Goal: Transaction & Acquisition: Purchase product/service

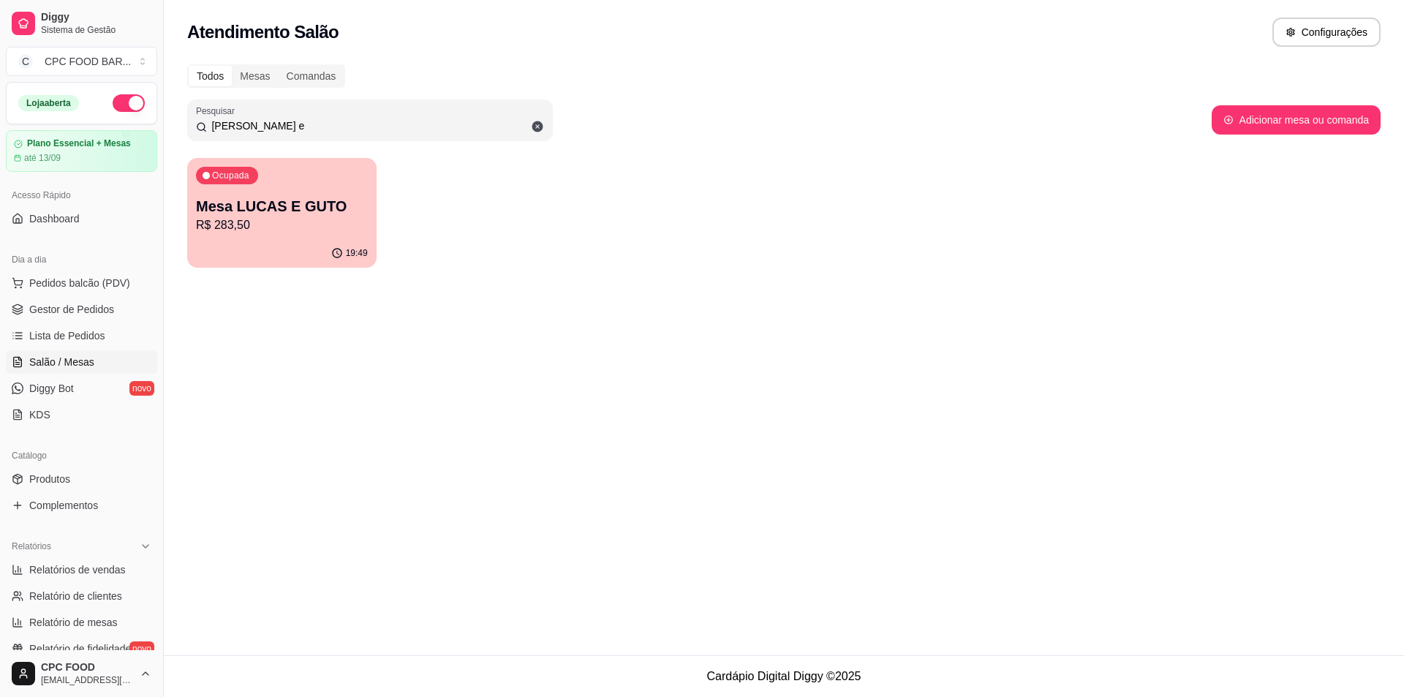
click at [285, 120] on input "[PERSON_NAME] e" at bounding box center [375, 125] width 337 height 15
click at [284, 121] on input "[PERSON_NAME] e" at bounding box center [375, 125] width 337 height 15
click at [279, 121] on input "[PERSON_NAME] e" at bounding box center [375, 125] width 337 height 15
click at [272, 121] on input "[PERSON_NAME] e" at bounding box center [375, 125] width 337 height 15
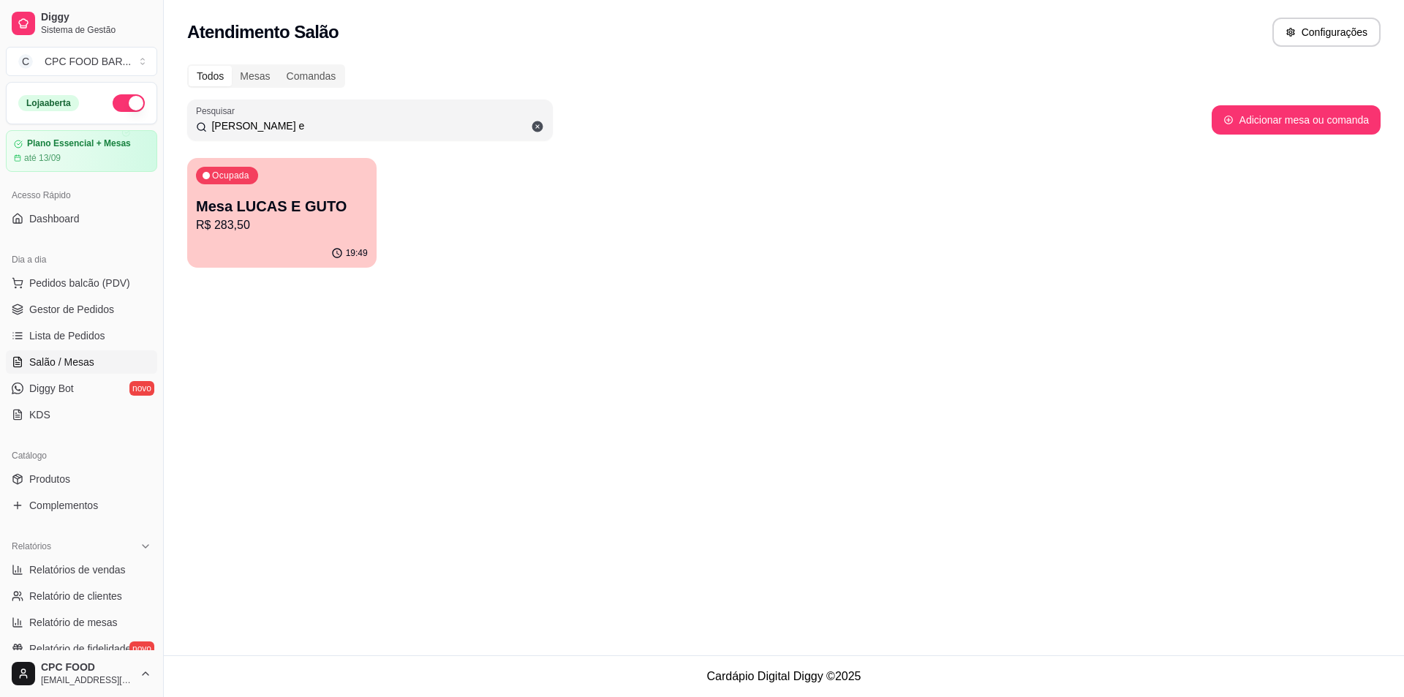
click at [272, 121] on input "[PERSON_NAME] e" at bounding box center [375, 125] width 337 height 15
click at [259, 127] on input "[PERSON_NAME] e" at bounding box center [375, 125] width 337 height 15
click at [258, 127] on input "[PERSON_NAME] e" at bounding box center [375, 125] width 337 height 15
click at [233, 139] on div "Pesquisar [PERSON_NAME] e" at bounding box center [370, 119] width 366 height 41
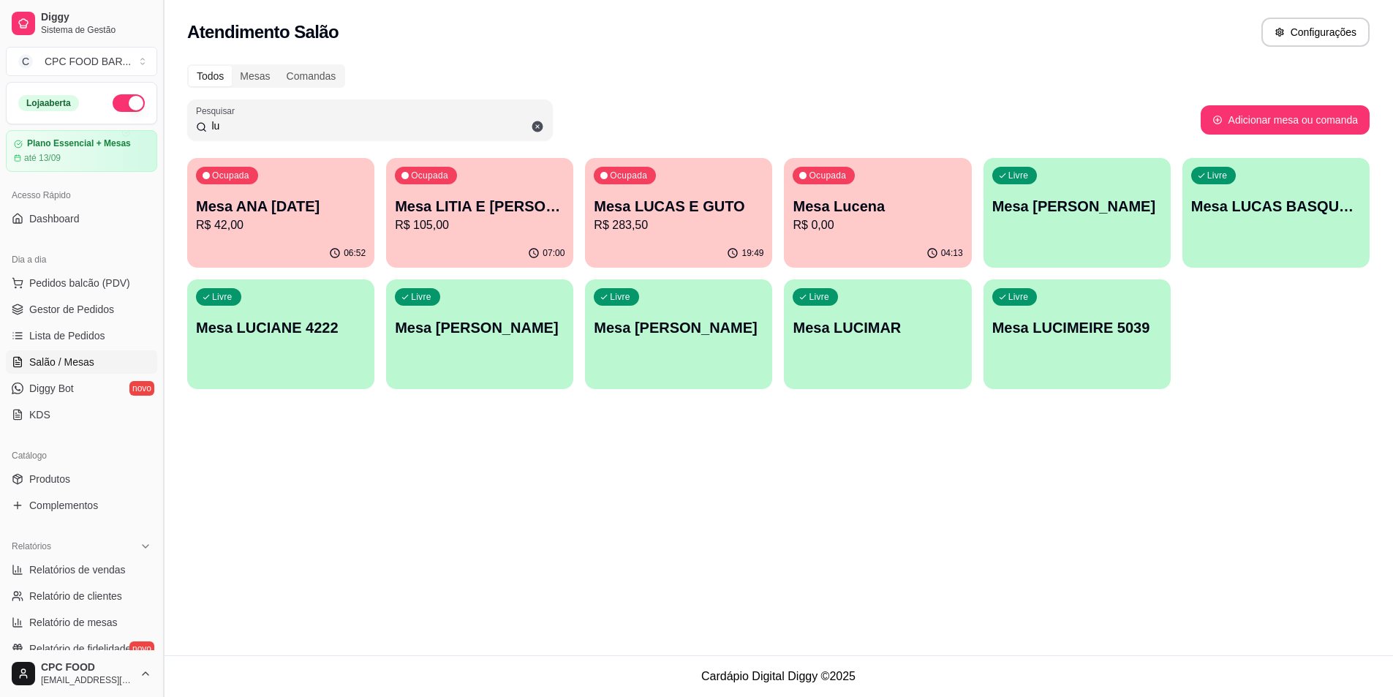
type input "l"
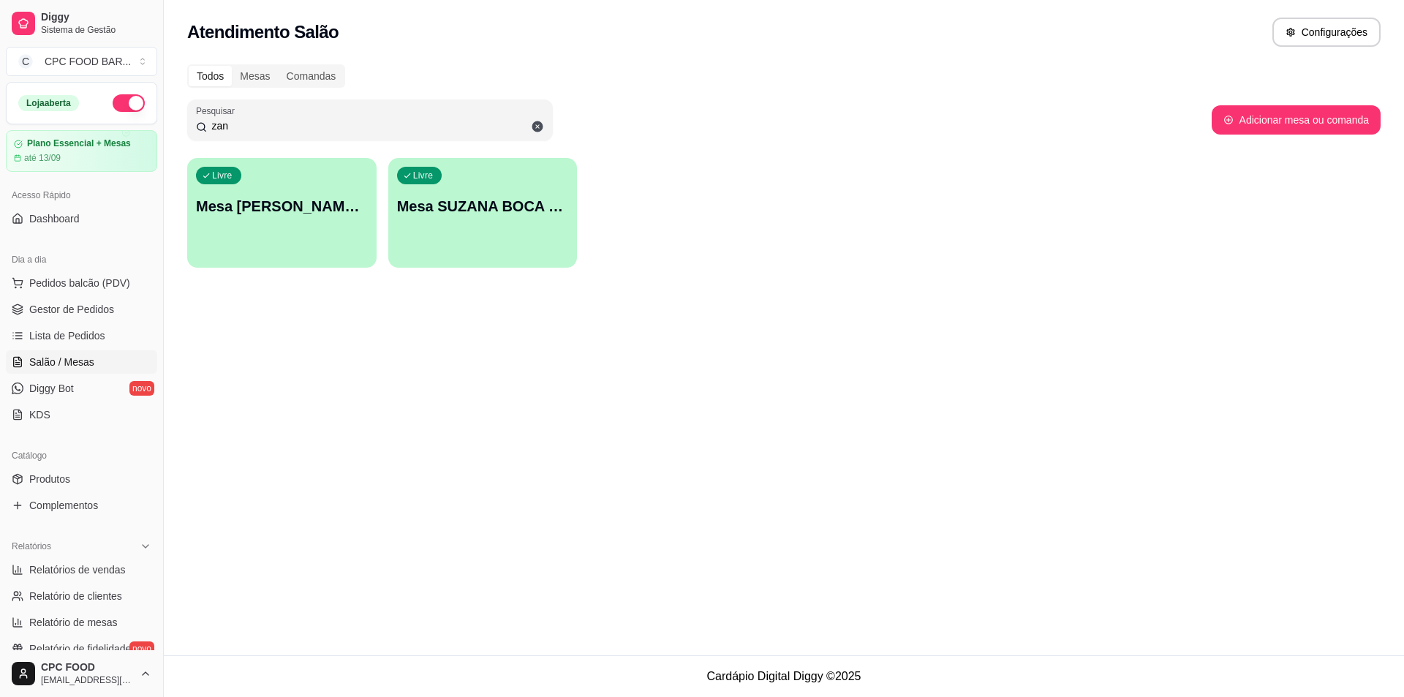
type input "zan"
click at [290, 244] on div "Livre Mesa [PERSON_NAME] CHURRASCO" at bounding box center [282, 203] width 184 height 89
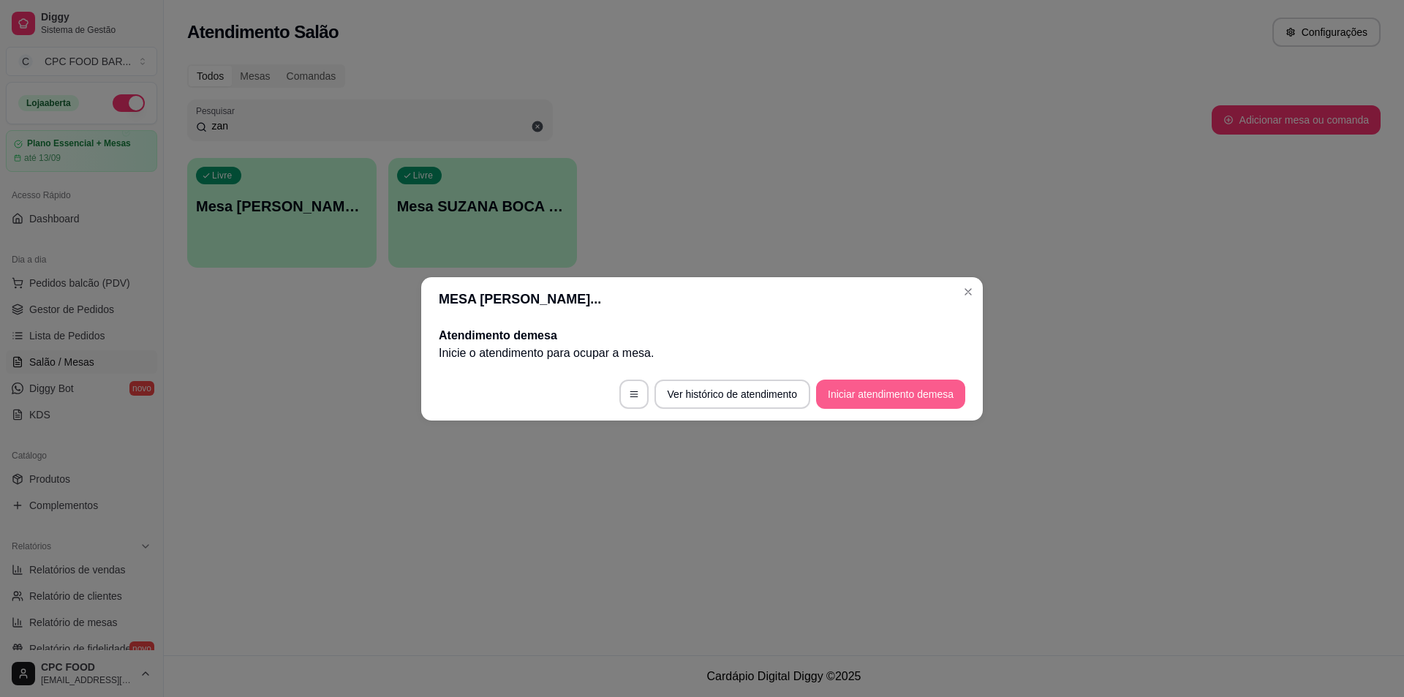
click at [900, 401] on button "Iniciar atendimento de mesa" at bounding box center [890, 394] width 149 height 29
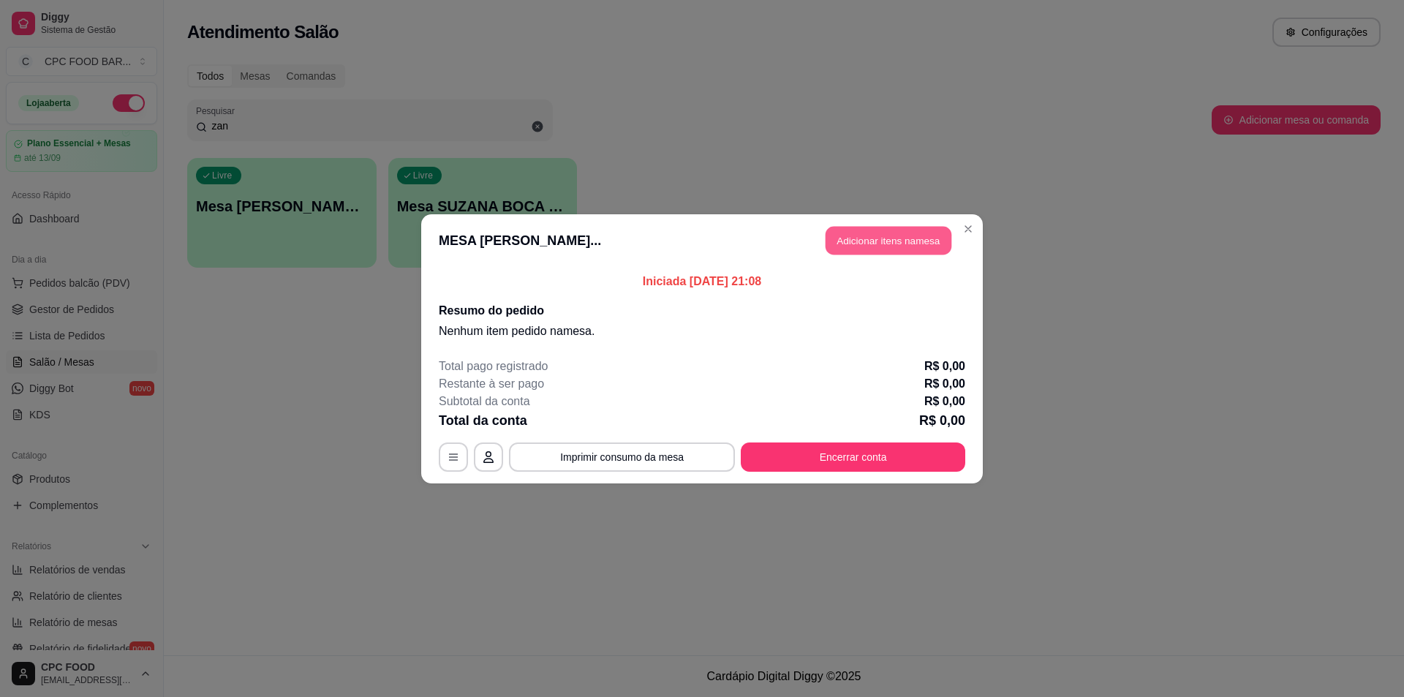
click at [883, 244] on button "Adicionar itens na mesa" at bounding box center [889, 240] width 126 height 29
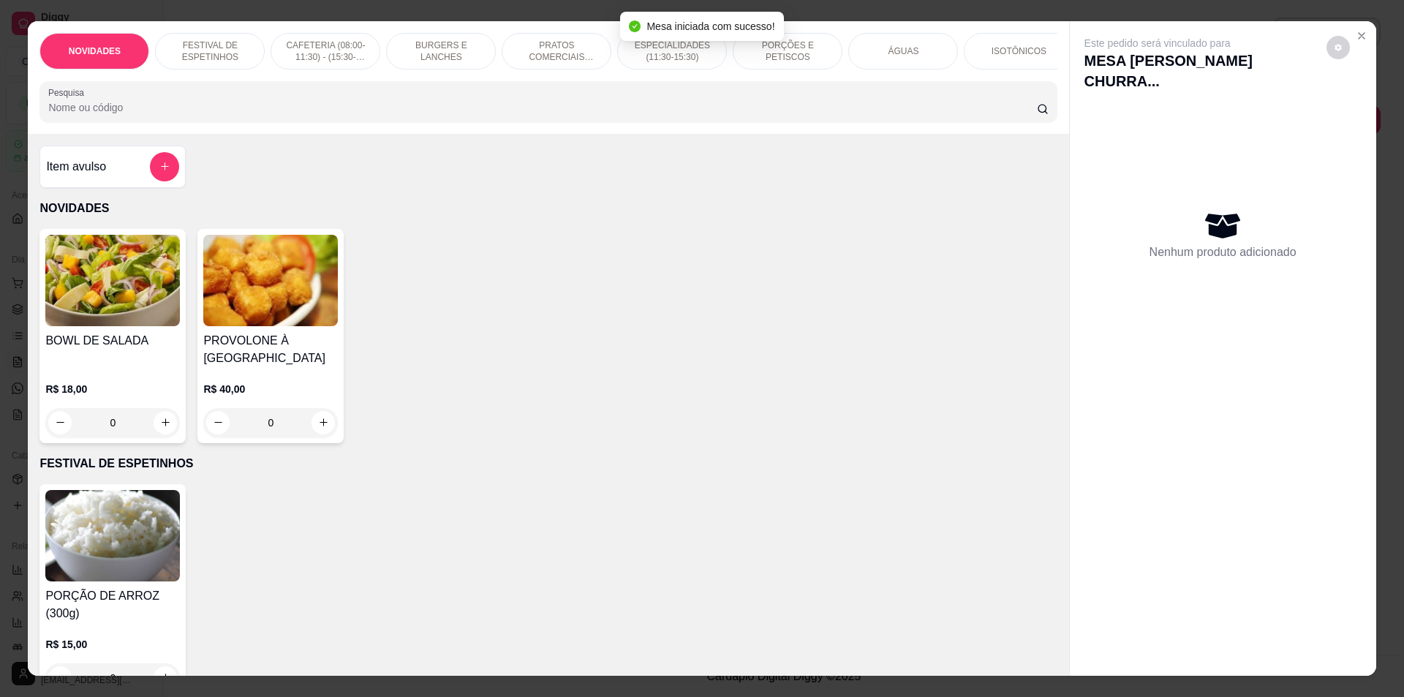
click at [211, 115] on input "Pesquisa" at bounding box center [542, 107] width 988 height 15
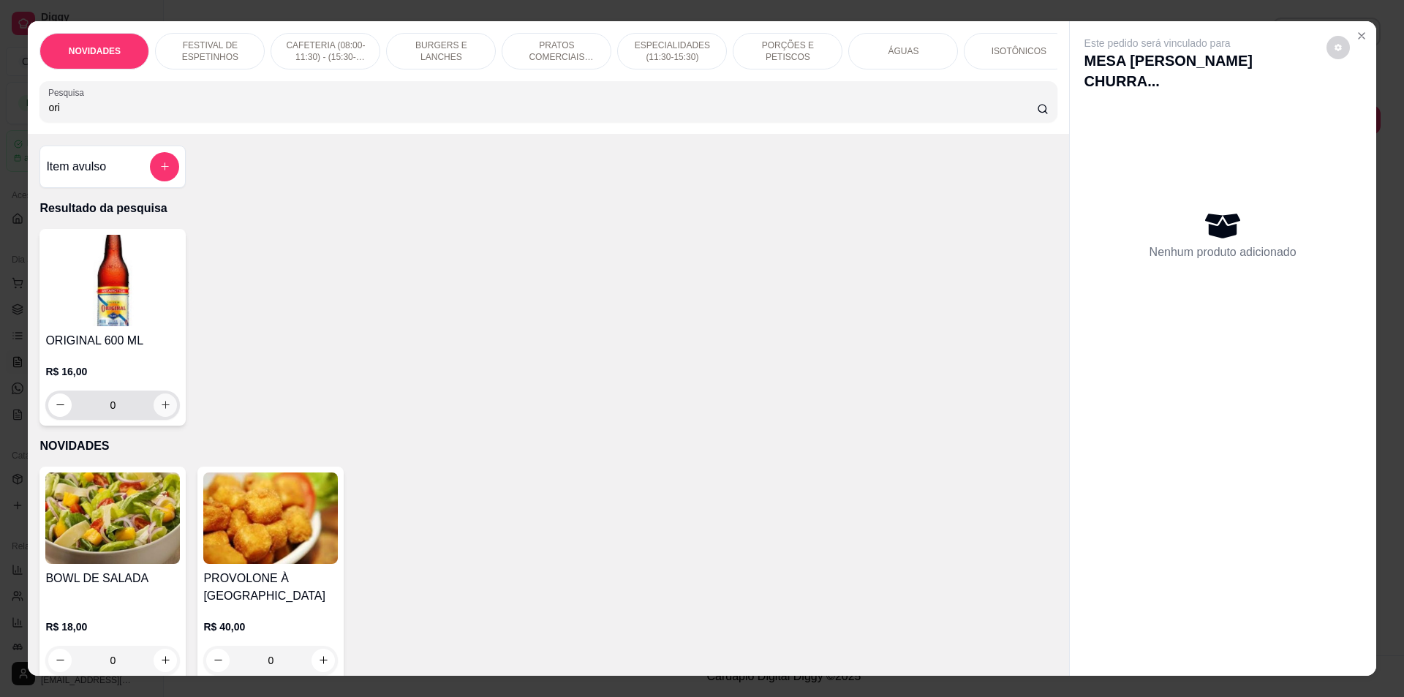
type input "ori"
click at [162, 409] on icon "increase-product-quantity" at bounding box center [165, 404] width 7 height 7
type input "1"
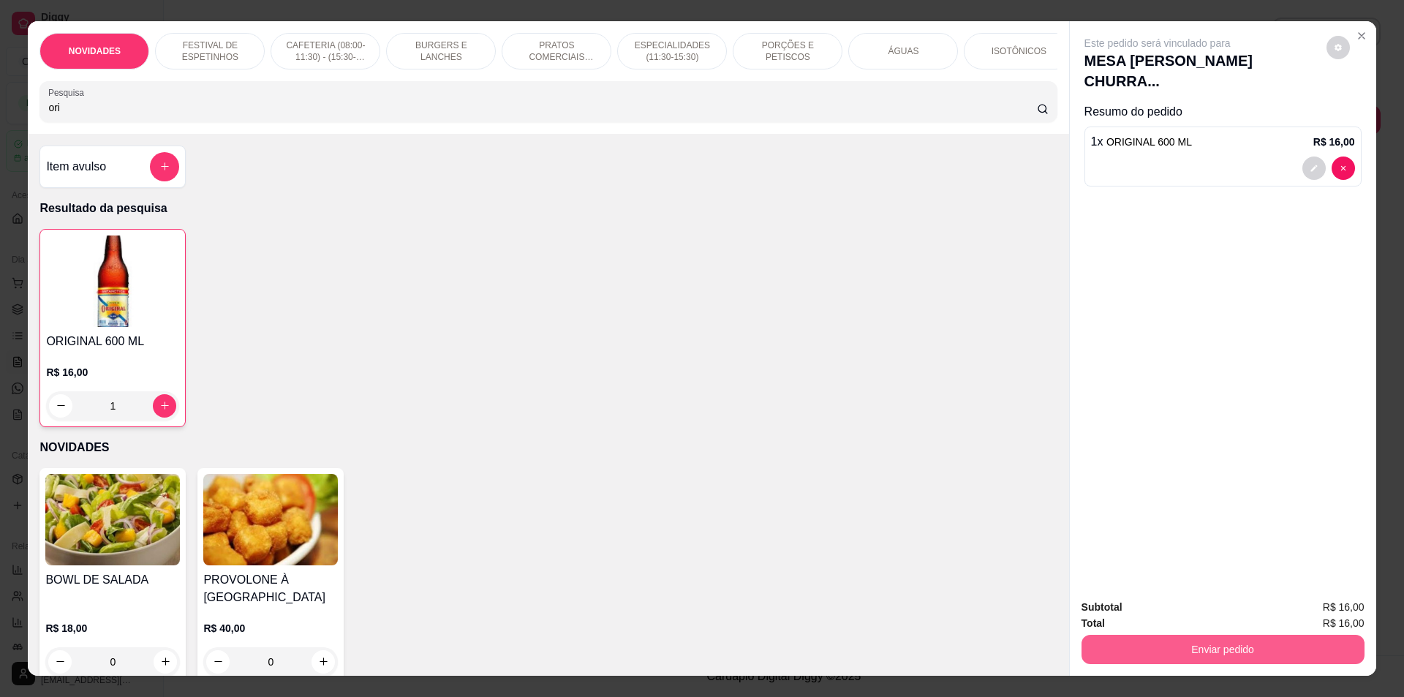
click at [1162, 648] on button "Enviar pedido" at bounding box center [1223, 649] width 283 height 29
click at [1164, 615] on button "Não registrar e enviar pedido" at bounding box center [1175, 613] width 148 height 27
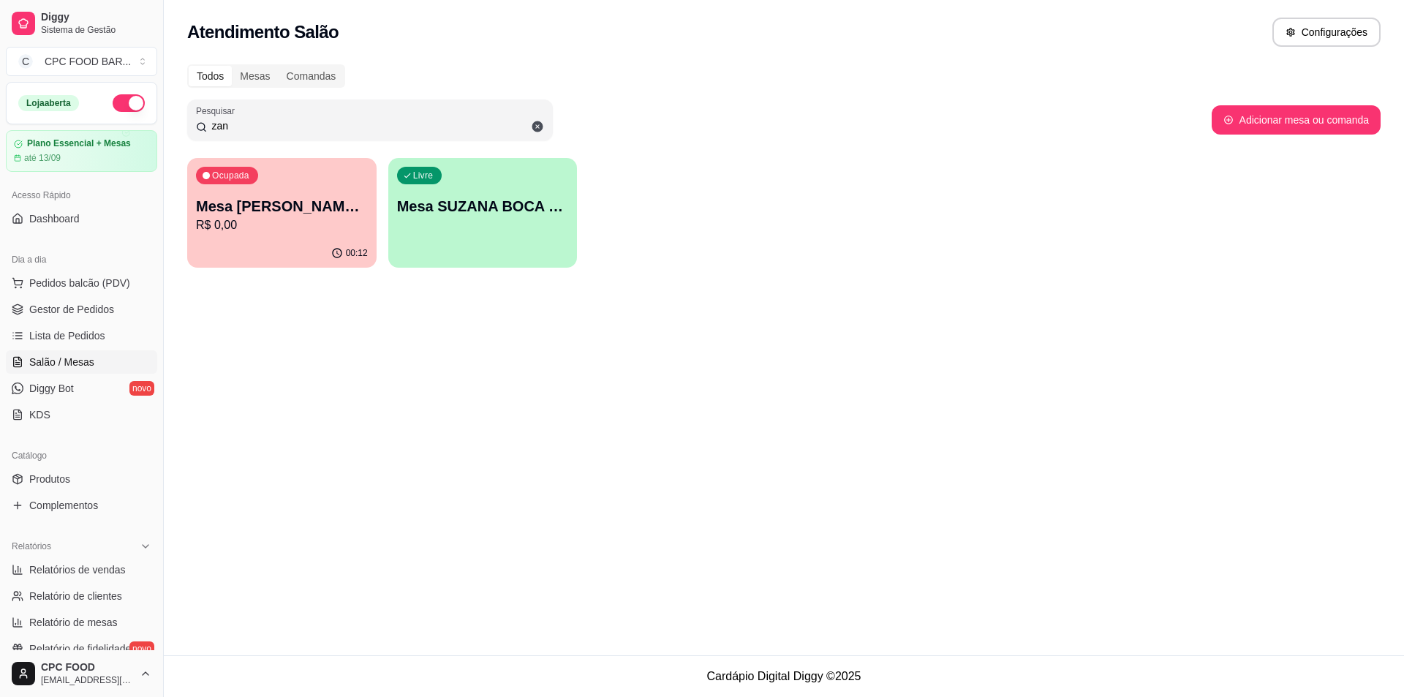
drag, startPoint x: 0, startPoint y: 83, endPoint x: 236, endPoint y: 127, distance: 240.2
click at [236, 127] on input "zan" at bounding box center [375, 125] width 337 height 15
click at [237, 126] on input "zan" at bounding box center [375, 125] width 337 height 15
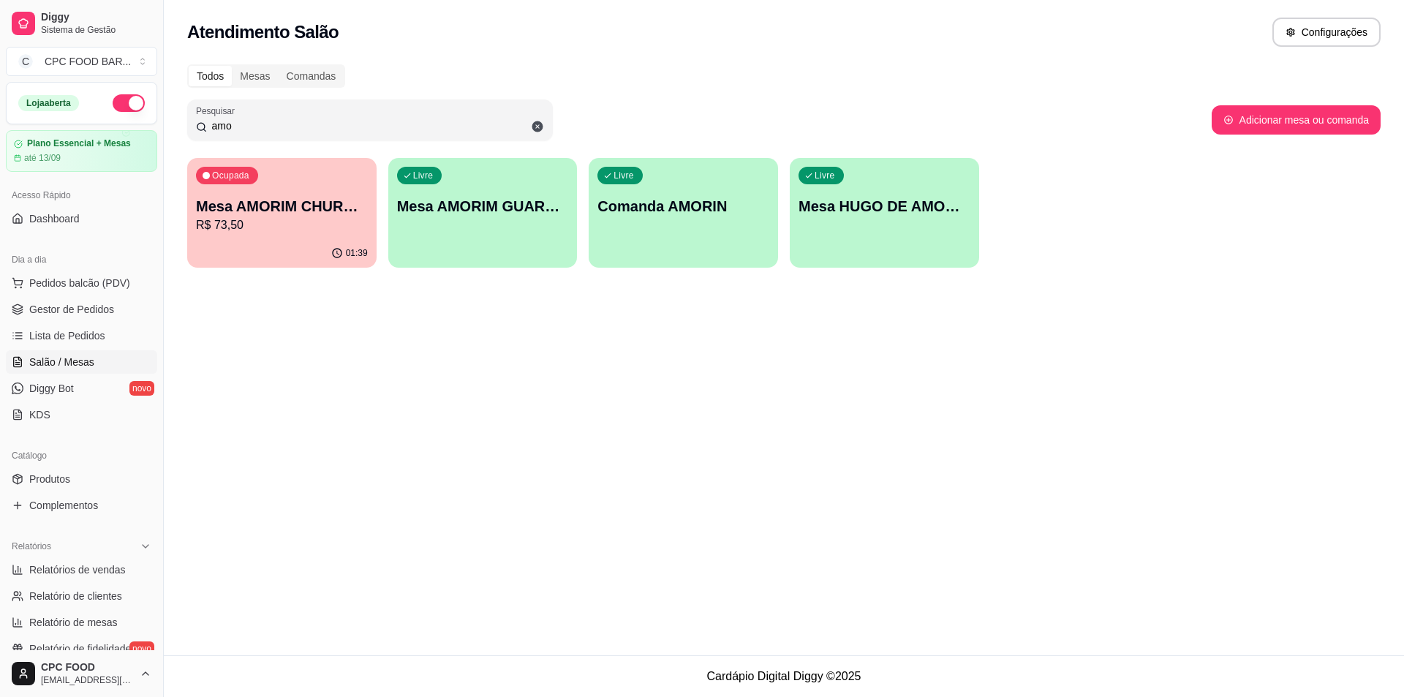
type input "amo"
click at [259, 214] on p "Mesa AMORIM CHURRASCO" at bounding box center [282, 206] width 172 height 20
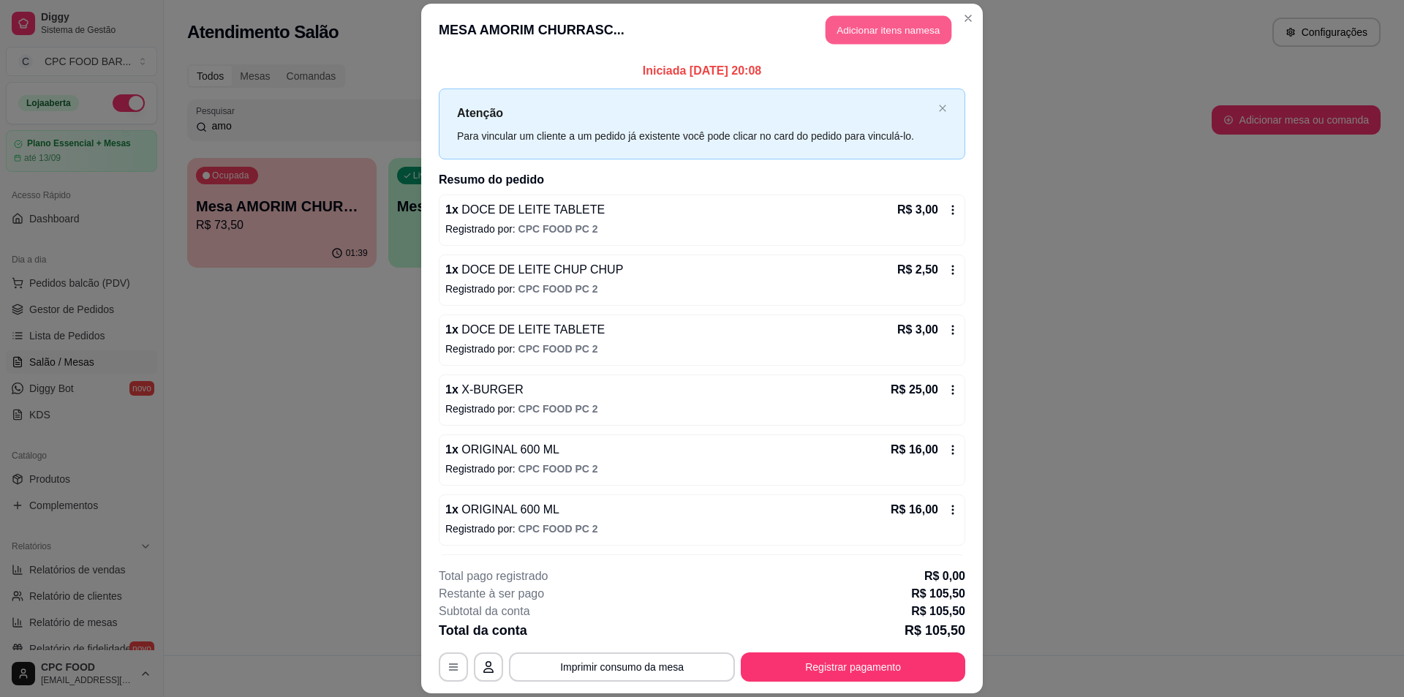
click at [878, 33] on button "Adicionar itens na mesa" at bounding box center [889, 29] width 126 height 29
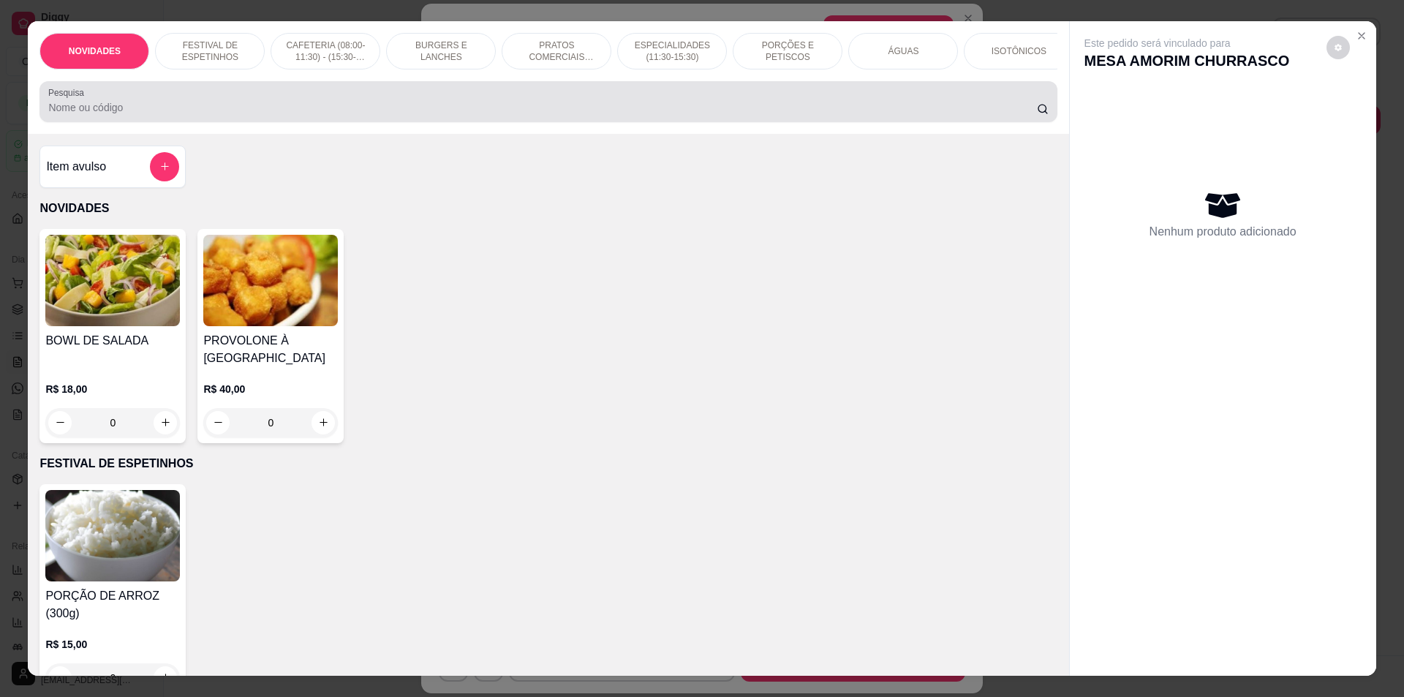
click at [281, 108] on div at bounding box center [548, 101] width 1000 height 29
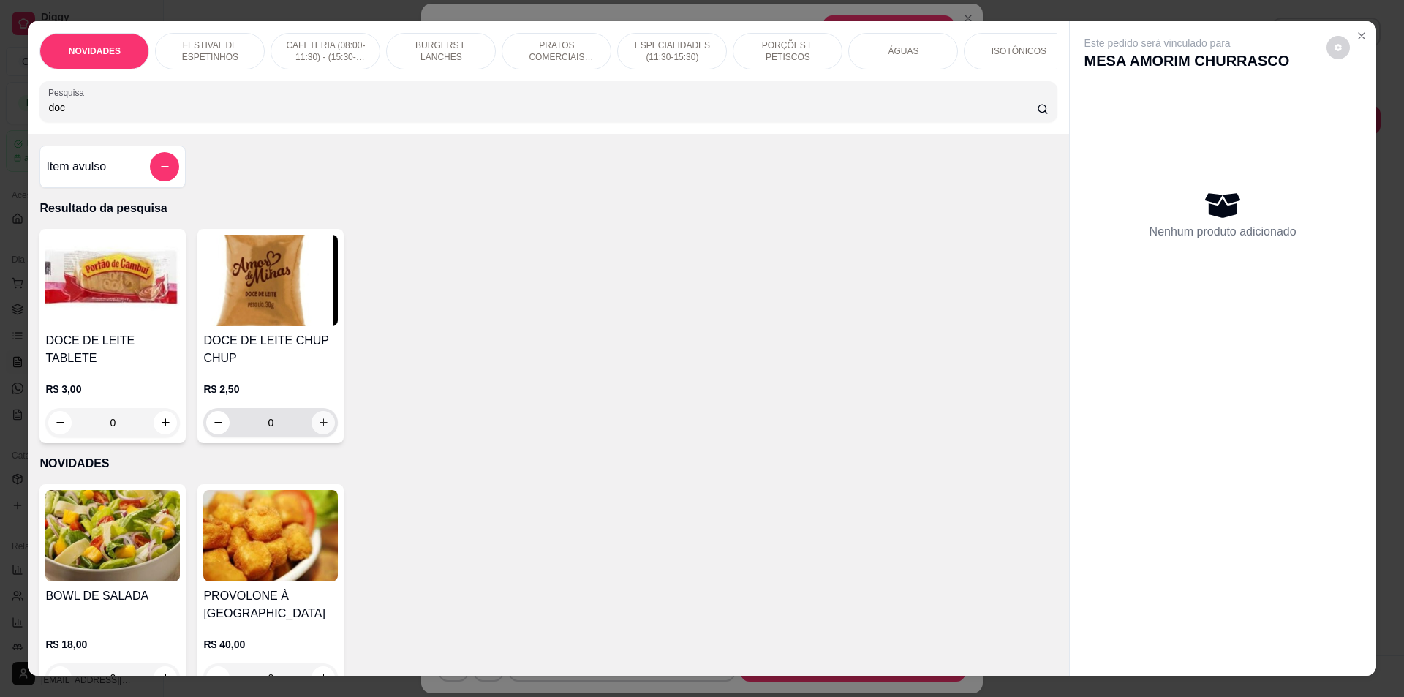
type input "doc"
click at [320, 428] on icon "increase-product-quantity" at bounding box center [323, 422] width 11 height 11
type input "1"
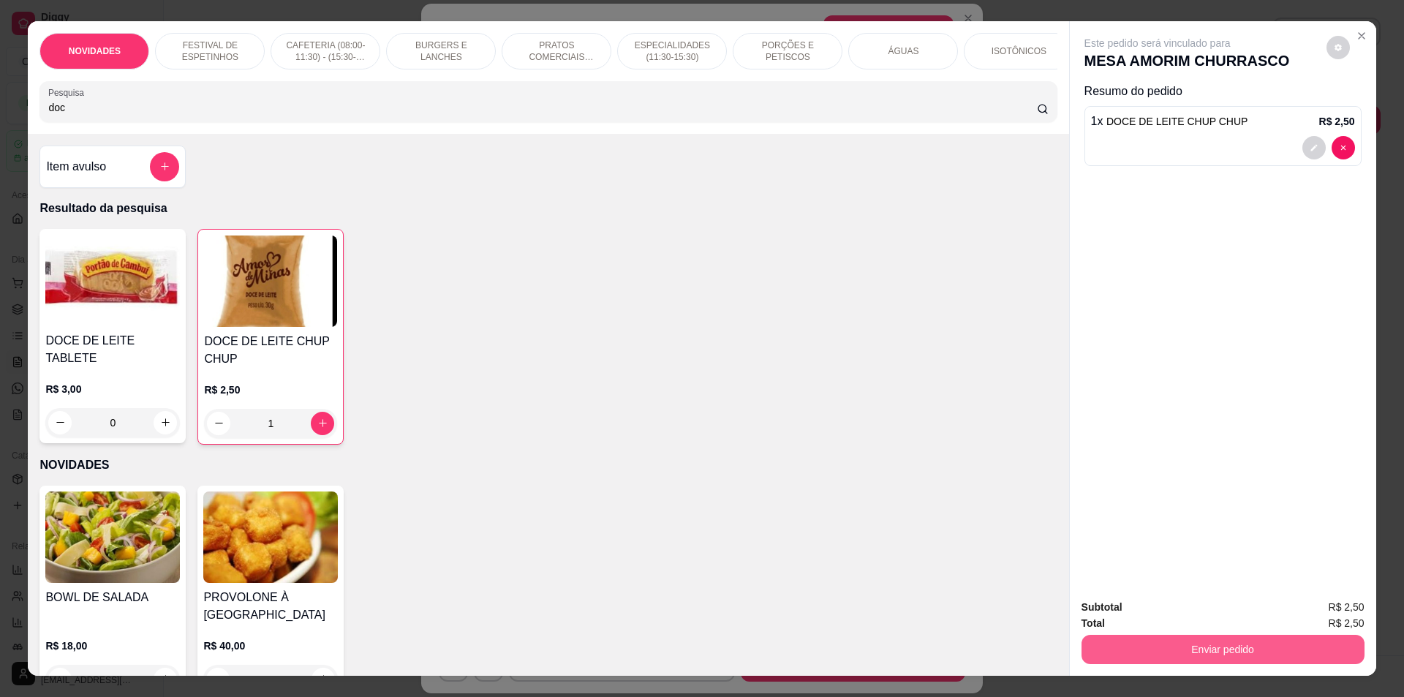
click at [1210, 652] on button "Enviar pedido" at bounding box center [1223, 649] width 283 height 29
click at [1214, 617] on button "Não registrar e enviar pedido" at bounding box center [1175, 613] width 148 height 27
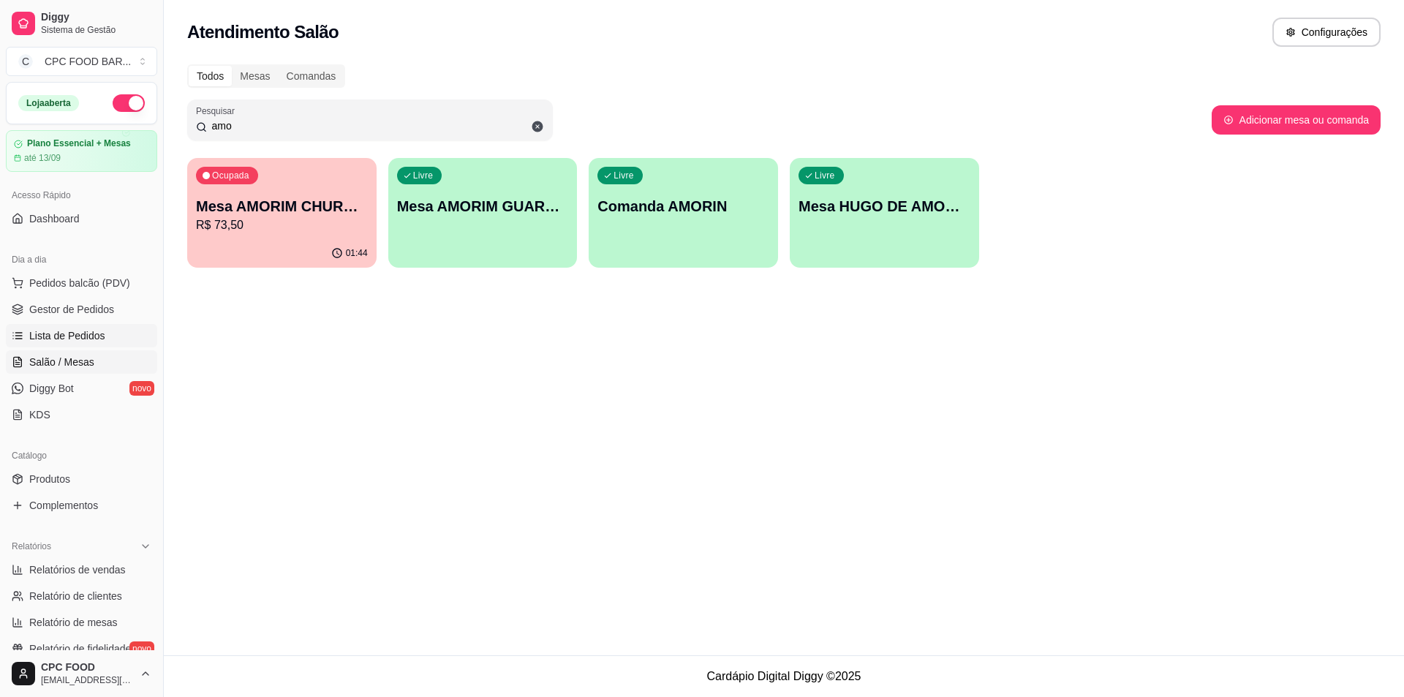
click at [77, 338] on span "Lista de Pedidos" at bounding box center [67, 335] width 76 height 15
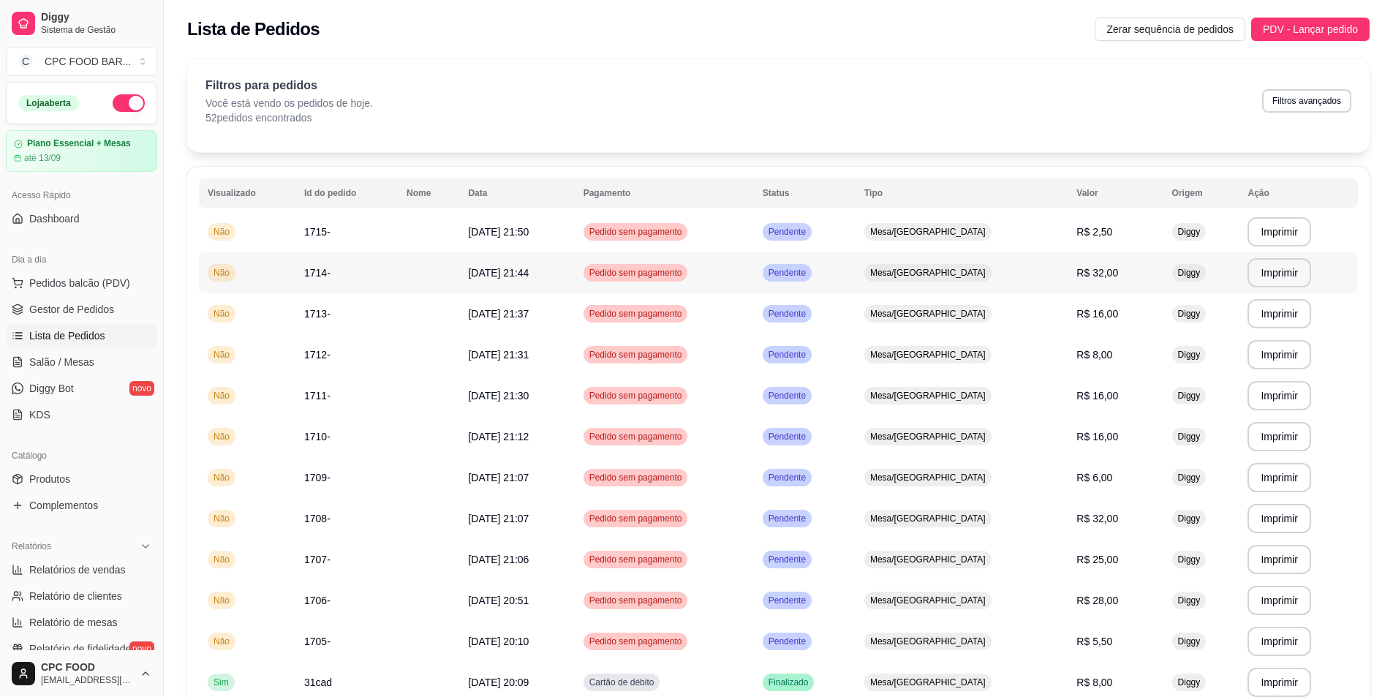
click at [856, 282] on td "Pendente" at bounding box center [805, 272] width 102 height 41
click at [67, 363] on span "Salão / Mesas" at bounding box center [61, 362] width 65 height 15
click at [86, 360] on span "Salão / Mesas" at bounding box center [61, 362] width 65 height 15
click at [75, 366] on span "Salão / Mesas" at bounding box center [61, 362] width 65 height 15
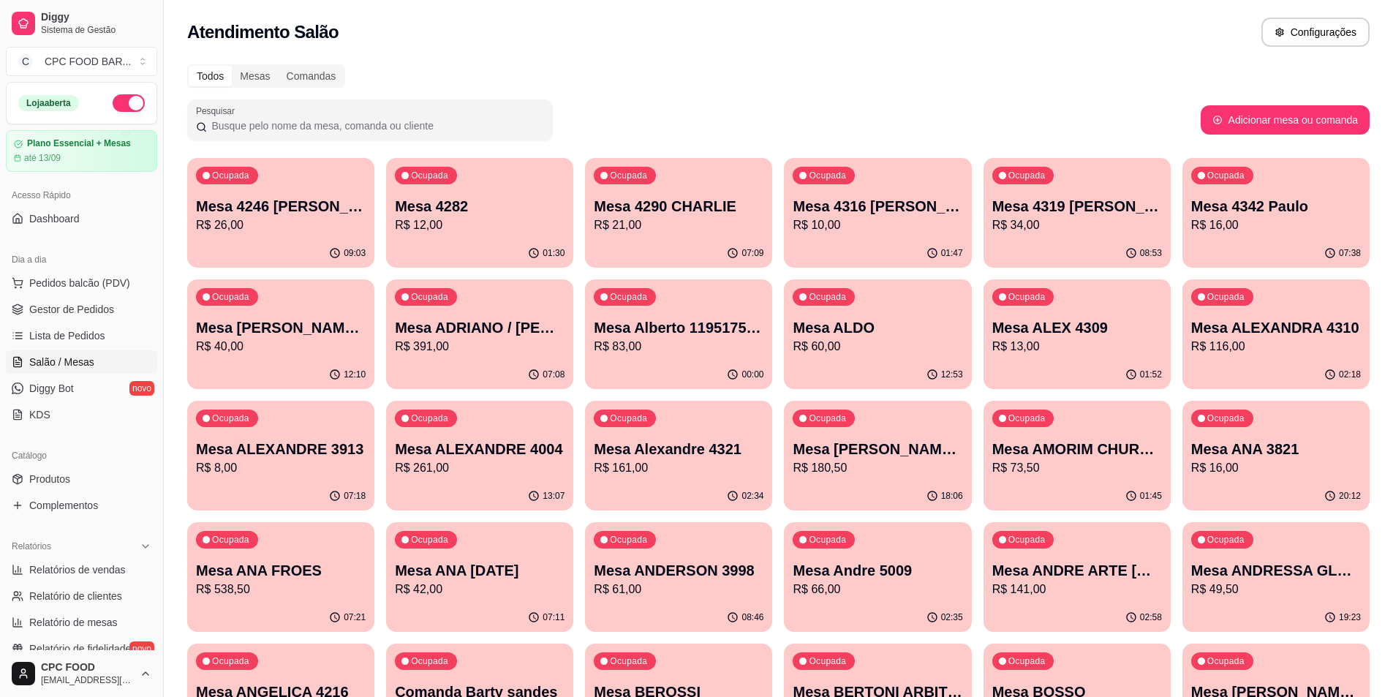
click at [410, 113] on div at bounding box center [370, 119] width 348 height 29
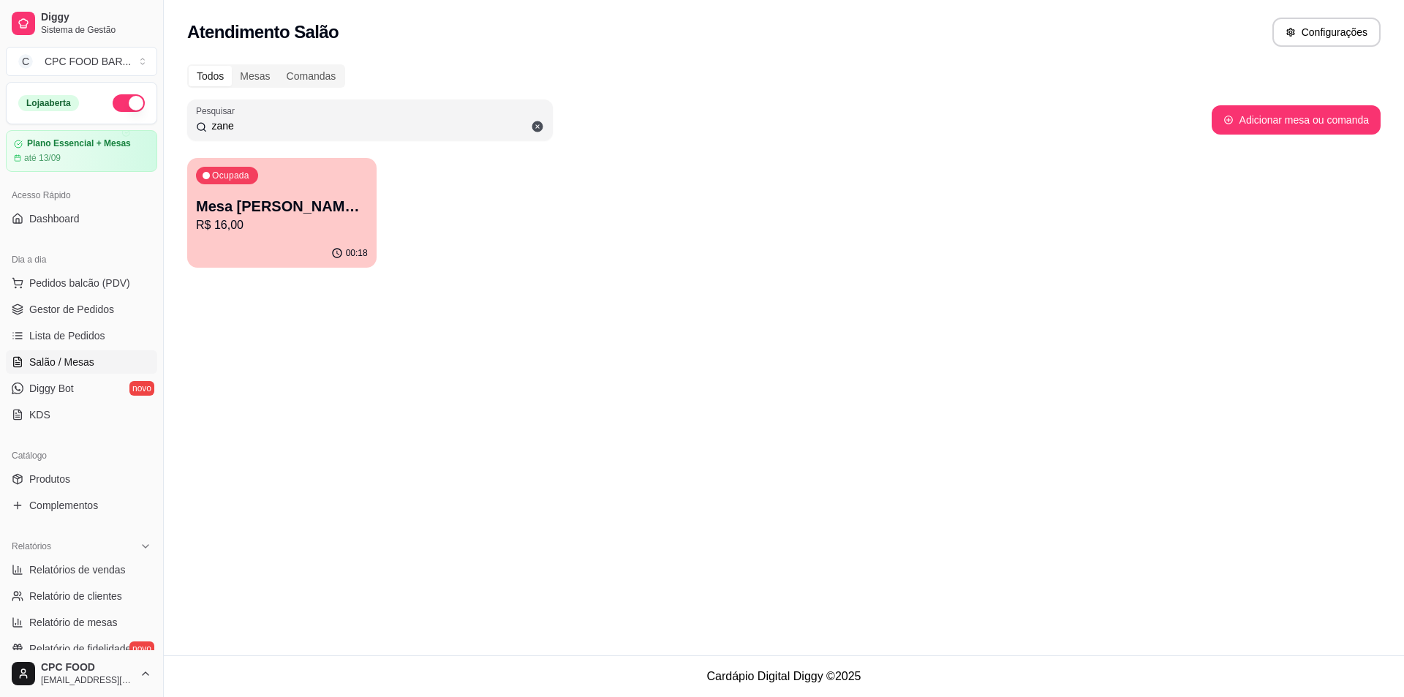
type input "zane"
click at [297, 203] on p "Mesa [PERSON_NAME] CHURRASCO" at bounding box center [282, 206] width 172 height 20
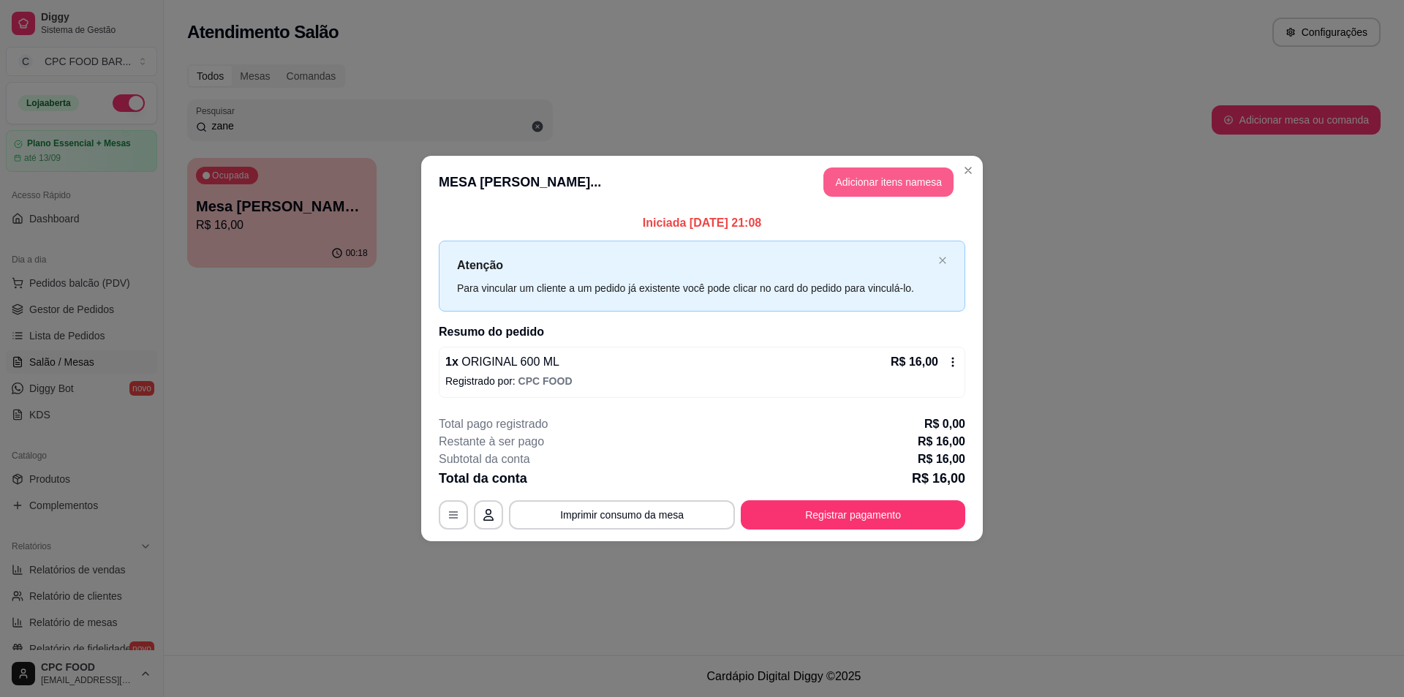
click at [927, 177] on button "Adicionar itens na mesa" at bounding box center [888, 181] width 130 height 29
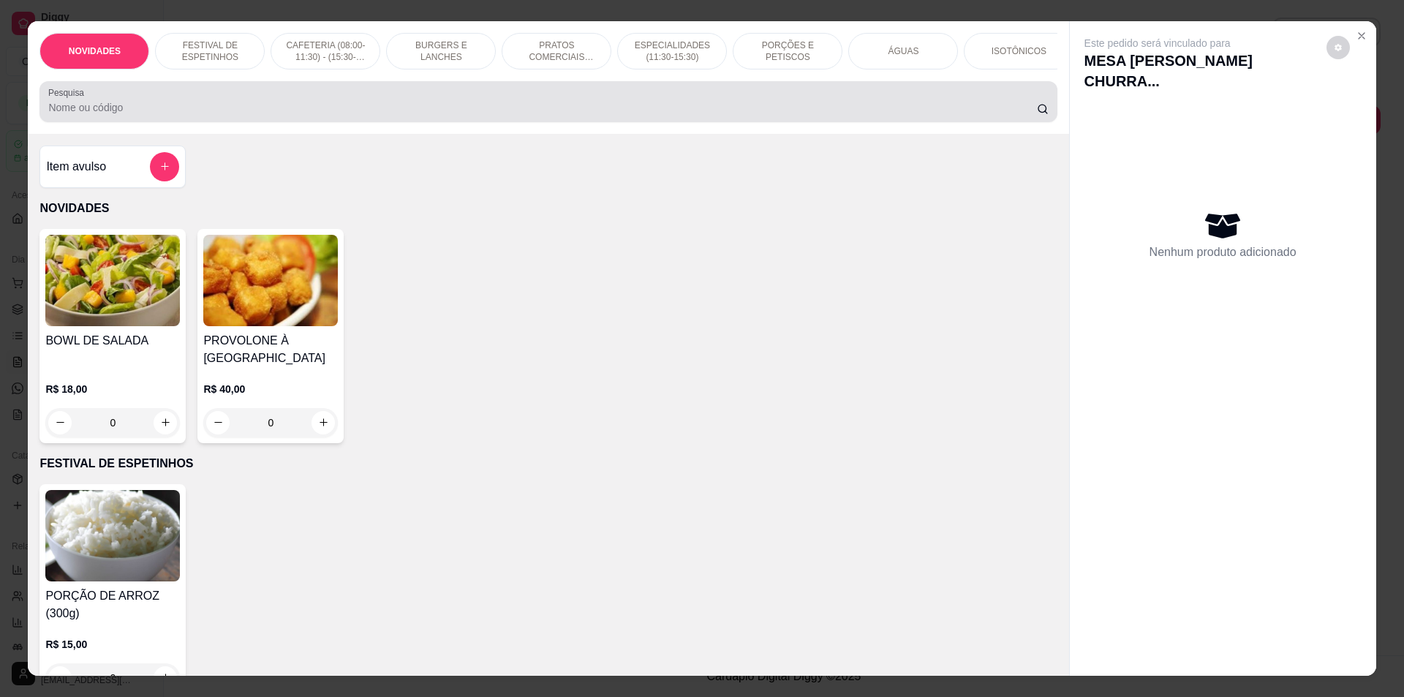
click at [877, 103] on div at bounding box center [548, 101] width 1000 height 29
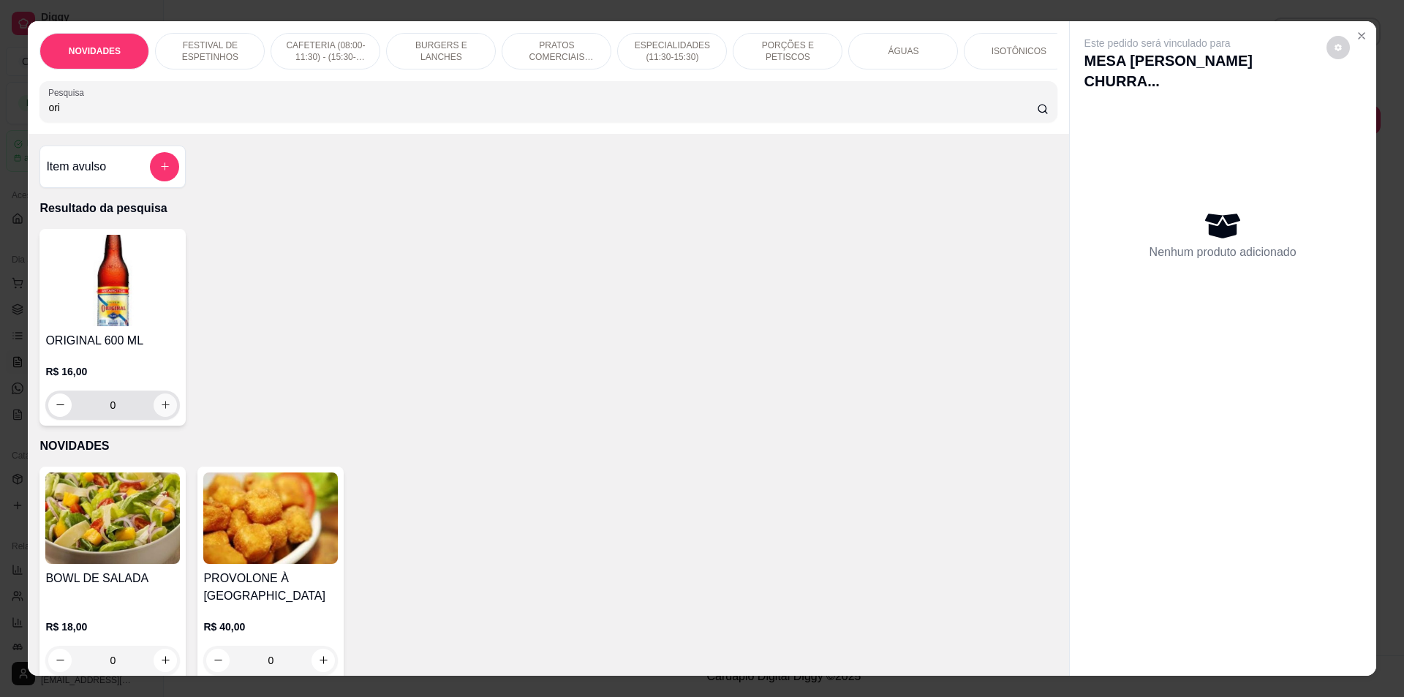
type input "ori"
click at [162, 409] on icon "increase-product-quantity" at bounding box center [166, 405] width 8 height 8
type input "1"
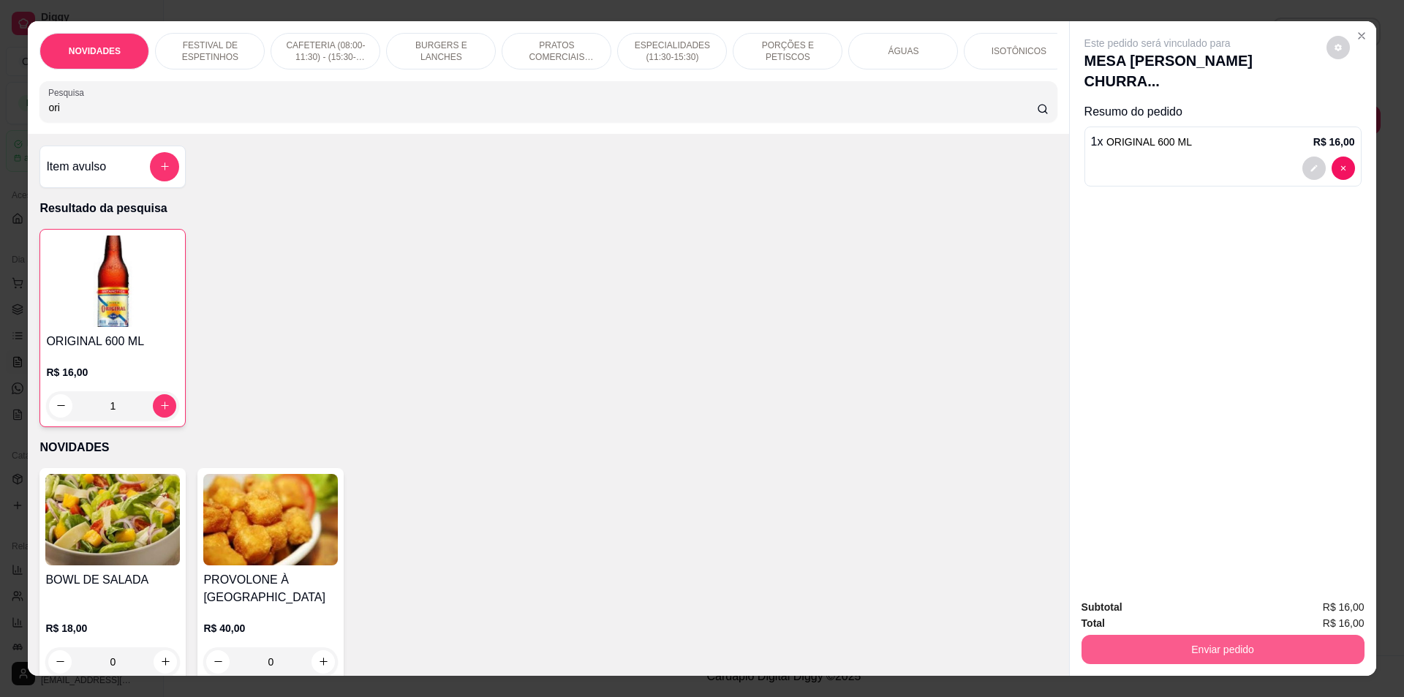
click at [1128, 656] on button "Enviar pedido" at bounding box center [1223, 649] width 283 height 29
click at [1135, 600] on button "Não registrar e enviar pedido" at bounding box center [1174, 614] width 152 height 28
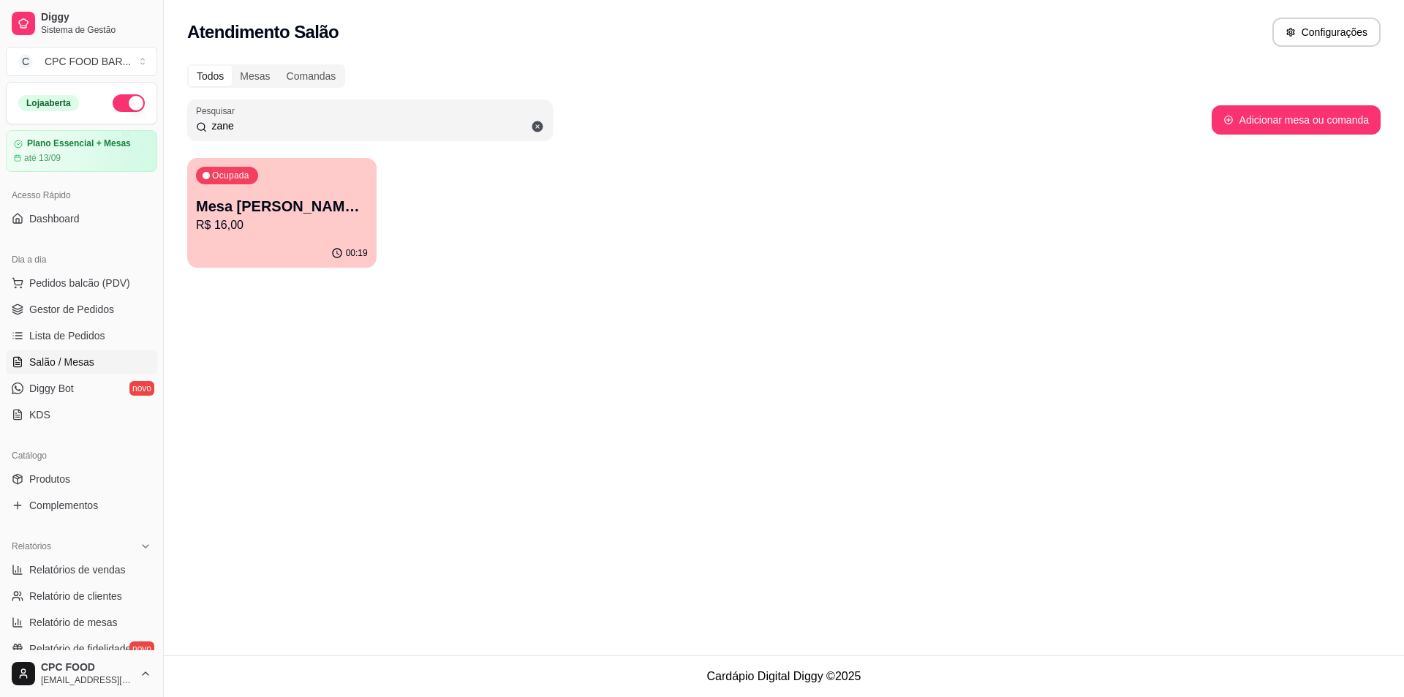
click at [336, 123] on input "zane" at bounding box center [375, 125] width 337 height 15
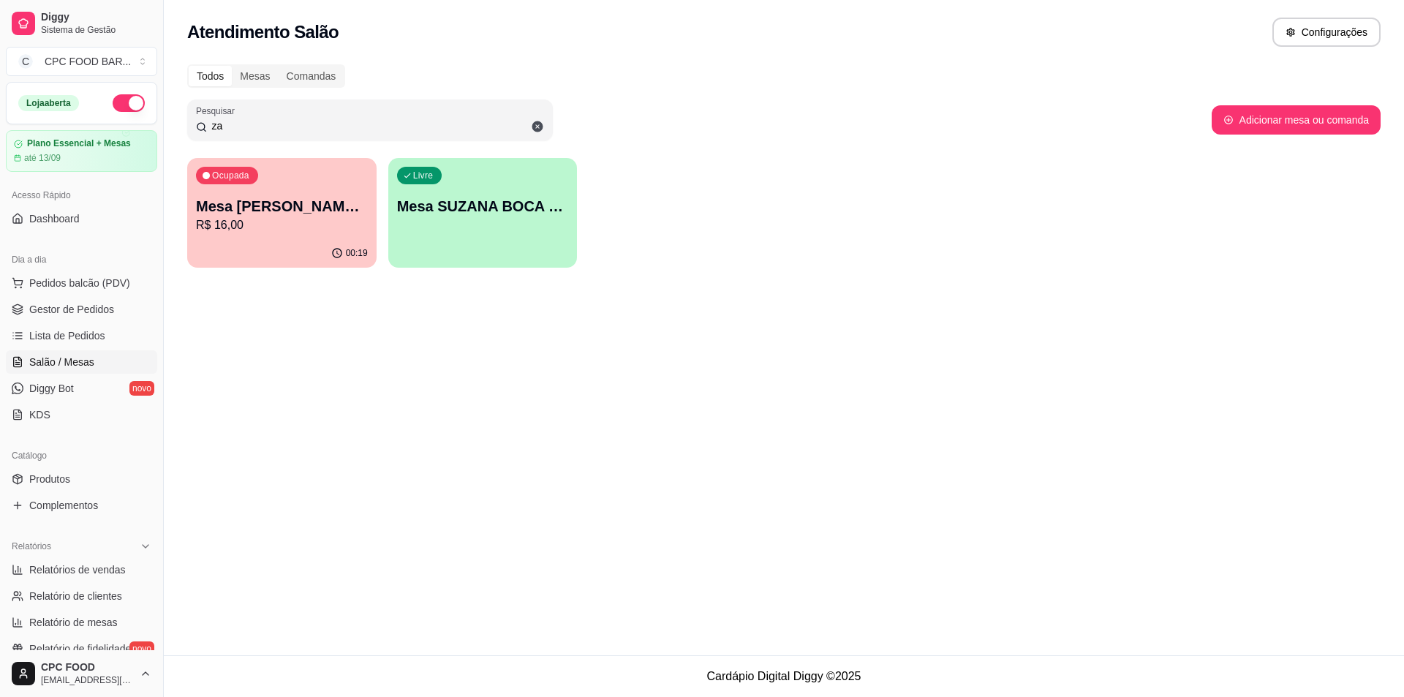
type input "z"
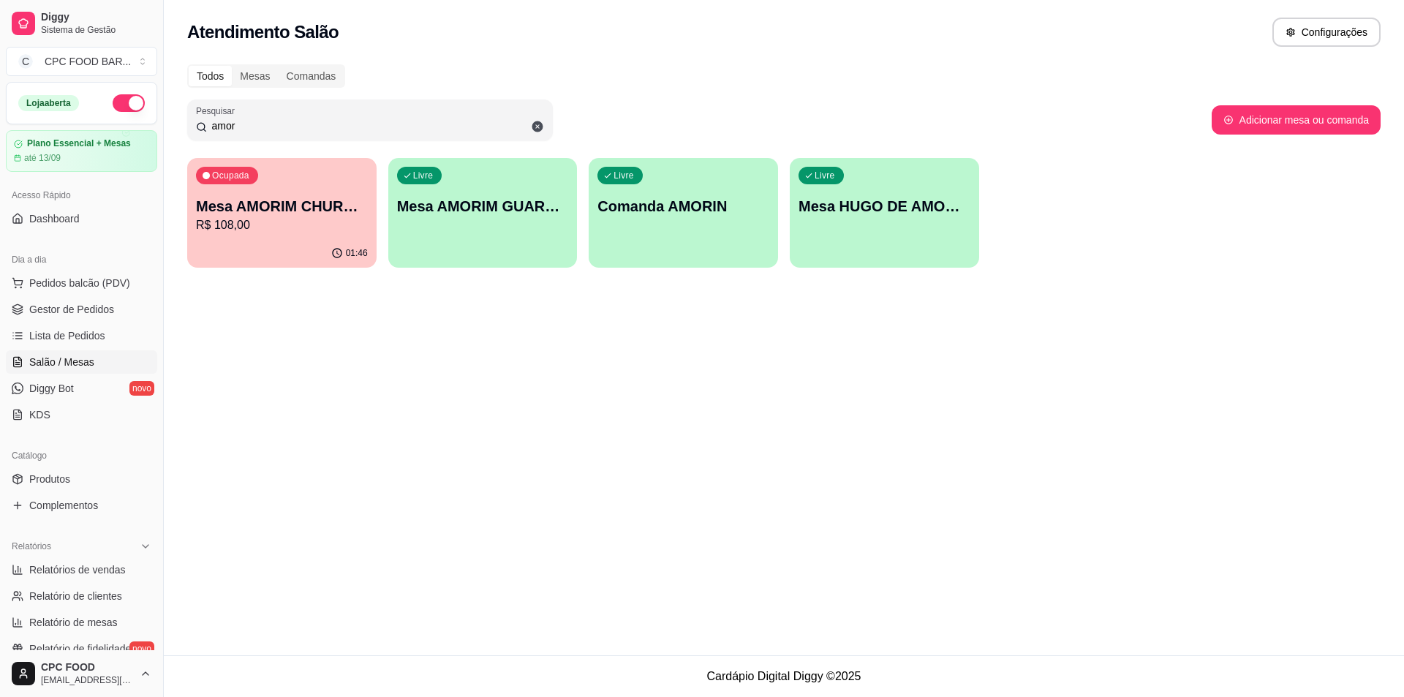
type input "amor"
click at [308, 192] on div "Ocupada Mesa AMORIM CHURRASCO R$ 108,00" at bounding box center [281, 198] width 189 height 81
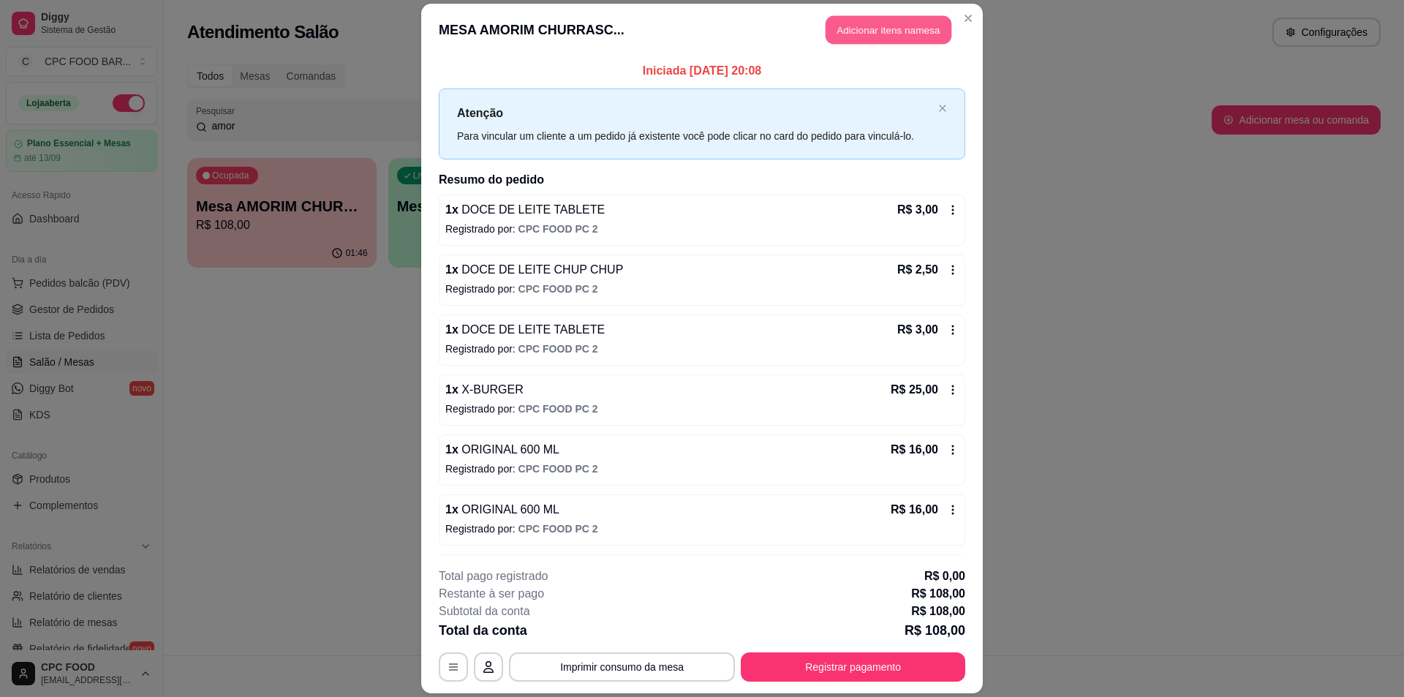
click at [861, 31] on button "Adicionar itens na mesa" at bounding box center [889, 29] width 126 height 29
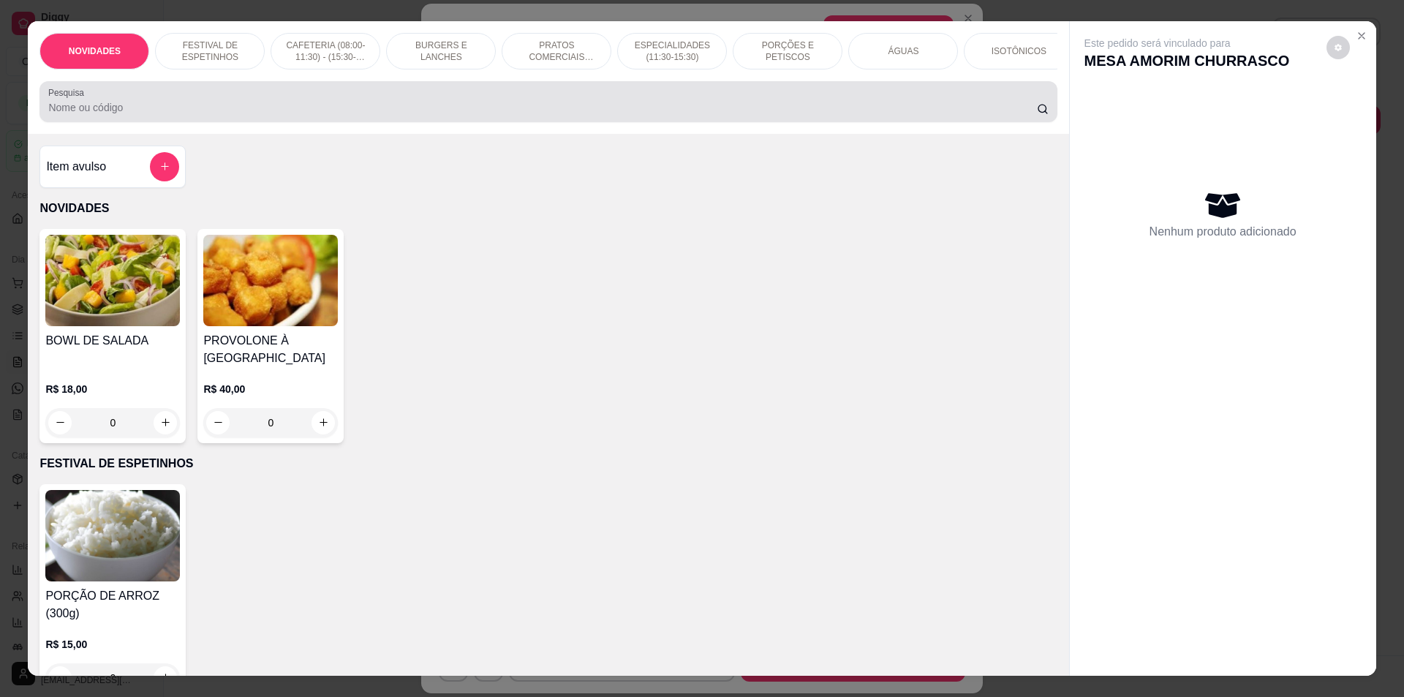
click at [536, 105] on div at bounding box center [548, 101] width 1000 height 29
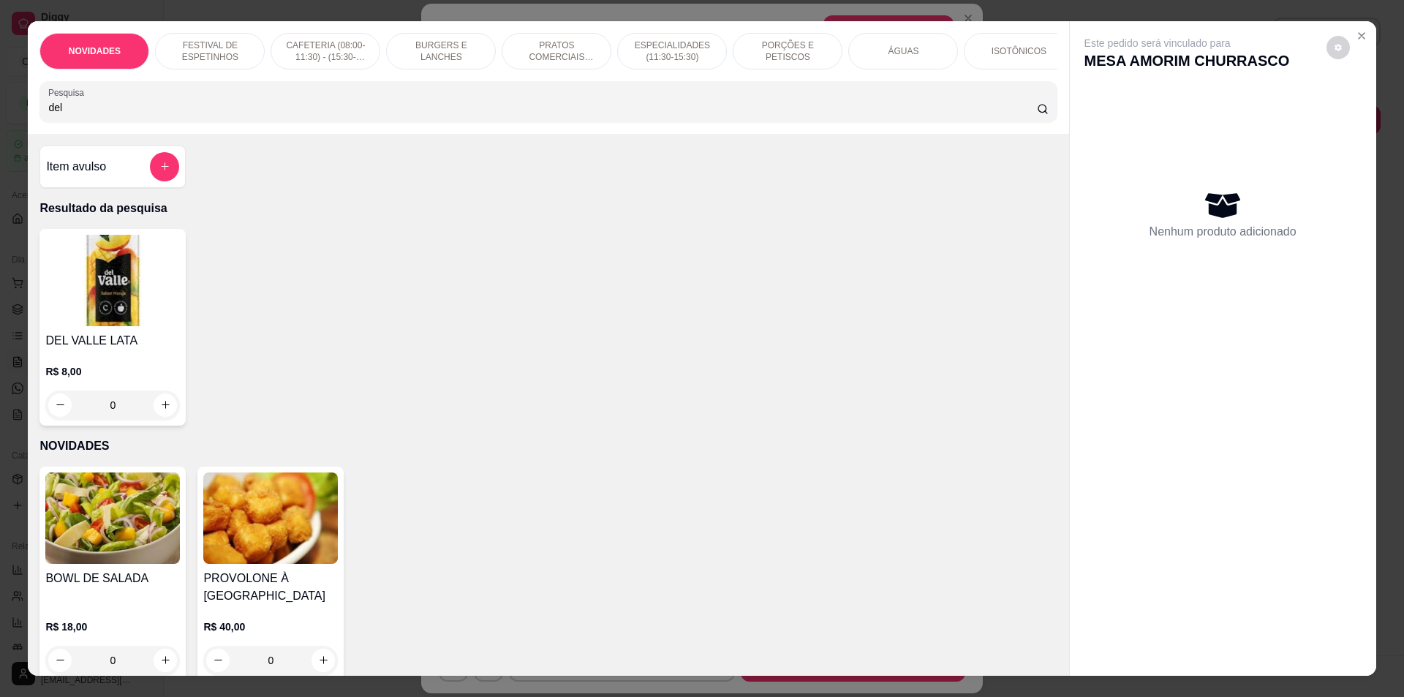
type input "del"
click at [160, 419] on div "0" at bounding box center [112, 405] width 135 height 29
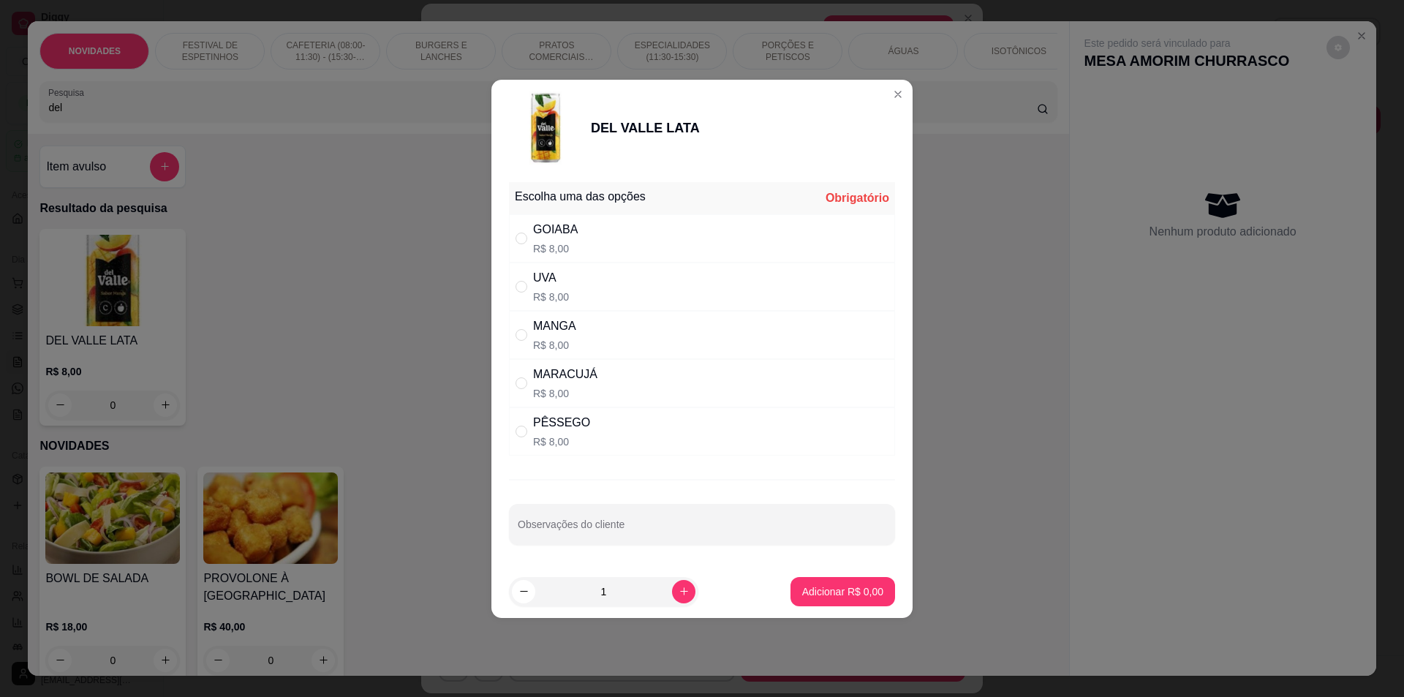
click at [546, 387] on p "R$ 8,00" at bounding box center [565, 393] width 64 height 15
radio input "true"
click at [806, 612] on footer "1 Adicionar R$ 8,00" at bounding box center [701, 591] width 421 height 53
click at [838, 586] on p "Adicionar R$ 8,00" at bounding box center [842, 591] width 81 height 15
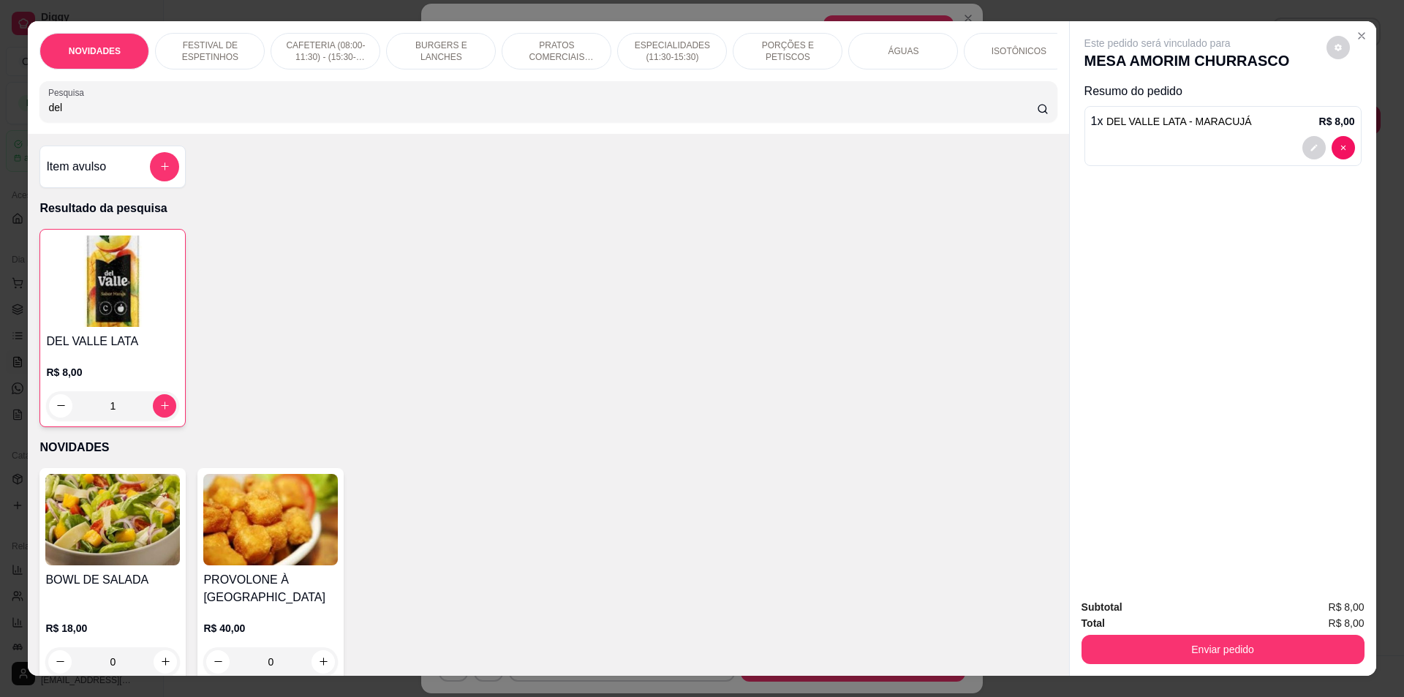
type input "1"
click at [1101, 649] on button "Enviar pedido" at bounding box center [1223, 649] width 283 height 29
click at [1104, 627] on button "Não registrar e enviar pedido" at bounding box center [1174, 614] width 152 height 28
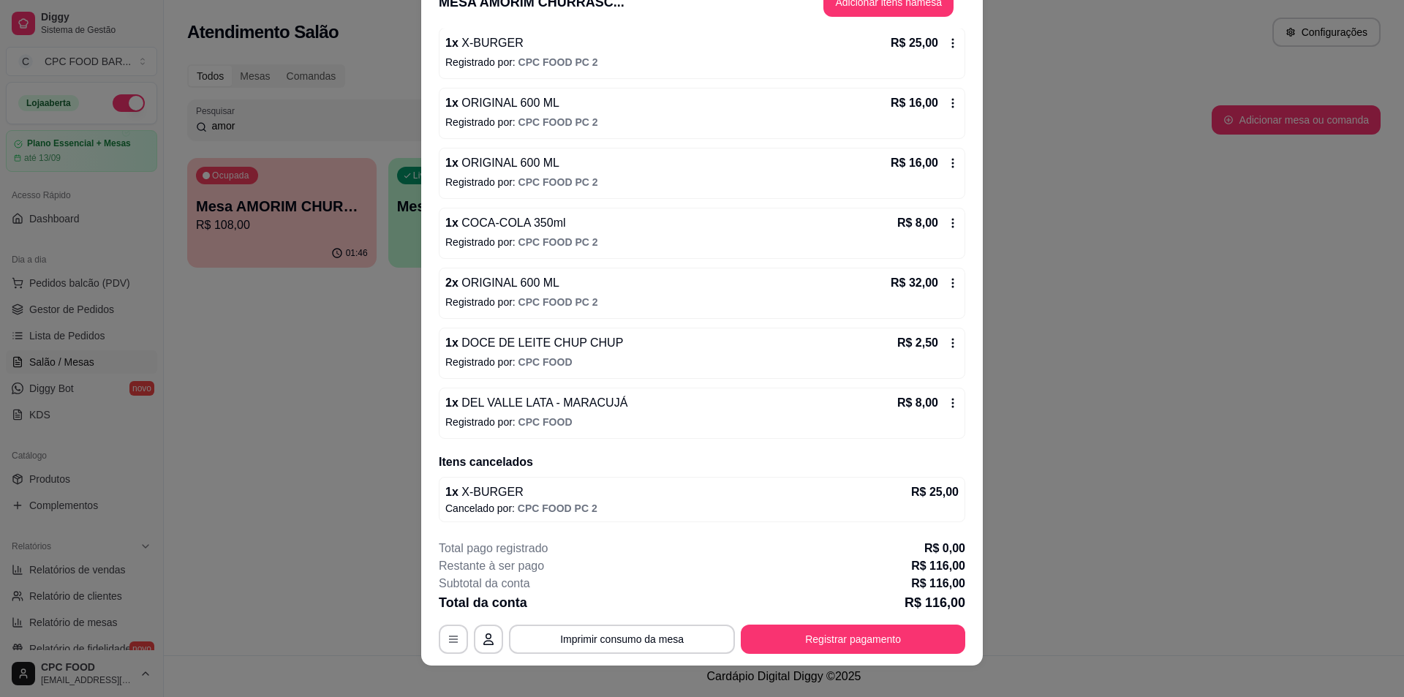
scroll to position [43, 0]
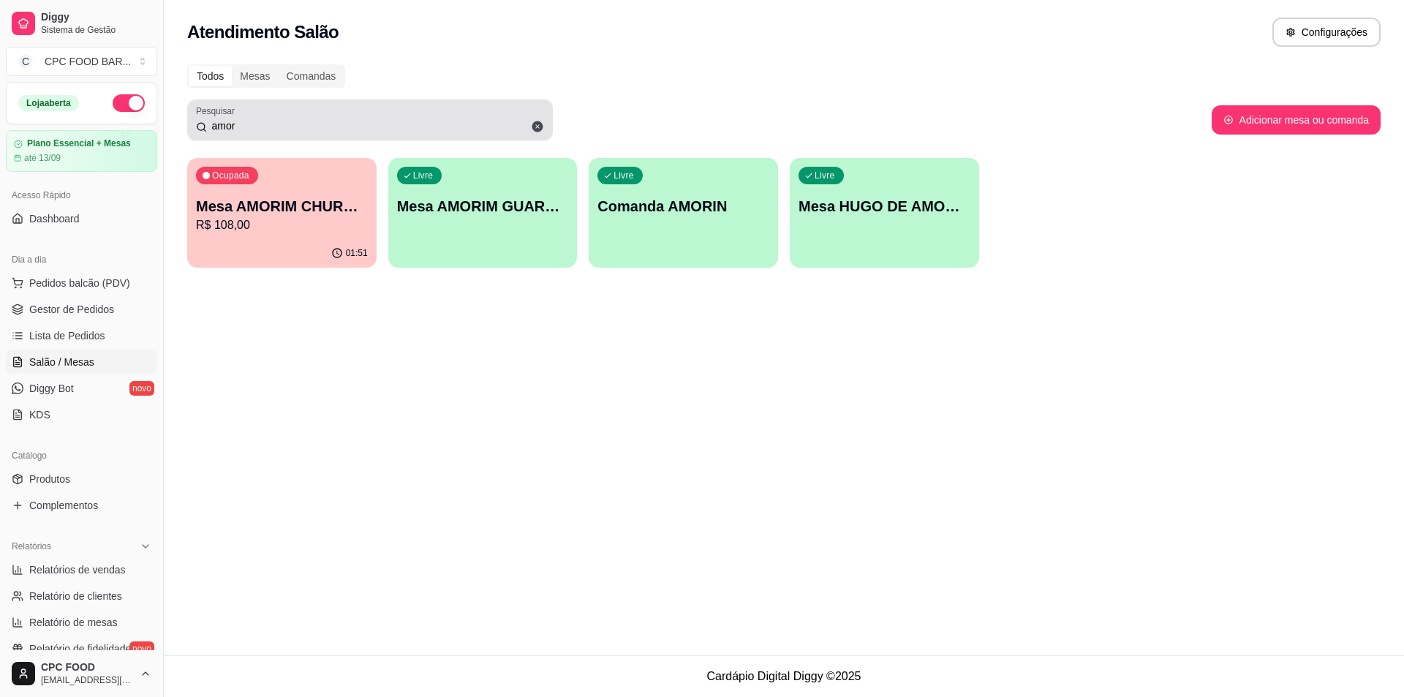
click at [325, 125] on input "amor" at bounding box center [375, 125] width 337 height 15
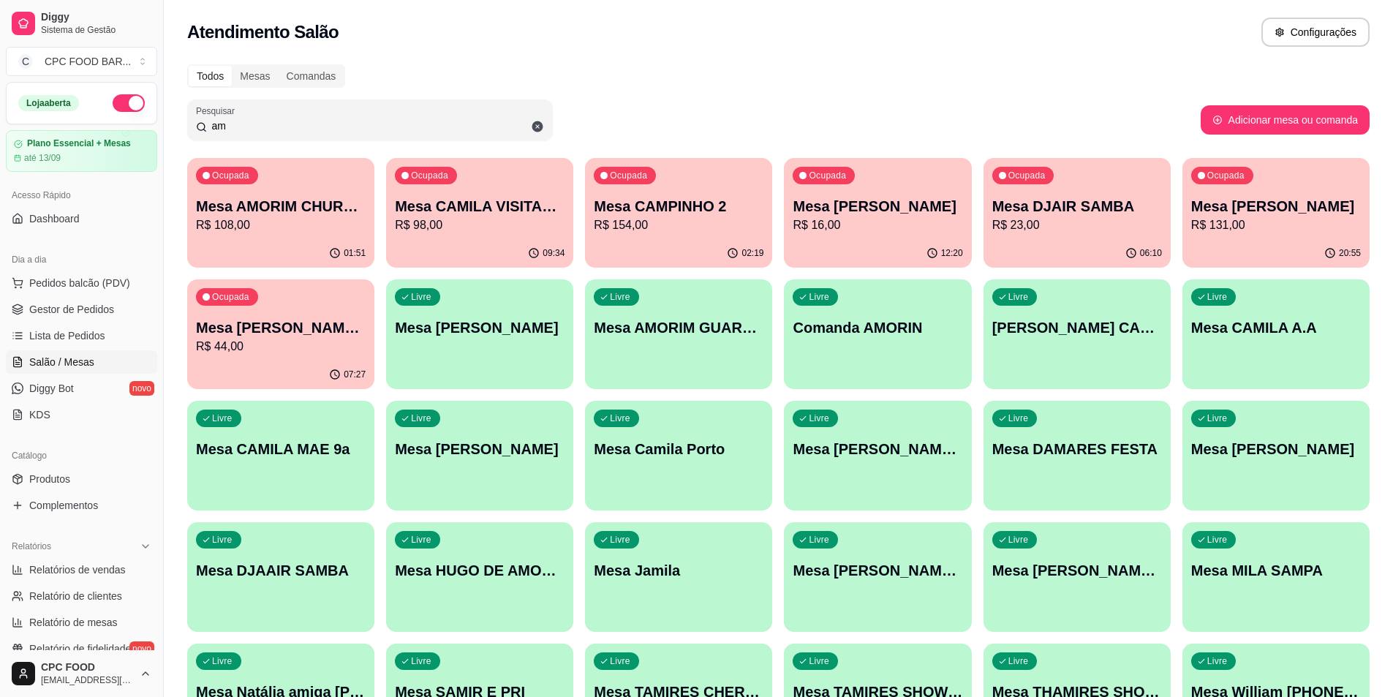
type input "a"
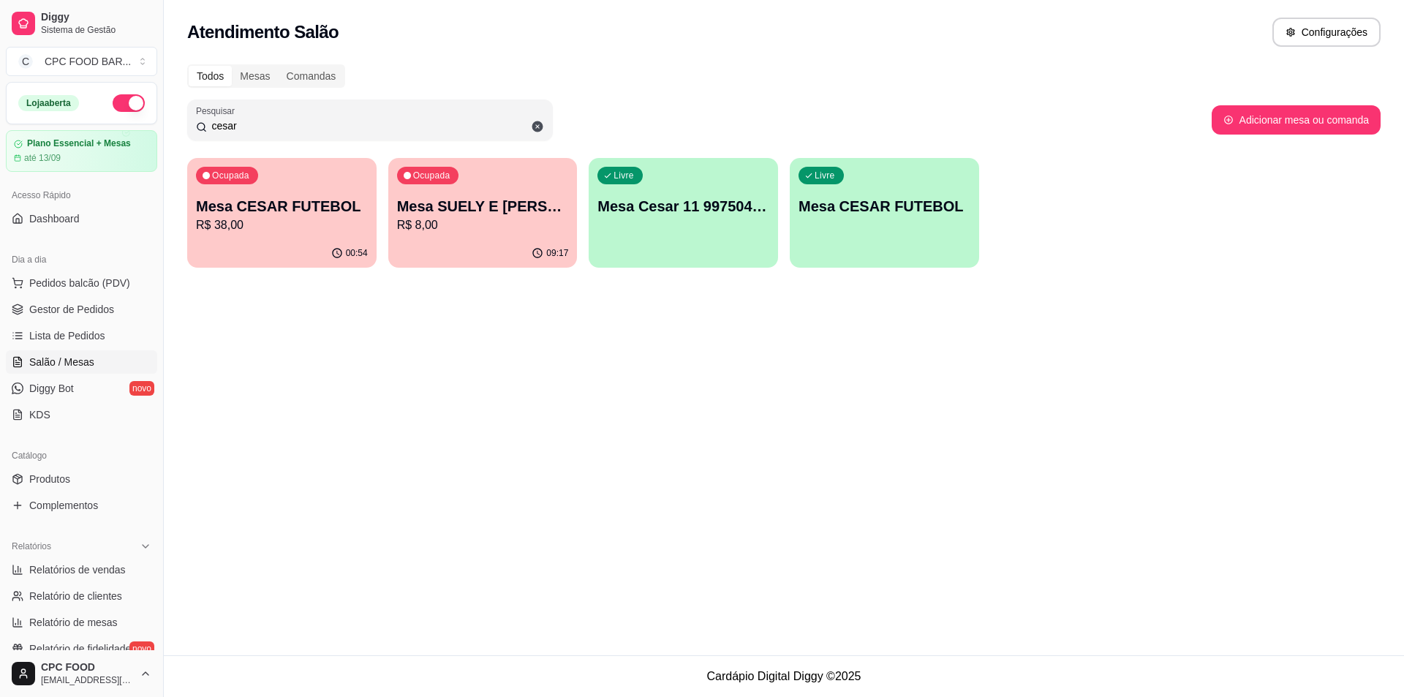
type input "cesar"
click at [265, 250] on div "00:54" at bounding box center [281, 253] width 189 height 29
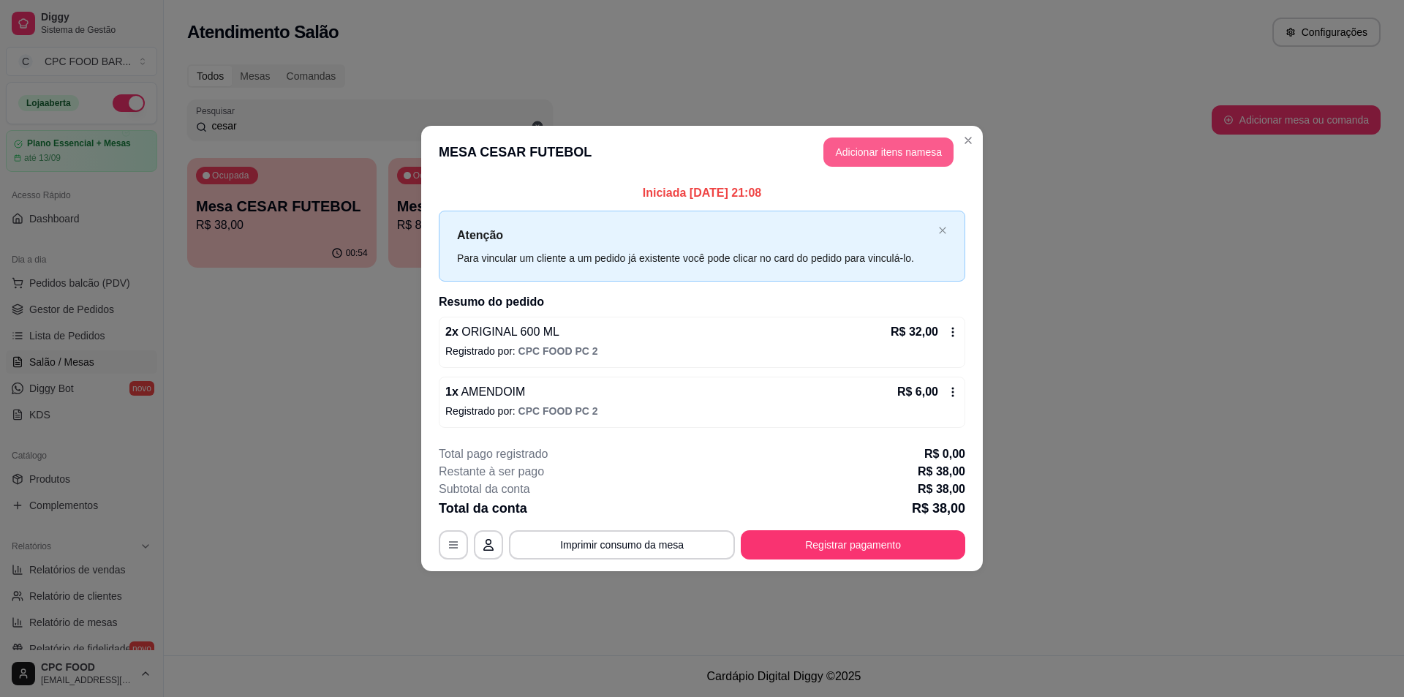
click at [857, 173] on header "MESA CESAR FUTEBOL Adicionar itens na mesa" at bounding box center [702, 152] width 562 height 53
click at [860, 176] on header "MESA CESAR FUTEBOL Adicionar itens na mesa" at bounding box center [702, 152] width 562 height 53
click at [860, 165] on button "Adicionar itens na mesa" at bounding box center [888, 151] width 130 height 29
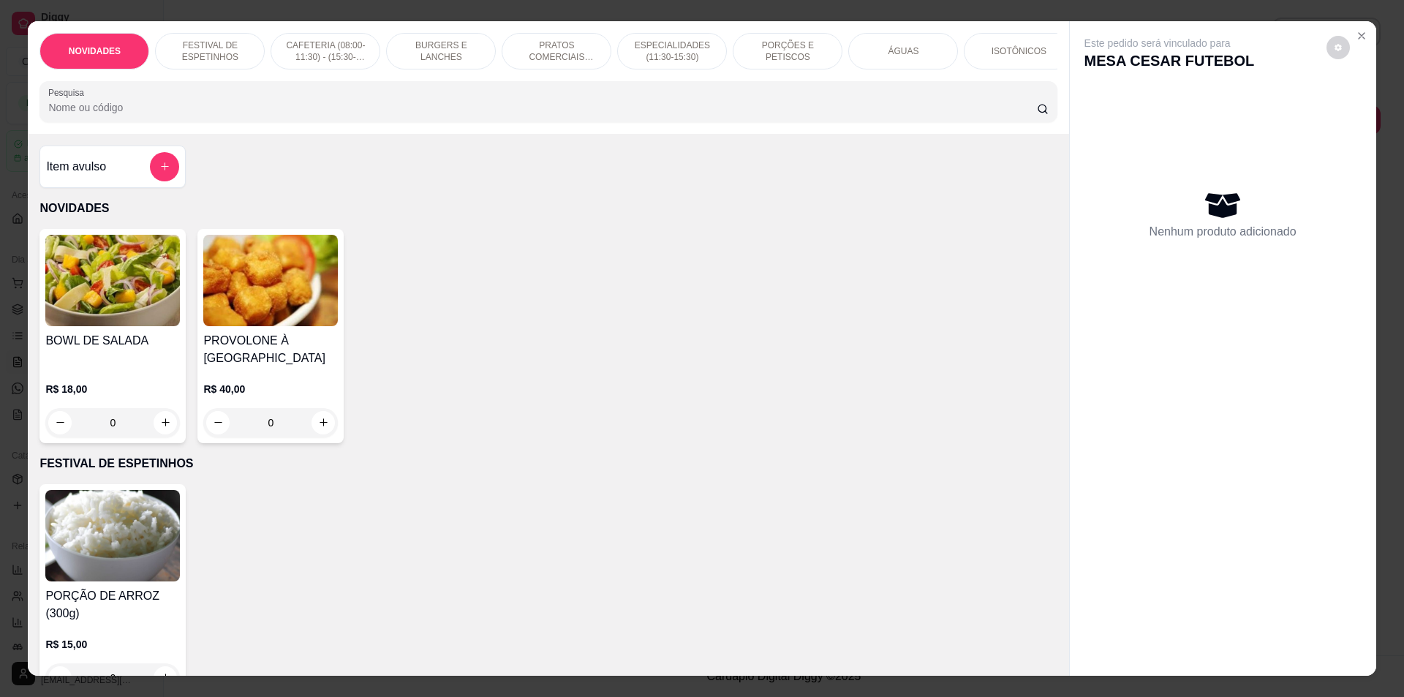
click at [119, 171] on div "Item avulso" at bounding box center [112, 166] width 133 height 29
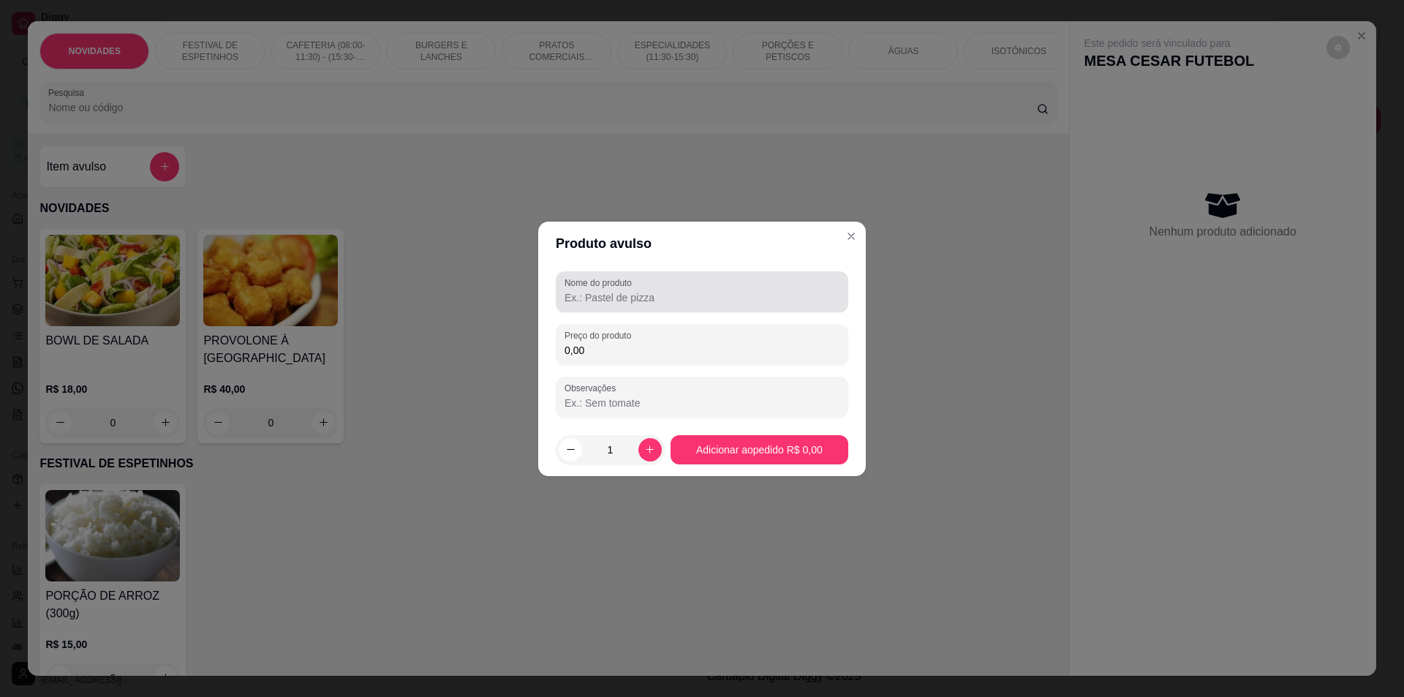
click at [630, 325] on div "Nome do produto Preço do produto 0,00 Observações" at bounding box center [702, 344] width 293 height 146
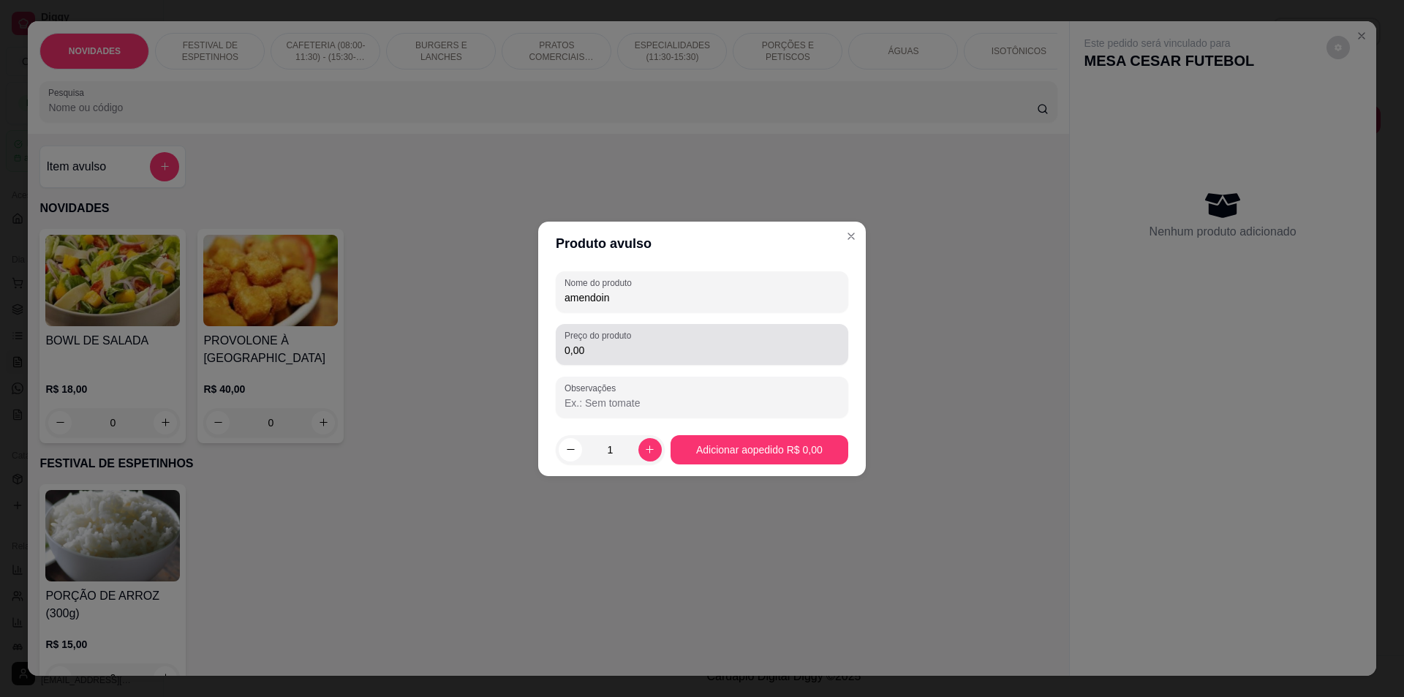
type input "amendoin"
click at [630, 346] on input "0,00" at bounding box center [702, 350] width 275 height 15
type input "8,00"
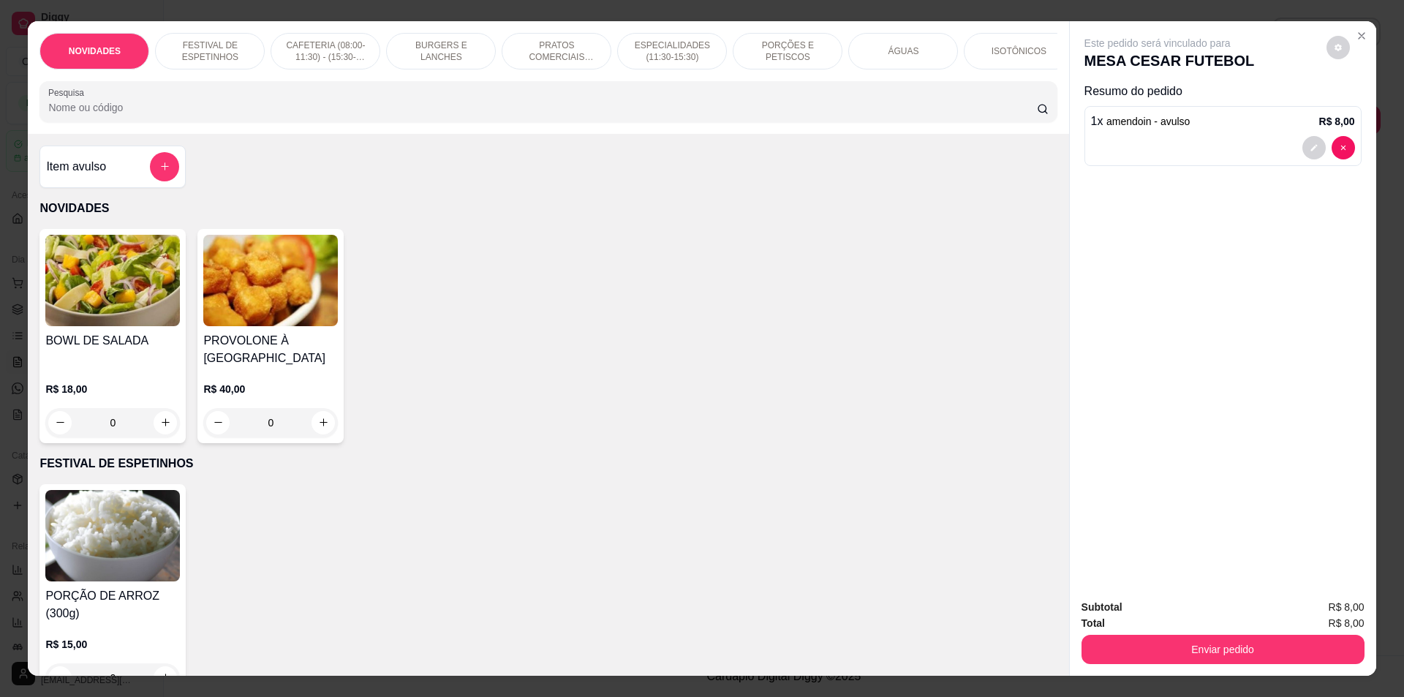
click at [1195, 666] on div "Subtotal R$ 8,00 Total R$ 8,00 Enviar pedido" at bounding box center [1223, 631] width 306 height 88
click at [1189, 648] on button "Enviar pedido" at bounding box center [1223, 649] width 283 height 29
click at [1167, 611] on button "Não registrar e enviar pedido" at bounding box center [1174, 614] width 152 height 28
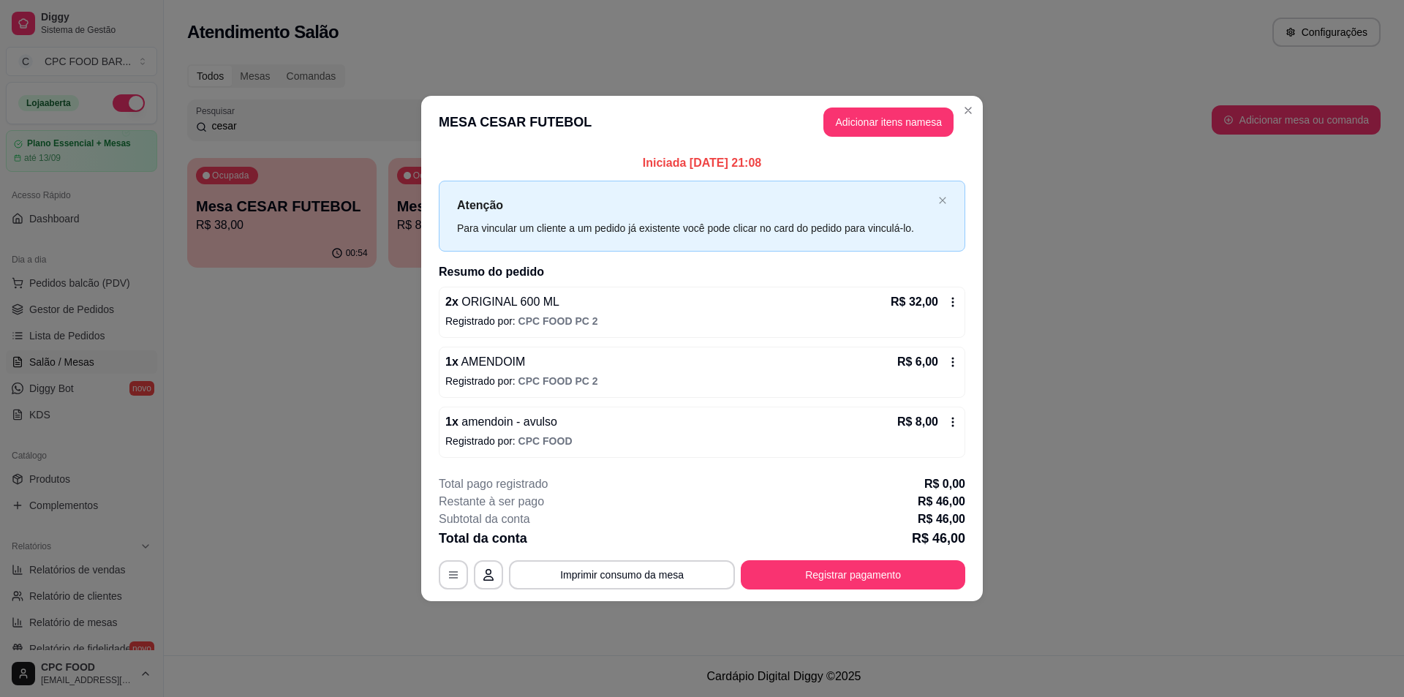
click at [909, 368] on p "R$ 6,00" at bounding box center [917, 362] width 41 height 18
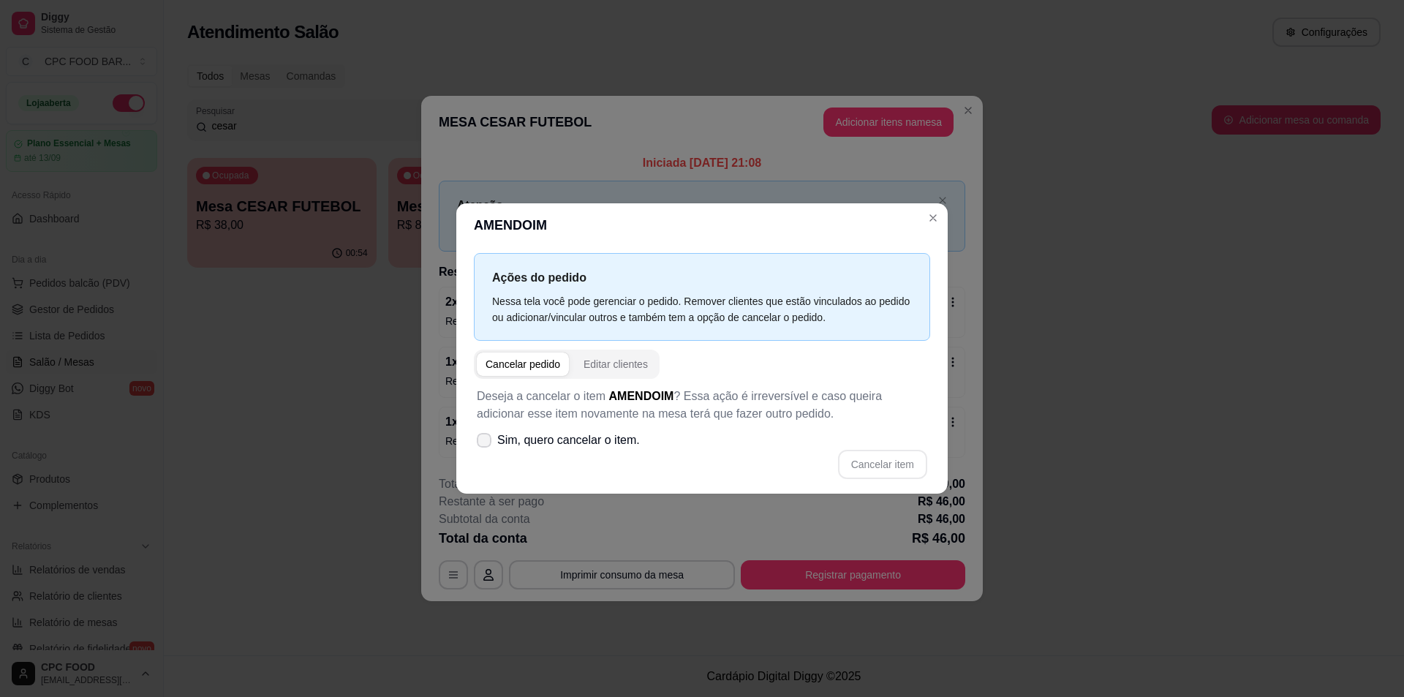
click at [570, 447] on span "Sim, quero cancelar o item." at bounding box center [568, 440] width 143 height 18
click at [486, 447] on input "Sim, quero cancelar o item." at bounding box center [481, 447] width 10 height 10
checkbox input "true"
click at [916, 464] on button "Cancelar item" at bounding box center [882, 464] width 87 height 29
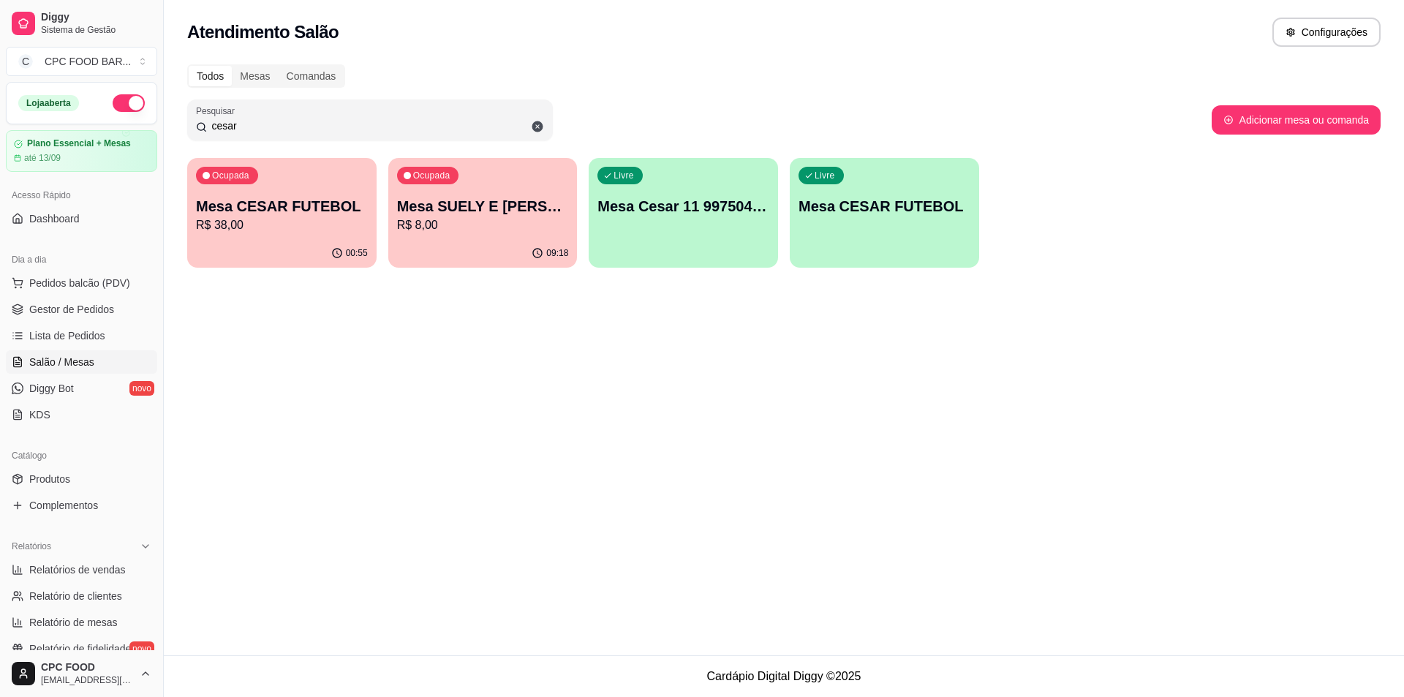
click at [488, 132] on input "cesar" at bounding box center [375, 125] width 337 height 15
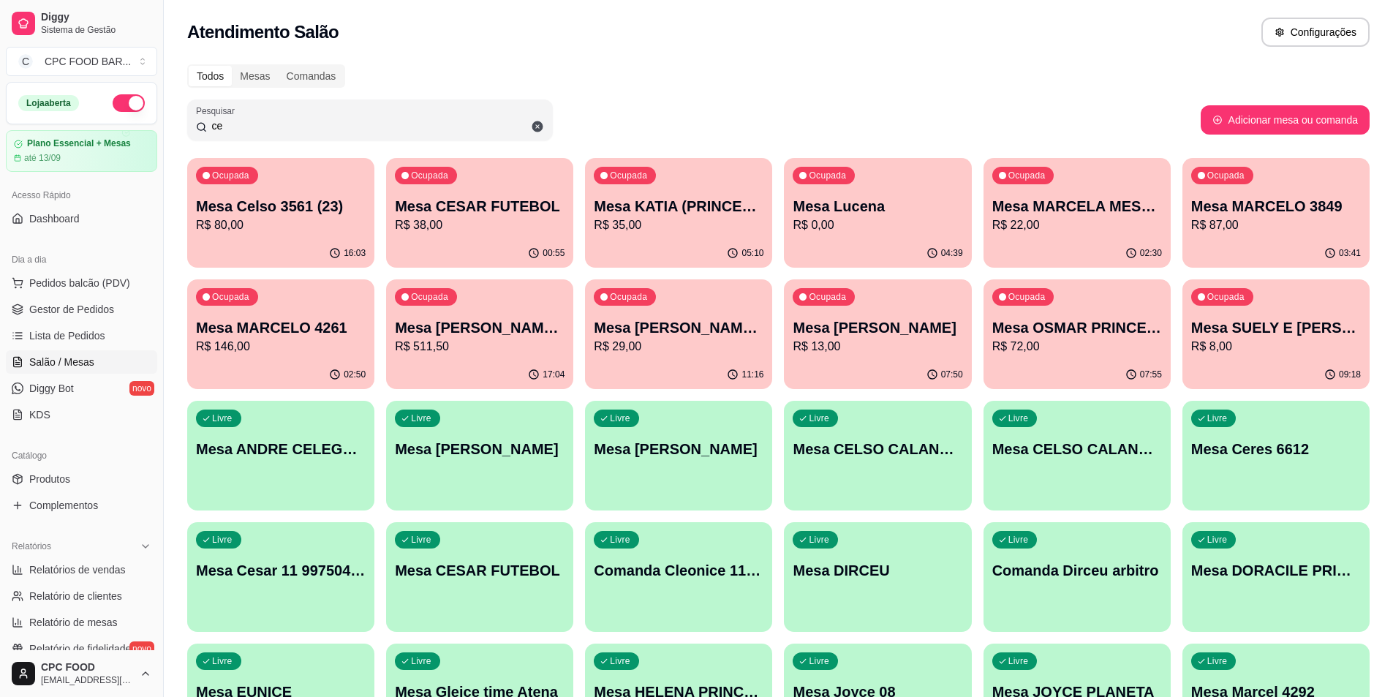
type input "c"
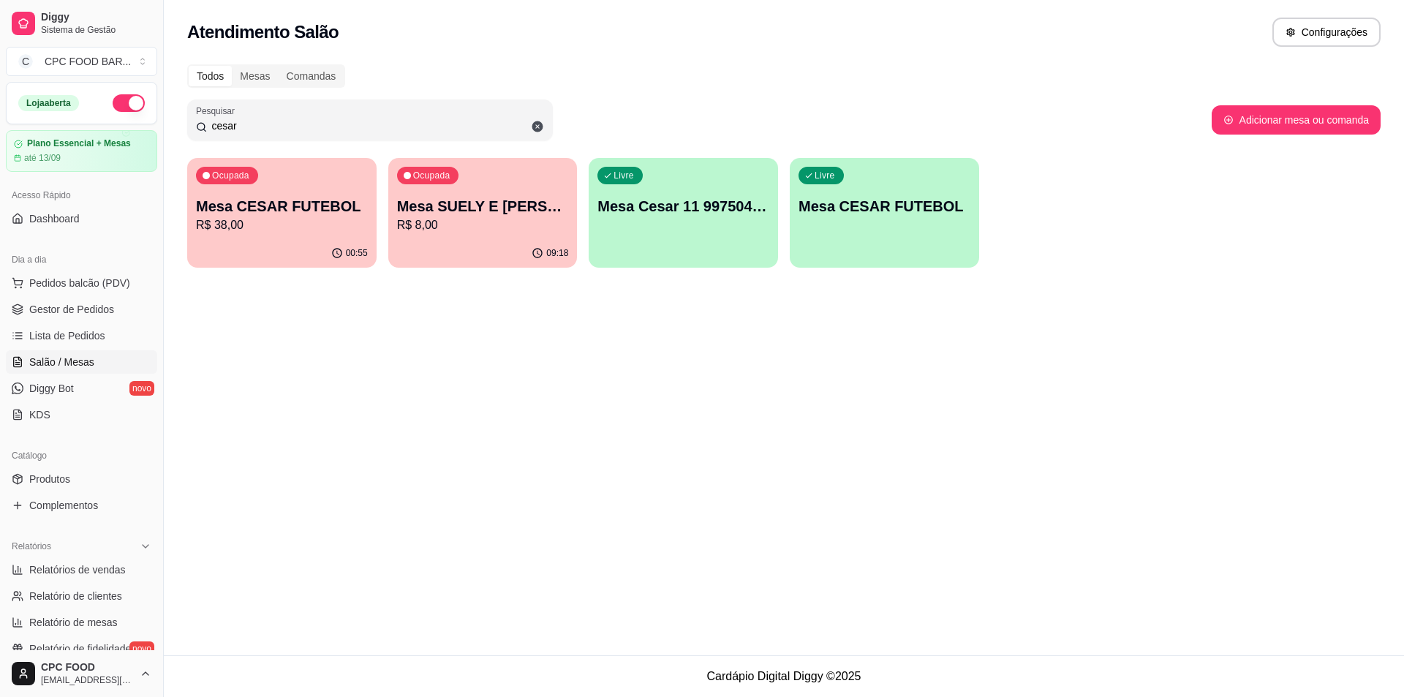
click at [281, 246] on div "00:55" at bounding box center [281, 253] width 189 height 29
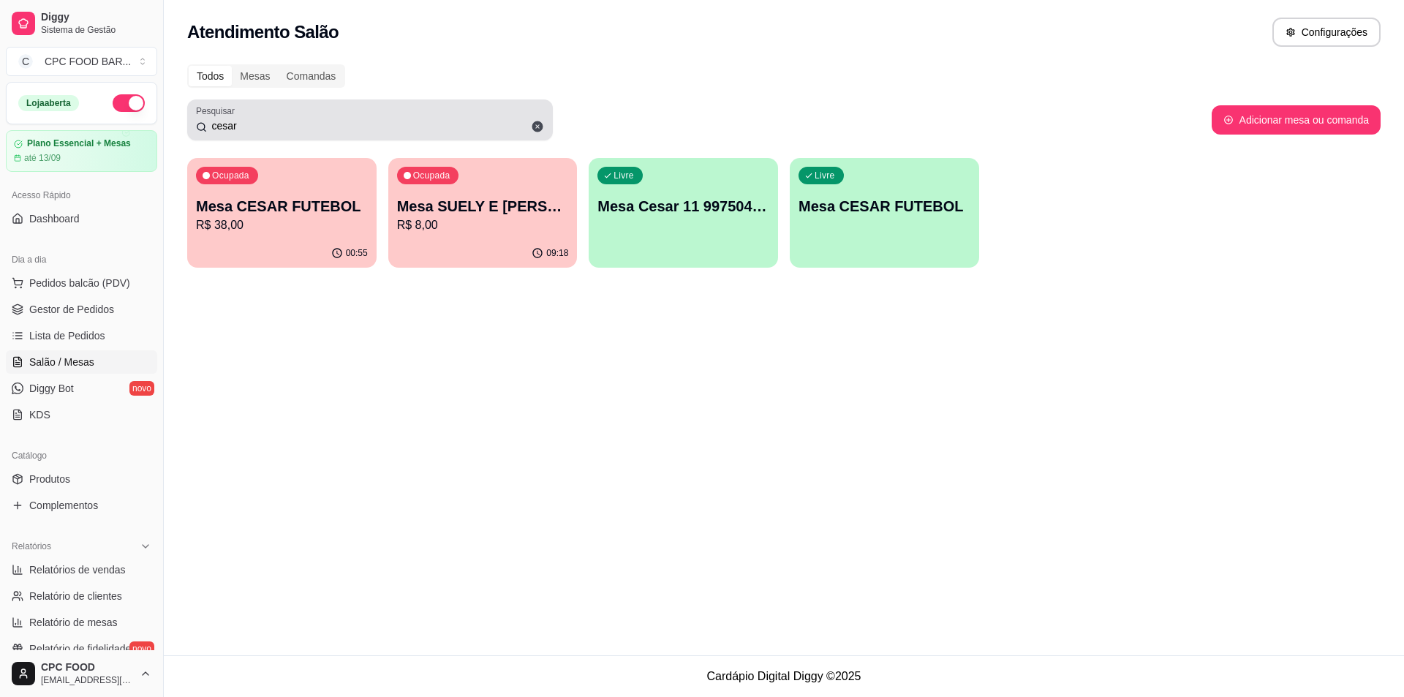
click at [333, 128] on input "cesar" at bounding box center [375, 125] width 337 height 15
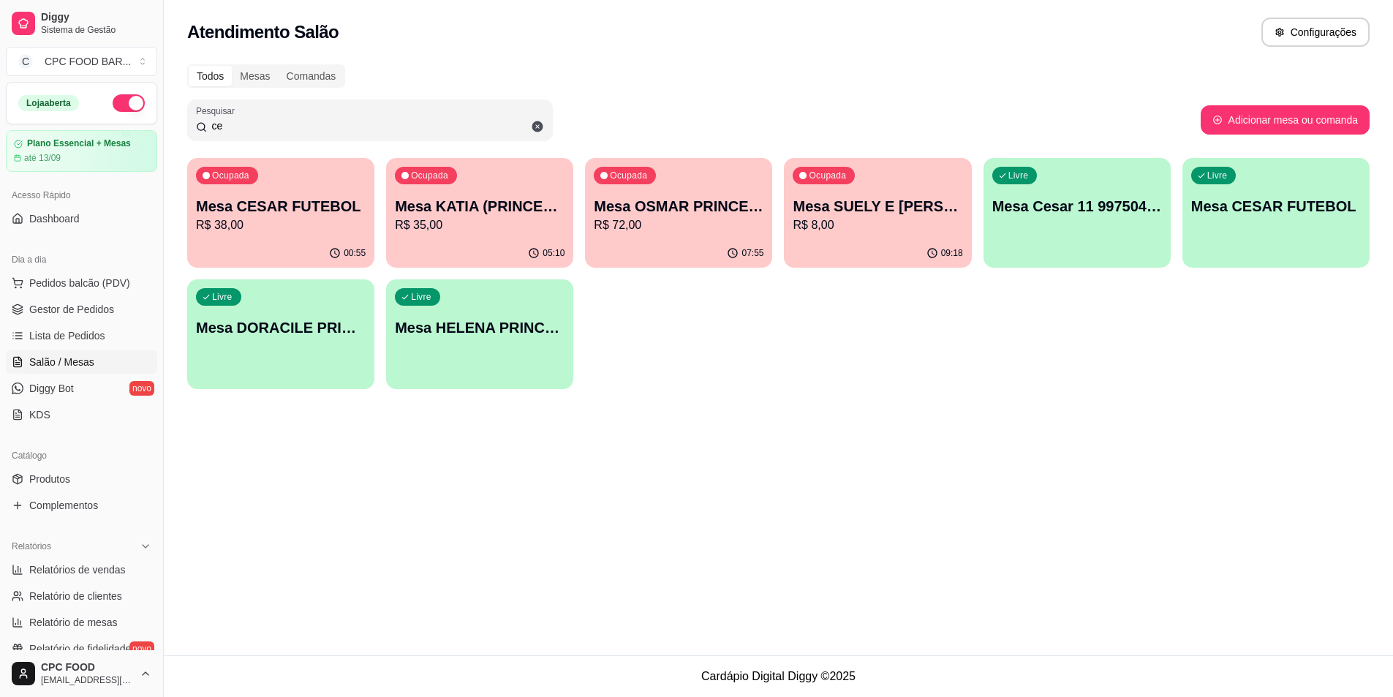
type input "c"
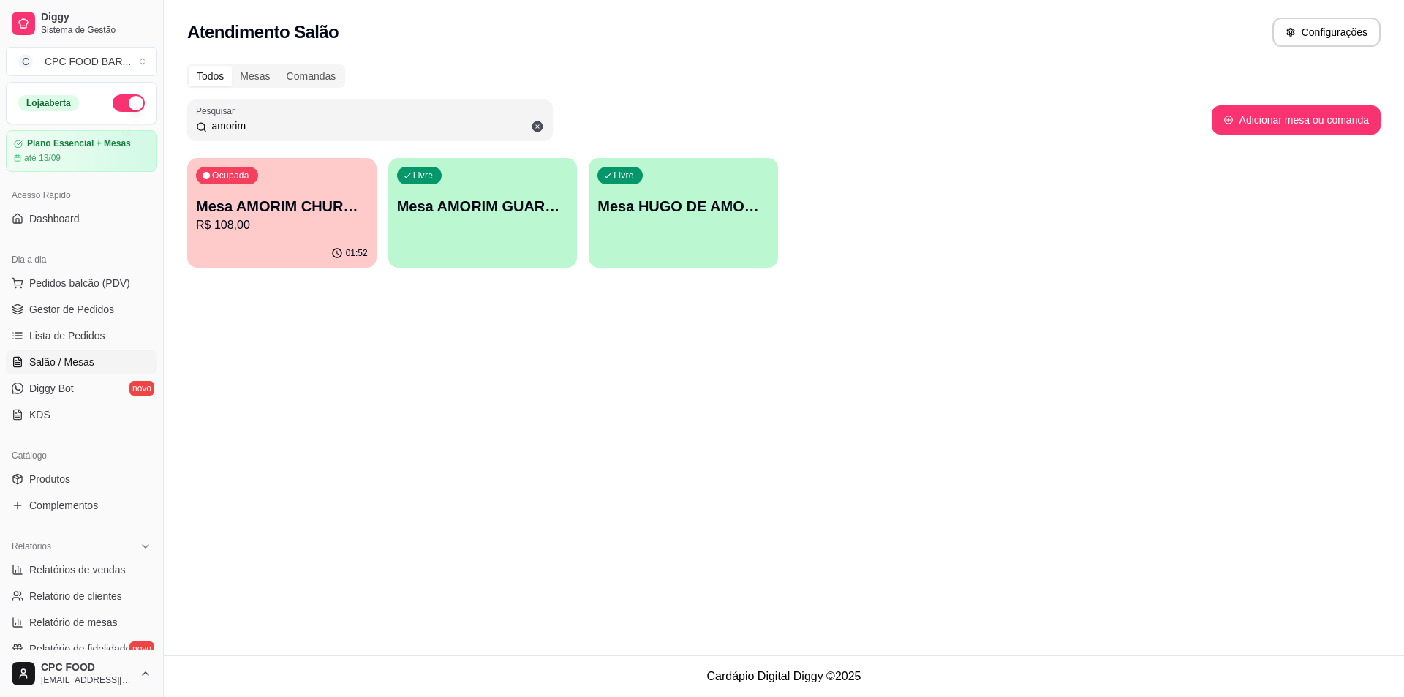
type input "amorim"
click at [328, 181] on div "Ocupada Mesa AMORIM CHURRASCO R$ 108,00" at bounding box center [282, 198] width 184 height 79
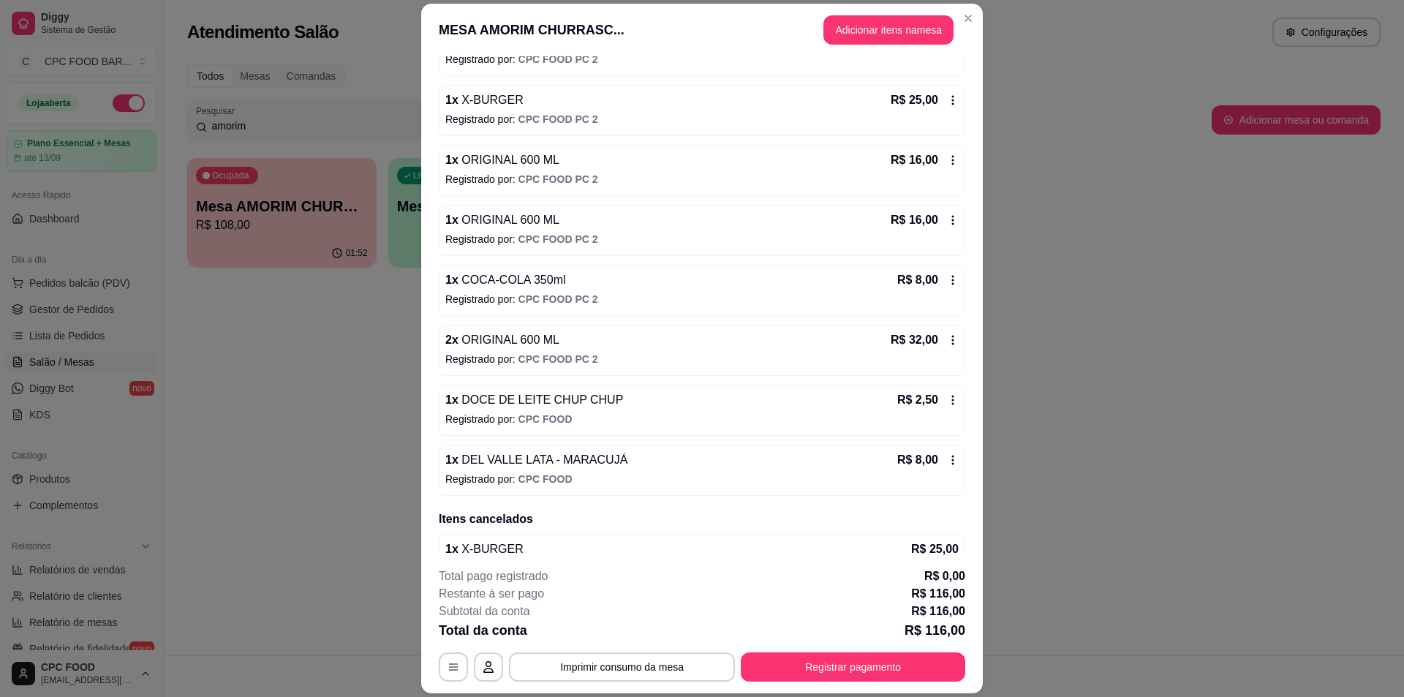
scroll to position [293, 0]
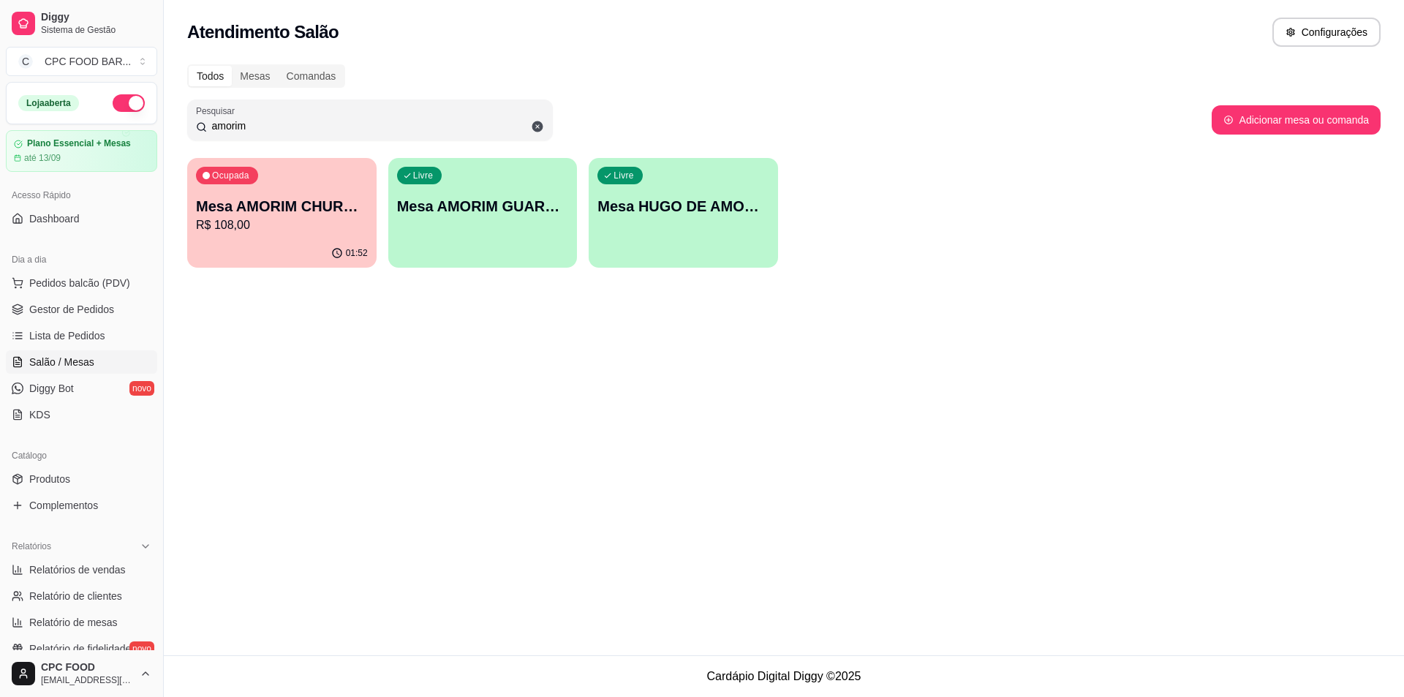
click at [339, 236] on div "Ocupada Mesa AMORIM CHURRASCO R$ 108,00" at bounding box center [281, 198] width 189 height 81
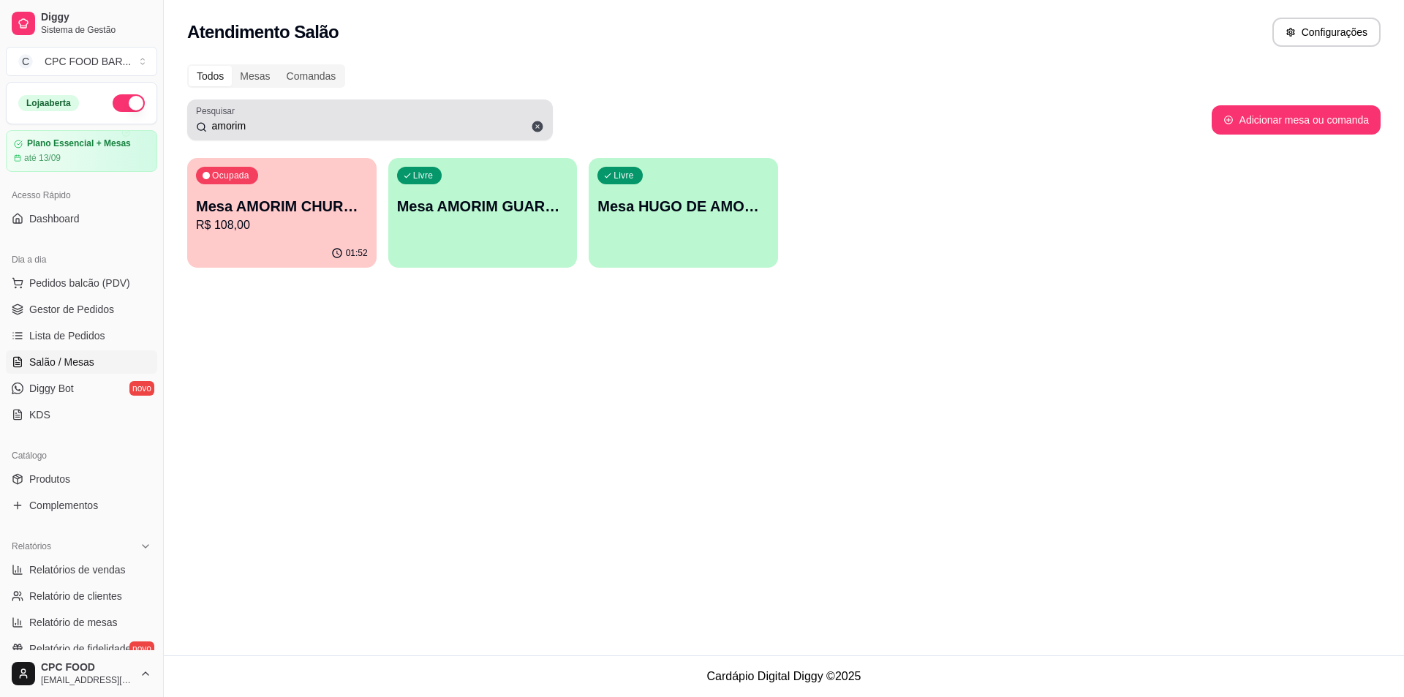
click at [538, 133] on span at bounding box center [537, 126] width 25 height 25
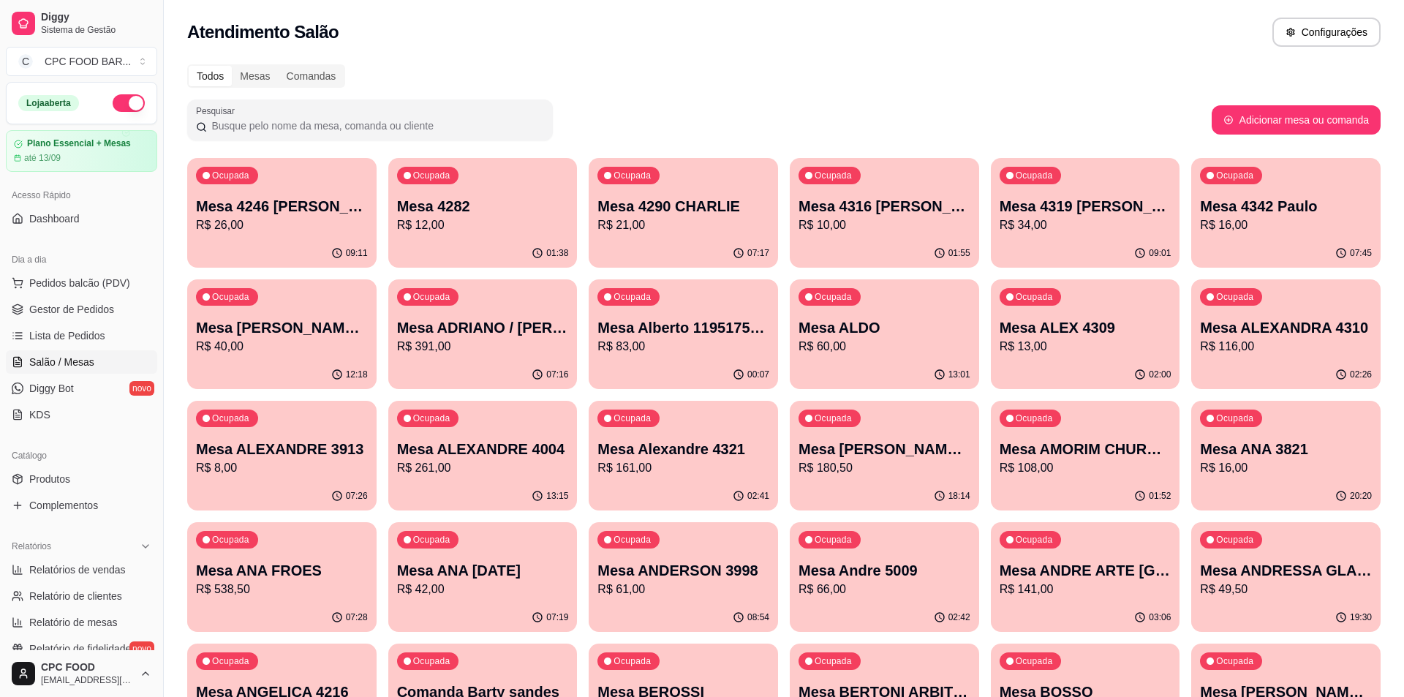
click at [412, 122] on input "Pesquisar" at bounding box center [375, 125] width 337 height 15
click at [523, 122] on input "Pesquisar" at bounding box center [375, 125] width 337 height 15
click at [467, 121] on input "Pesquisar" at bounding box center [375, 125] width 337 height 15
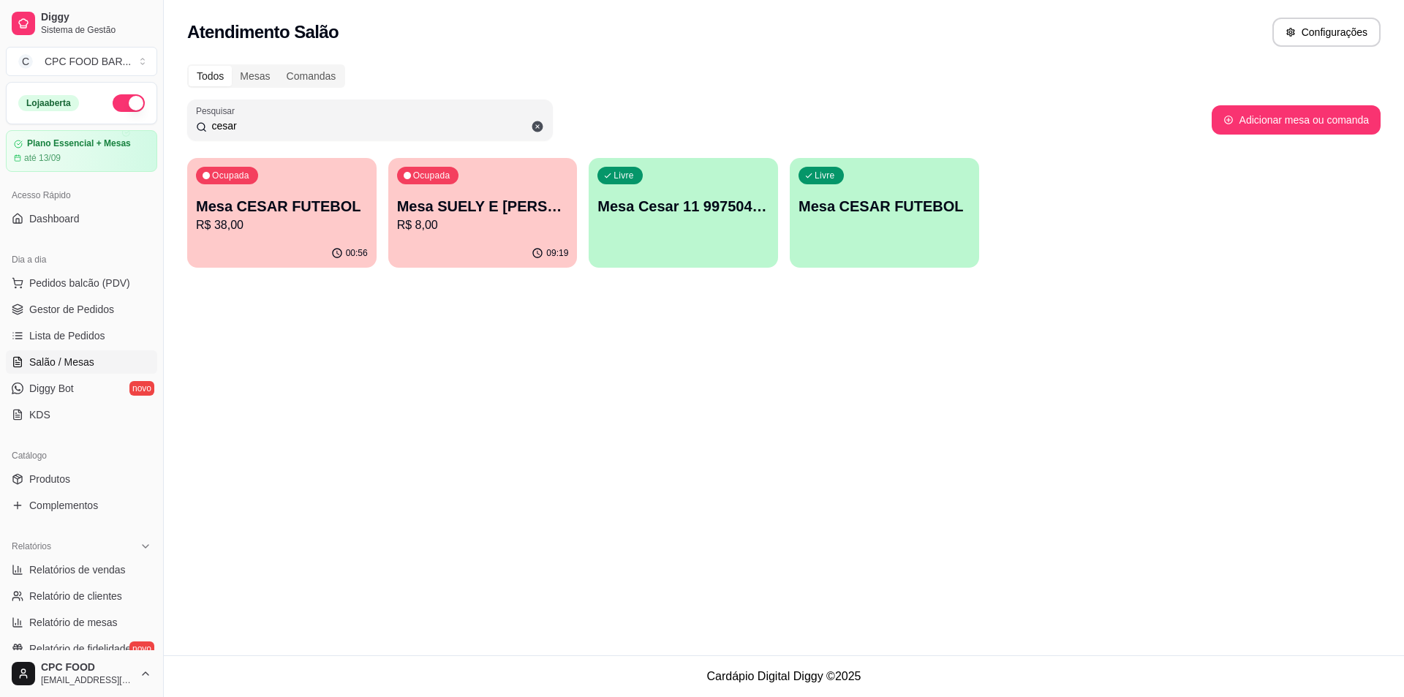
click at [304, 246] on div "00:56" at bounding box center [281, 253] width 189 height 29
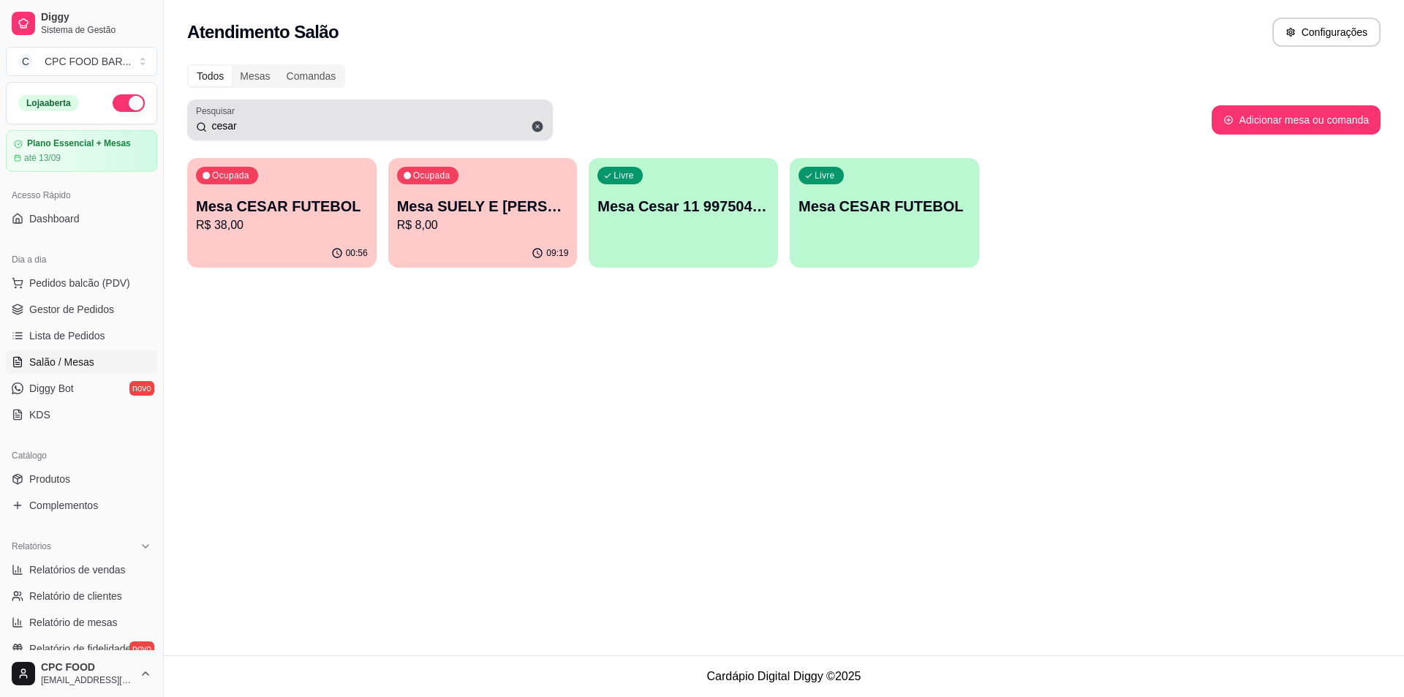
click at [401, 116] on div "cesar" at bounding box center [370, 119] width 348 height 29
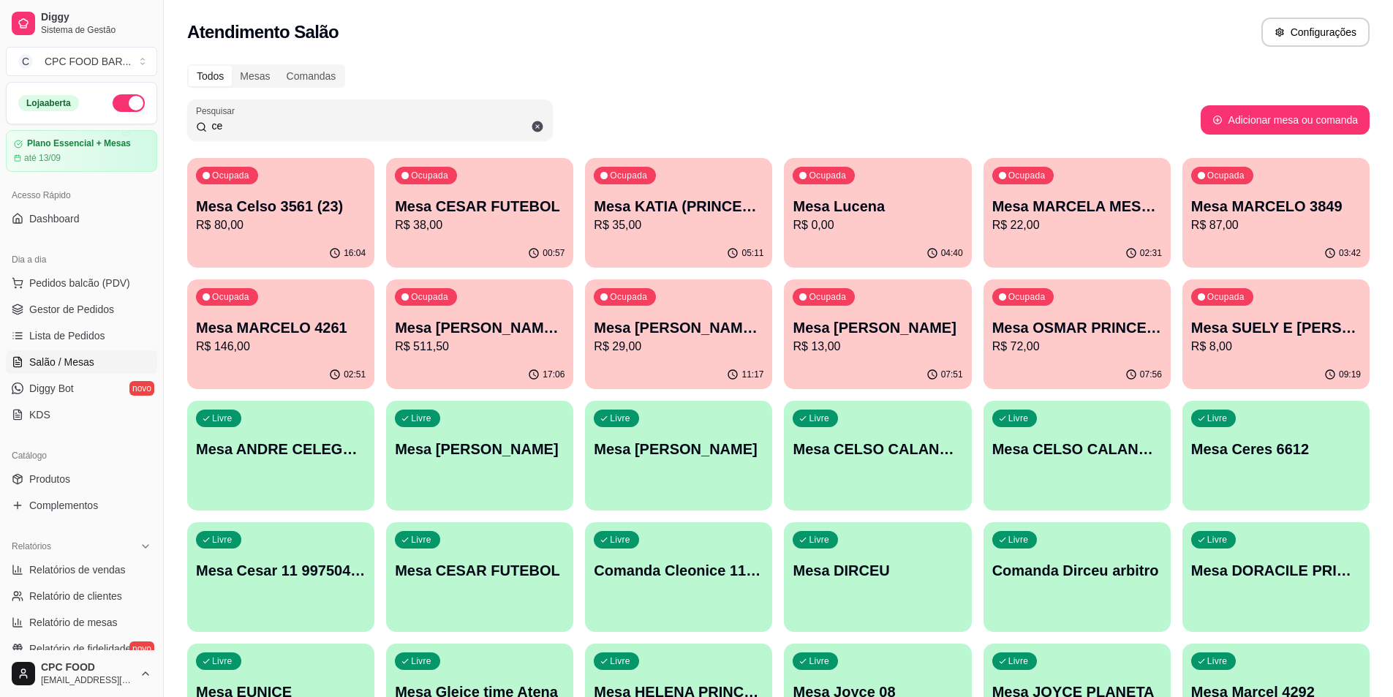
type input "c"
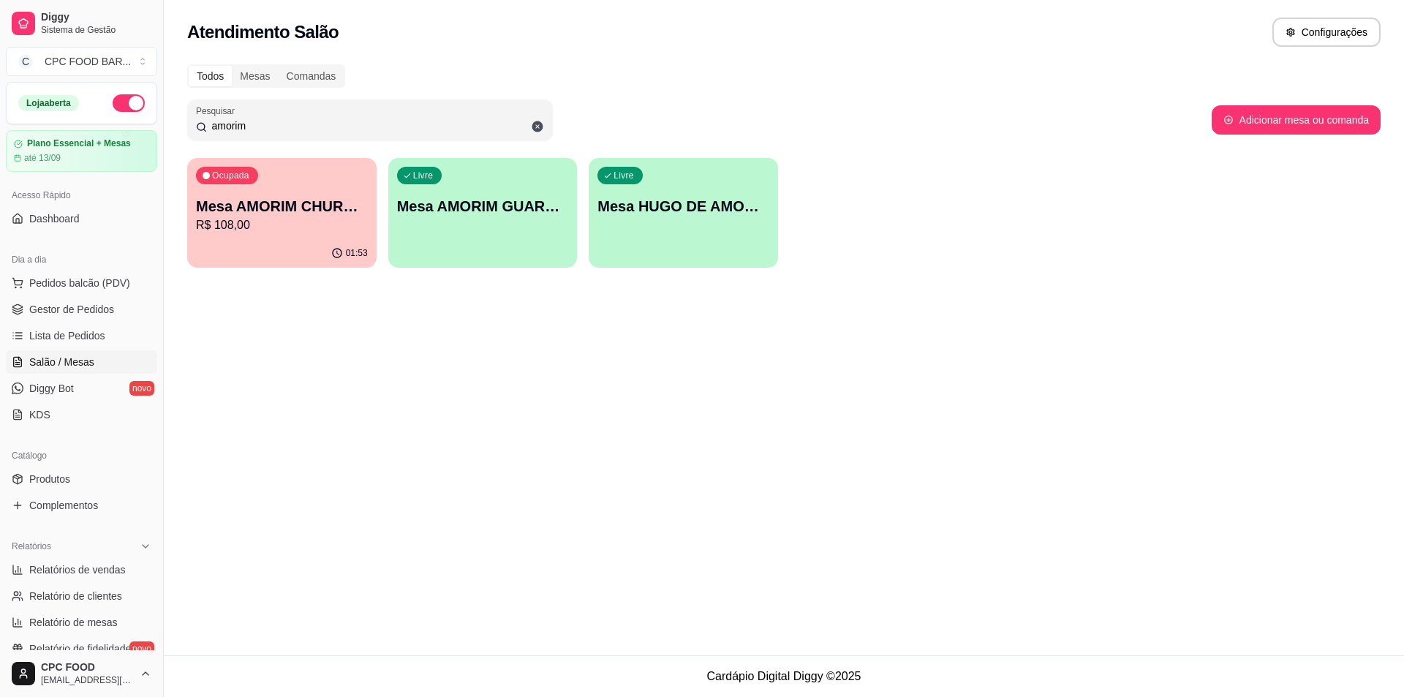
type input "amorim"
click at [345, 211] on p "Mesa AMORIM CHURRASCO" at bounding box center [282, 207] width 167 height 20
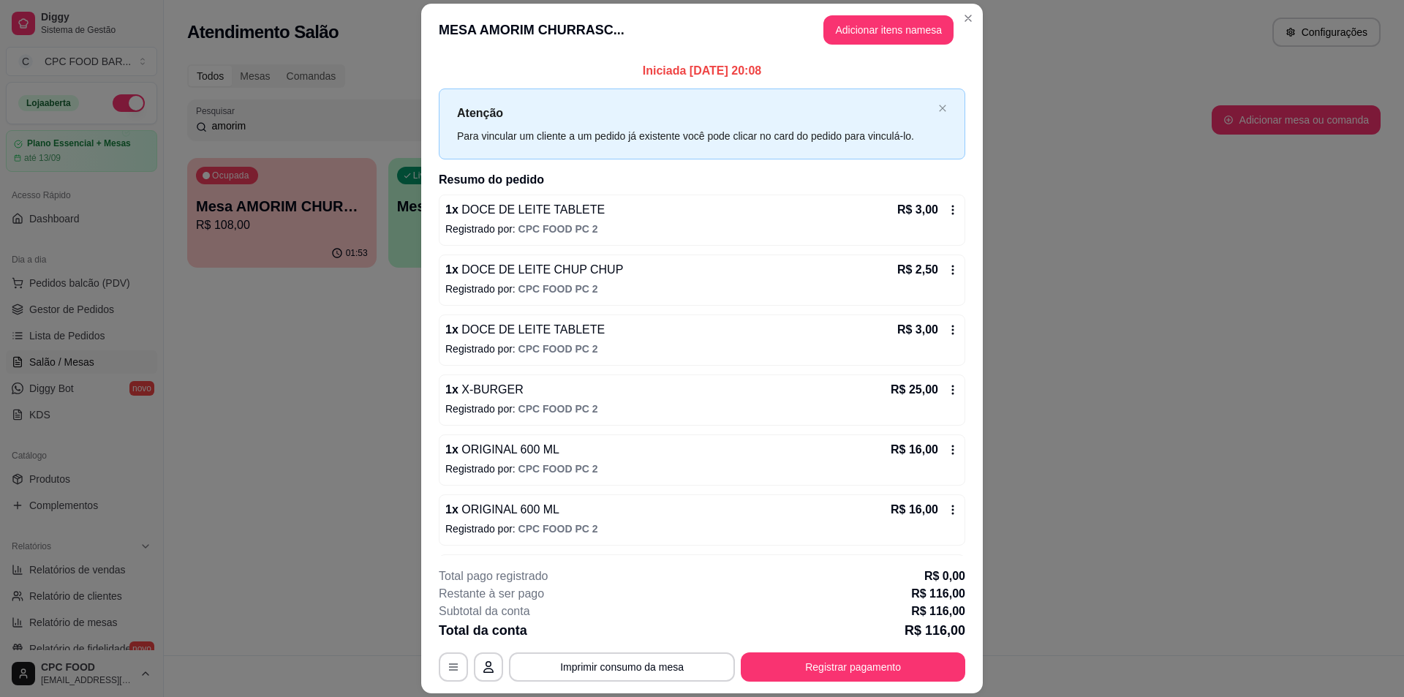
click at [869, 456] on div "1 x ORIGINAL 600 ML R$ 16,00" at bounding box center [701, 450] width 513 height 18
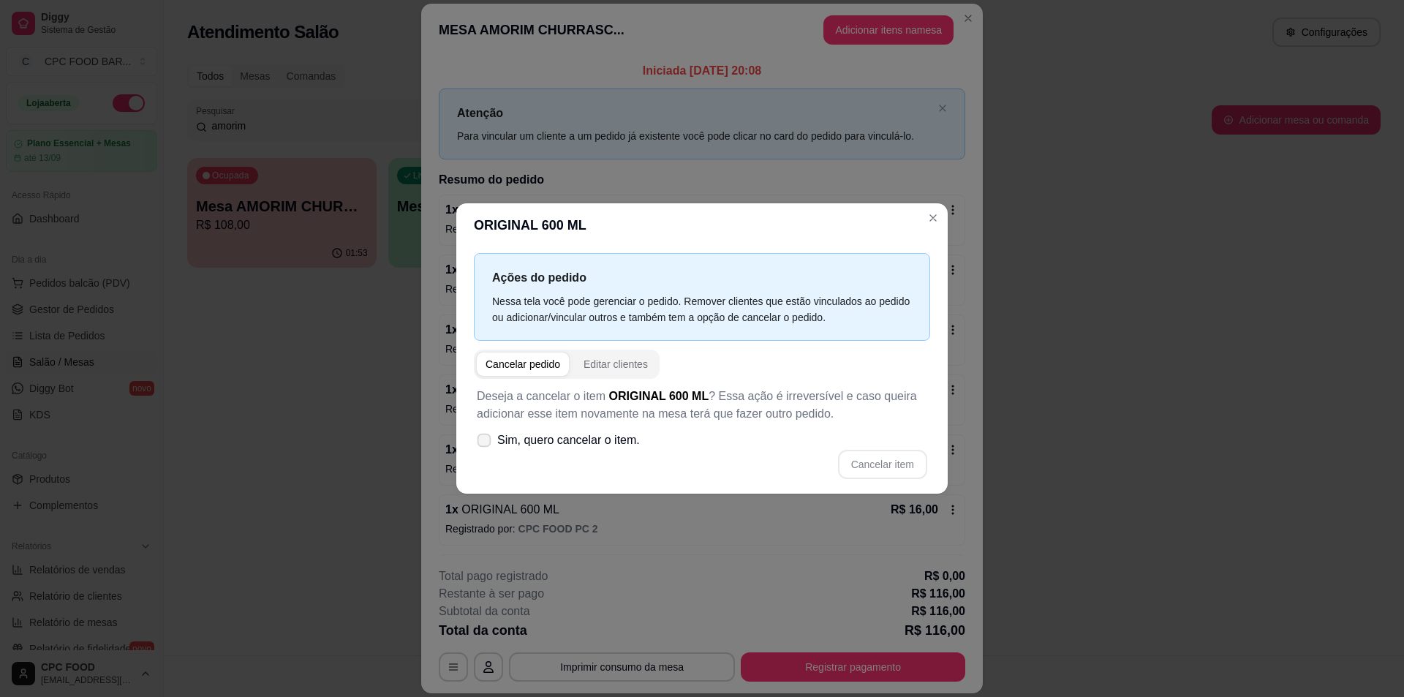
click at [560, 448] on span "Sim, quero cancelar o item." at bounding box center [568, 440] width 143 height 18
click at [486, 448] on input "Sim, quero cancelar o item." at bounding box center [481, 447] width 10 height 10
checkbox input "true"
click at [882, 463] on button "Cancelar item" at bounding box center [882, 464] width 89 height 29
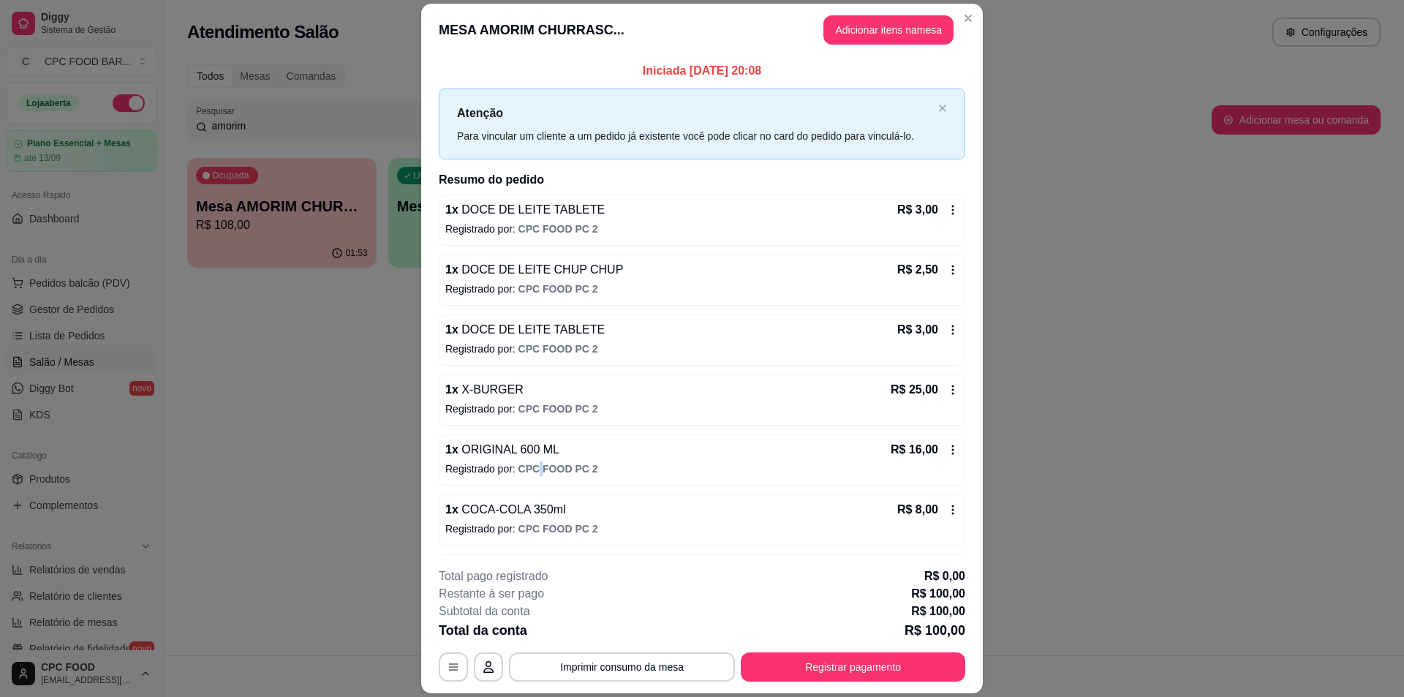
click at [535, 459] on div "1 x ORIGINAL 600 ML R$ 16,00 Registrado por: CPC FOOD PC 2" at bounding box center [702, 459] width 527 height 51
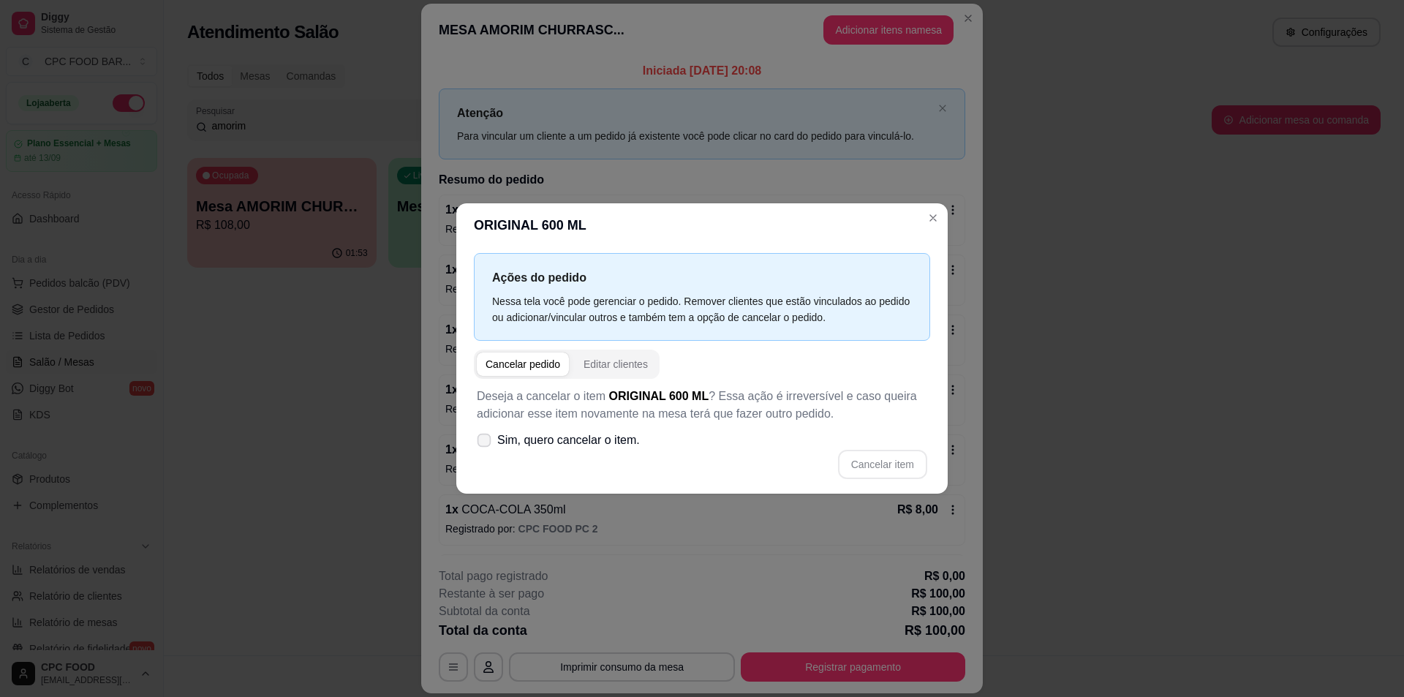
click at [570, 432] on label "Sim, quero cancelar o item." at bounding box center [558, 440] width 175 height 29
click at [614, 429] on label "Sim, quero cancelar o item." at bounding box center [558, 440] width 175 height 29
click at [900, 460] on div "Cancelar item" at bounding box center [702, 464] width 450 height 29
click at [559, 446] on span "Sim, quero cancelar o item." at bounding box center [568, 440] width 143 height 18
click at [486, 446] on input "Sim, quero cancelar o item." at bounding box center [481, 447] width 10 height 10
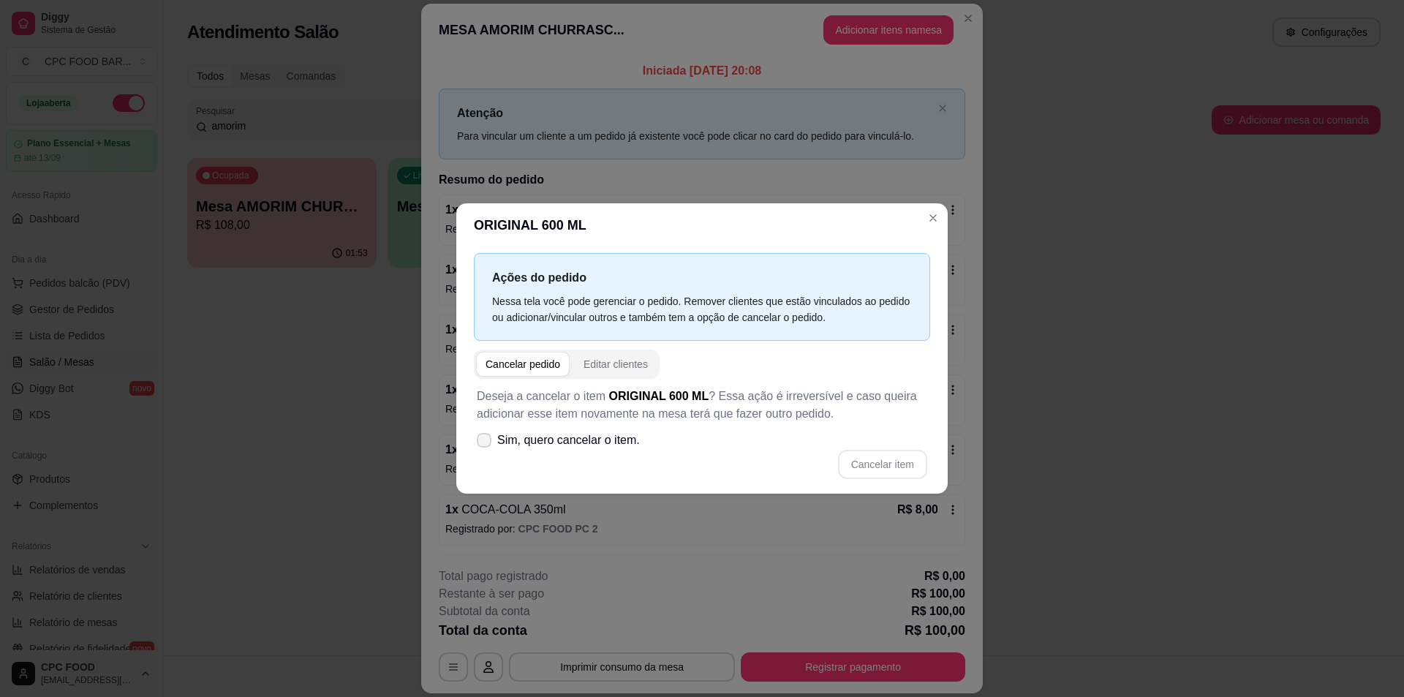
checkbox input "true"
click at [894, 442] on div "Deseja a cancelar o item ORIGINAL 600 ML ? Essa ação é irreversível e caso quei…" at bounding box center [702, 433] width 456 height 109
click at [891, 454] on button "Cancelar item" at bounding box center [882, 464] width 87 height 29
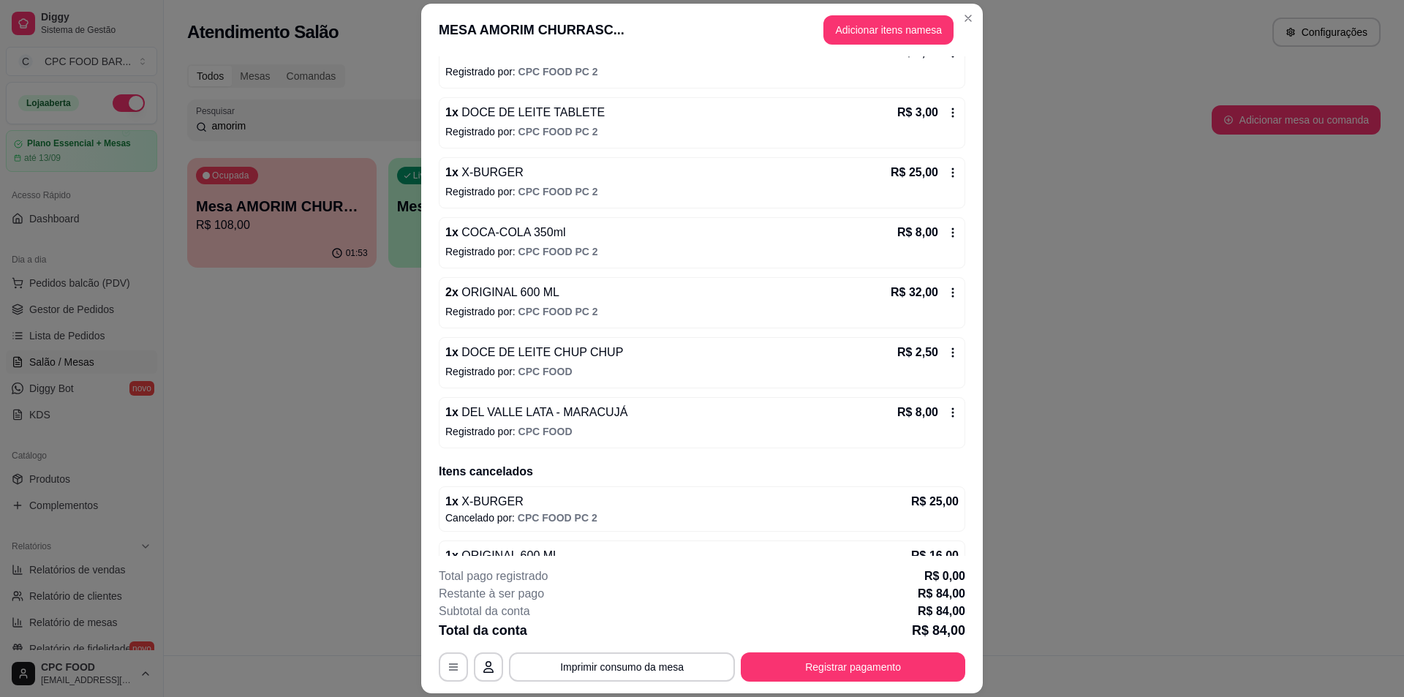
scroll to position [219, 0]
click at [559, 298] on div "2 x ORIGINAL 600 ML R$ 32,00" at bounding box center [701, 291] width 513 height 18
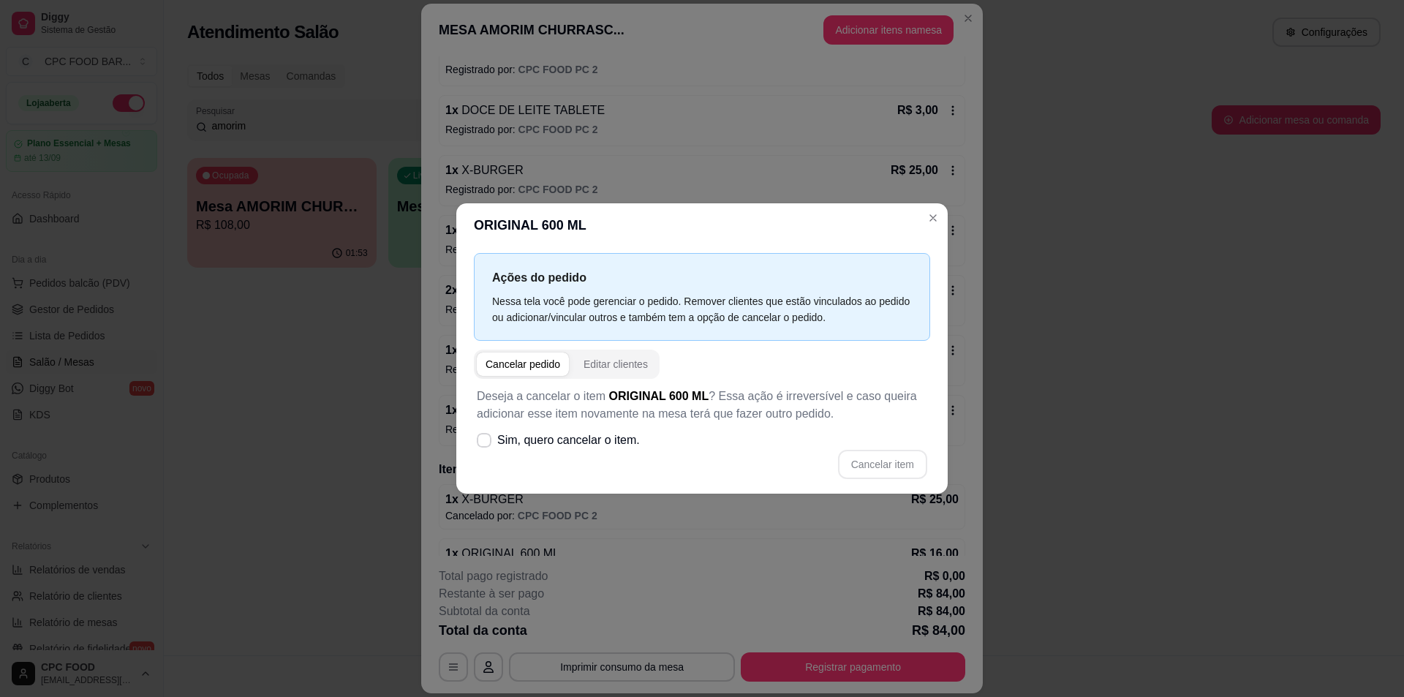
click at [567, 461] on div "Cancelar item" at bounding box center [702, 464] width 450 height 29
click at [562, 443] on span "Sim, quero cancelar o item." at bounding box center [568, 440] width 143 height 18
click at [486, 443] on input "Sim, quero cancelar o item." at bounding box center [481, 447] width 10 height 10
checkbox input "true"
click at [881, 463] on button "Cancelar item" at bounding box center [882, 464] width 89 height 29
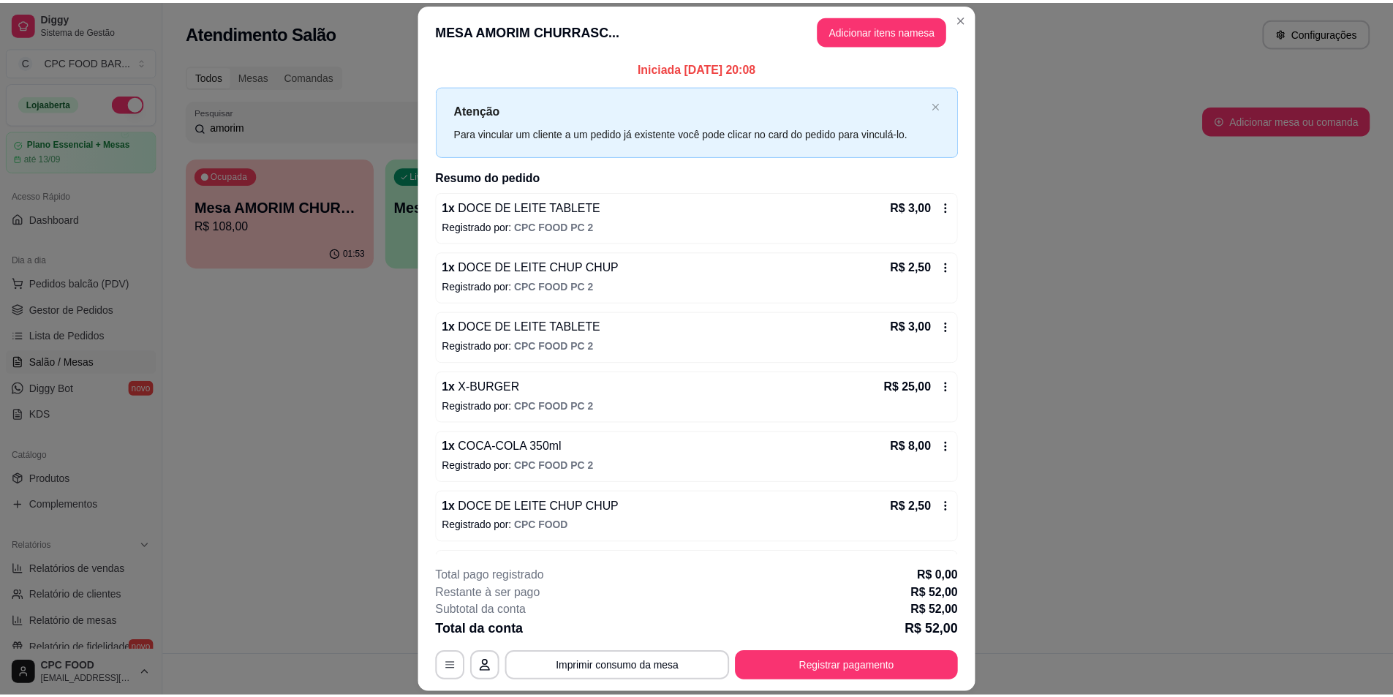
scroll to position [0, 0]
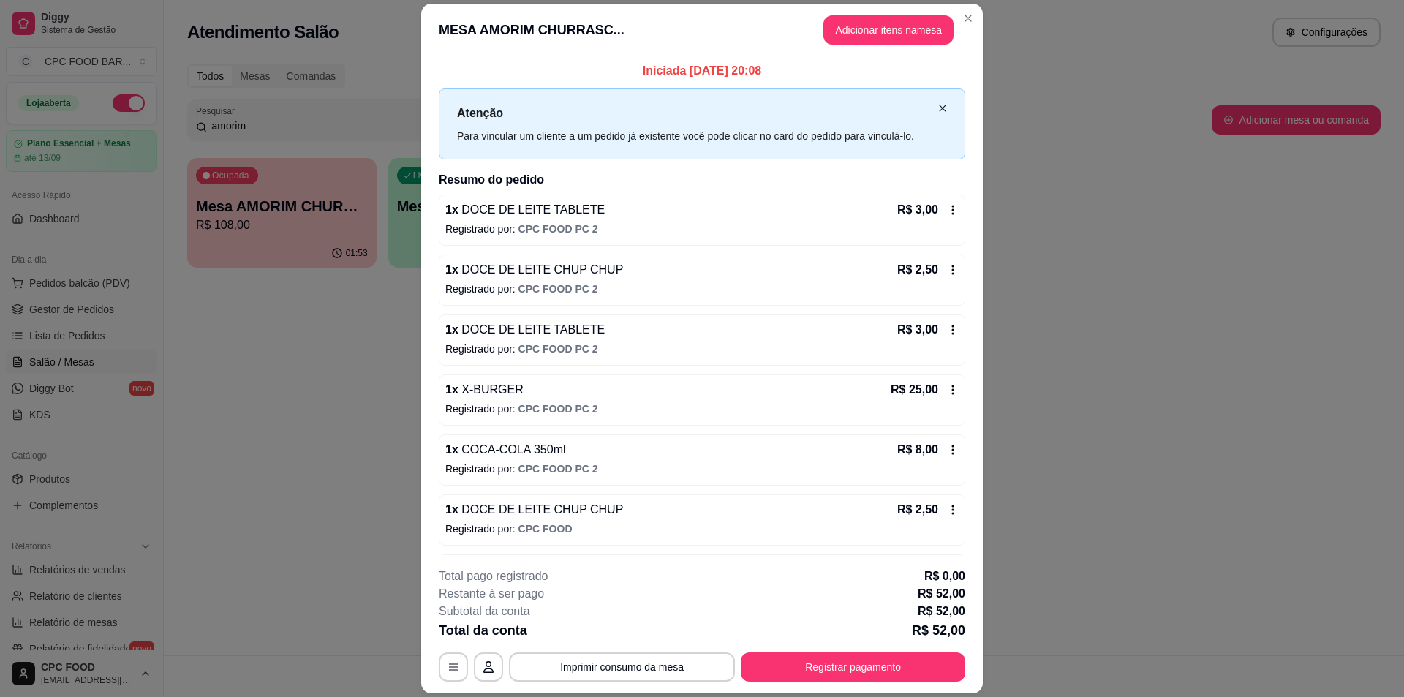
click at [931, 107] on div "Atenção Para vincular um cliente a um pedido já existente você pode clicar no c…" at bounding box center [702, 123] width 527 height 71
click at [938, 107] on icon "close" at bounding box center [942, 108] width 9 height 9
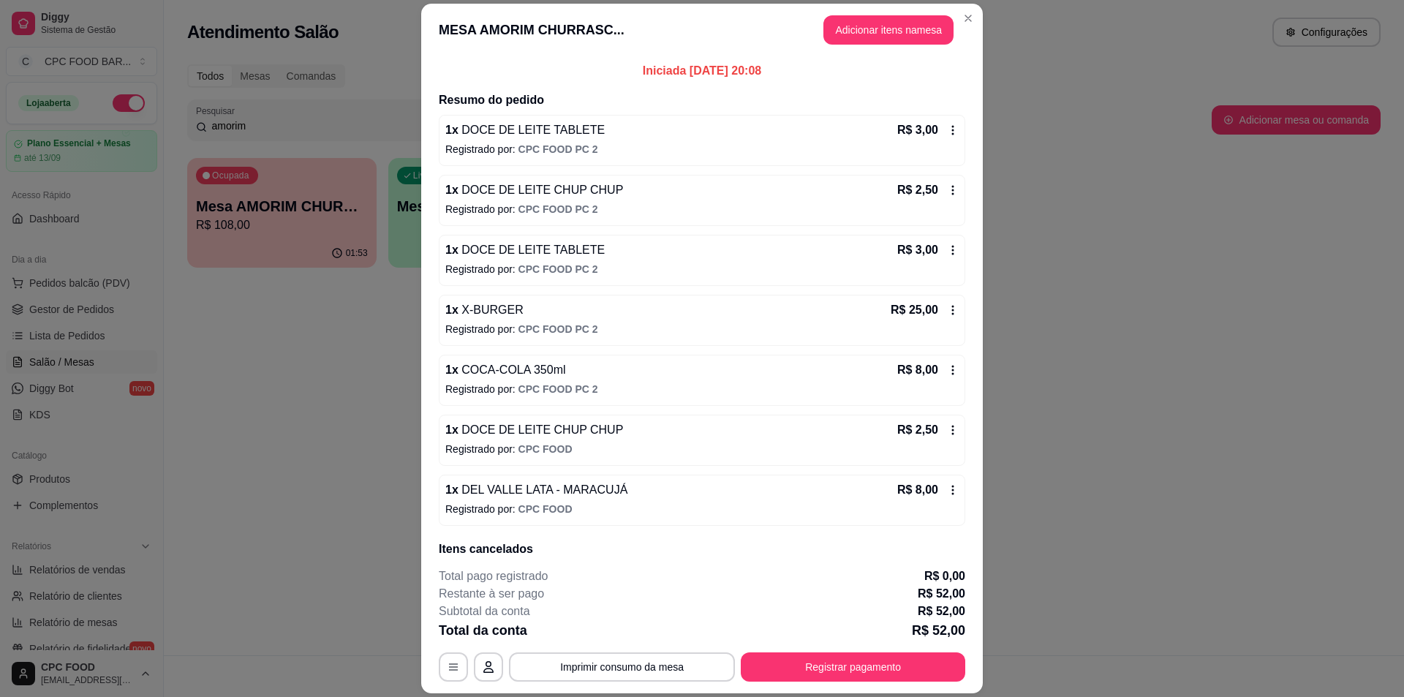
drag, startPoint x: 763, startPoint y: 71, endPoint x: 563, endPoint y: 67, distance: 200.4
click at [563, 67] on p "Iniciada [DATE] 20:08" at bounding box center [702, 71] width 527 height 18
click at [560, 61] on div "Iniciada [DATE] 20:08 Resumo do pedido 1 x DOCE DE LEITE TABLETE R$ 3,00 Regist…" at bounding box center [702, 305] width 562 height 499
click at [560, 60] on div "Iniciada [DATE] 20:08 Resumo do pedido 1 x DOCE DE LEITE TABLETE R$ 3,00 Regist…" at bounding box center [702, 305] width 562 height 499
click at [916, 81] on div "Iniciada [DATE] 20:08 Resumo do pedido 1 x DOCE DE LEITE TABLETE R$ 3,00 Regist…" at bounding box center [702, 416] width 527 height 709
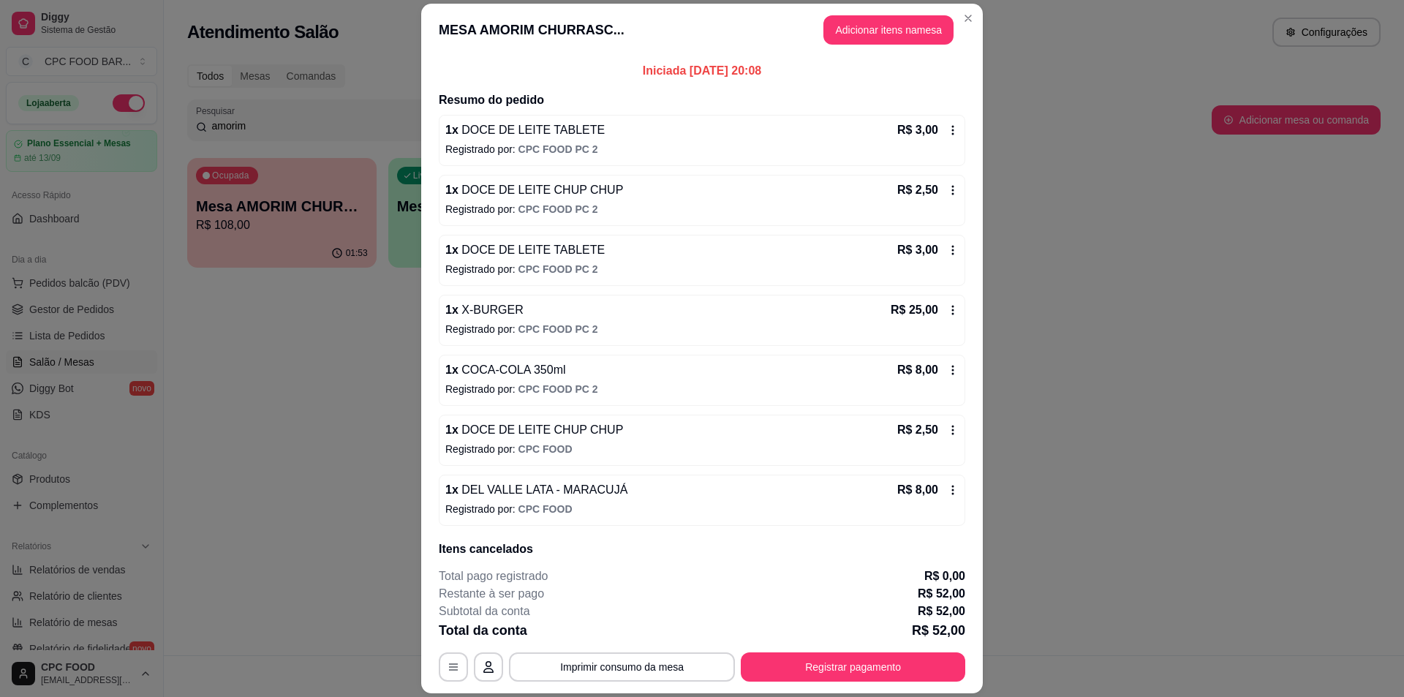
drag, startPoint x: 762, startPoint y: 72, endPoint x: 583, endPoint y: 64, distance: 179.3
click at [584, 64] on p "Iniciada [DATE] 20:08" at bounding box center [702, 71] width 527 height 18
click at [581, 64] on p "Iniciada [DATE] 20:08" at bounding box center [702, 71] width 527 height 18
drag, startPoint x: 610, startPoint y: 34, endPoint x: 358, endPoint y: 23, distance: 251.8
click at [358, 23] on div "MESA AMORIM CHURRASC... Adicionar itens na mesa Iniciada [DATE] 20:08 Resumo do…" at bounding box center [702, 348] width 1404 height 697
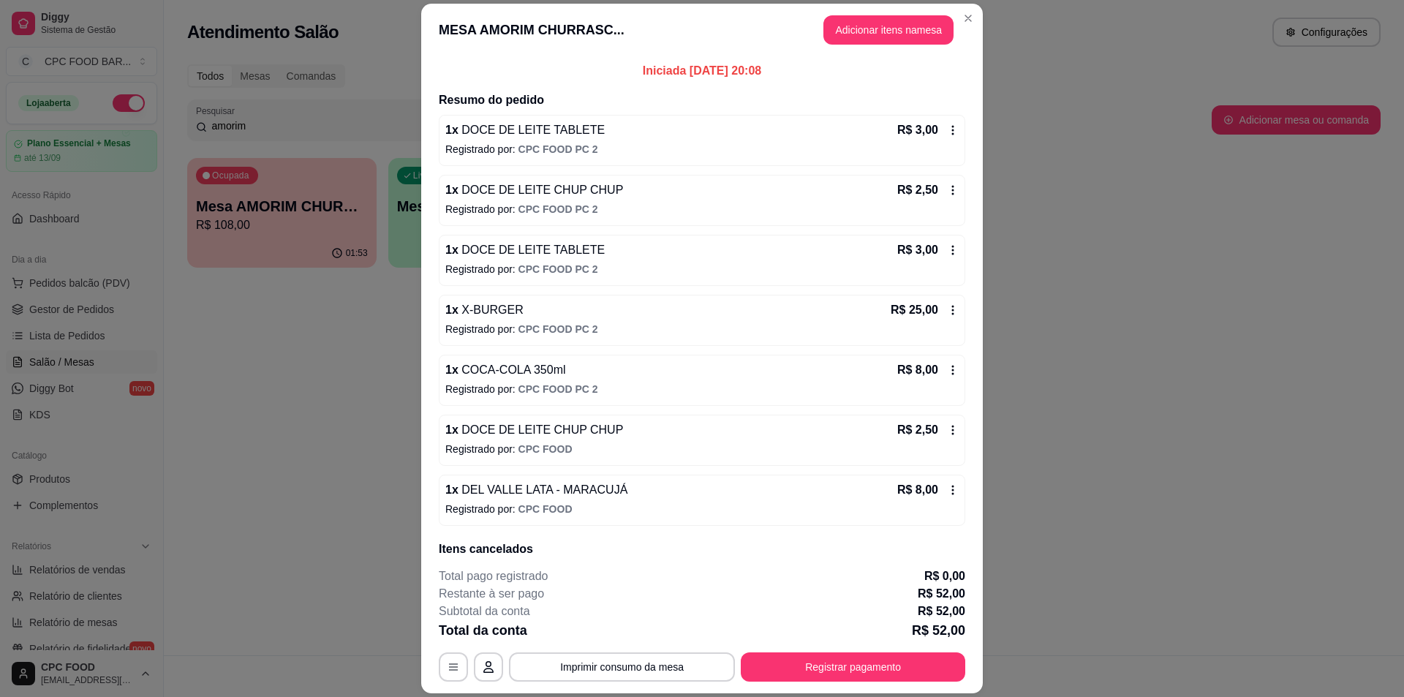
click at [490, 45] on header "MESA AMORIM CHURRASC... Adicionar itens na mesa" at bounding box center [702, 30] width 562 height 53
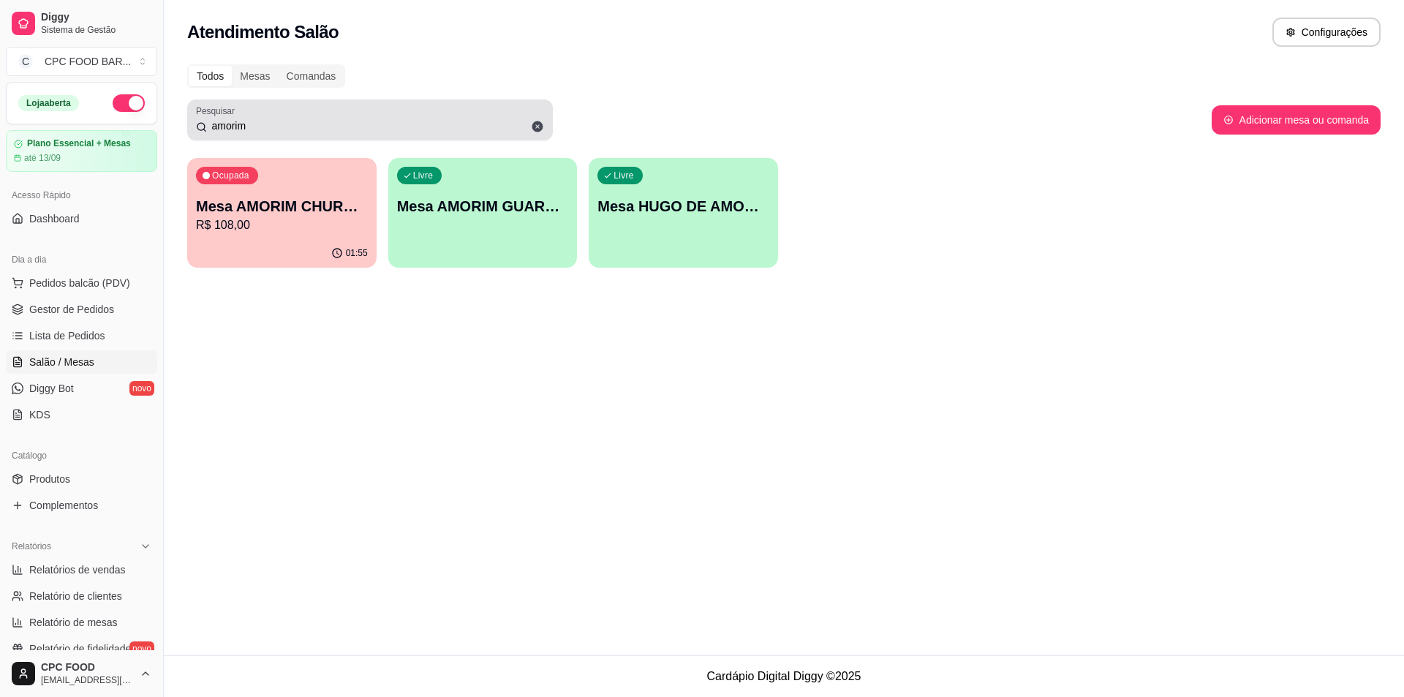
click at [536, 126] on icon at bounding box center [537, 126] width 11 height 11
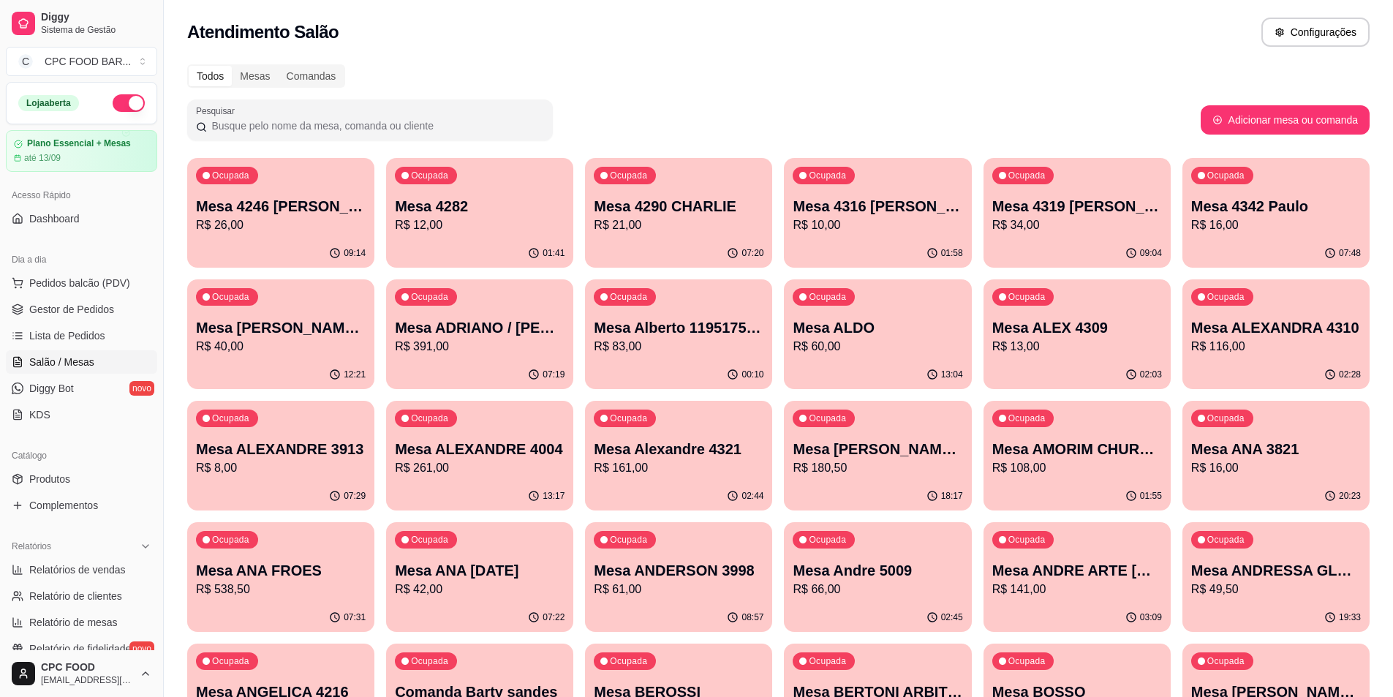
click at [382, 130] on input "Pesquisar" at bounding box center [375, 125] width 337 height 15
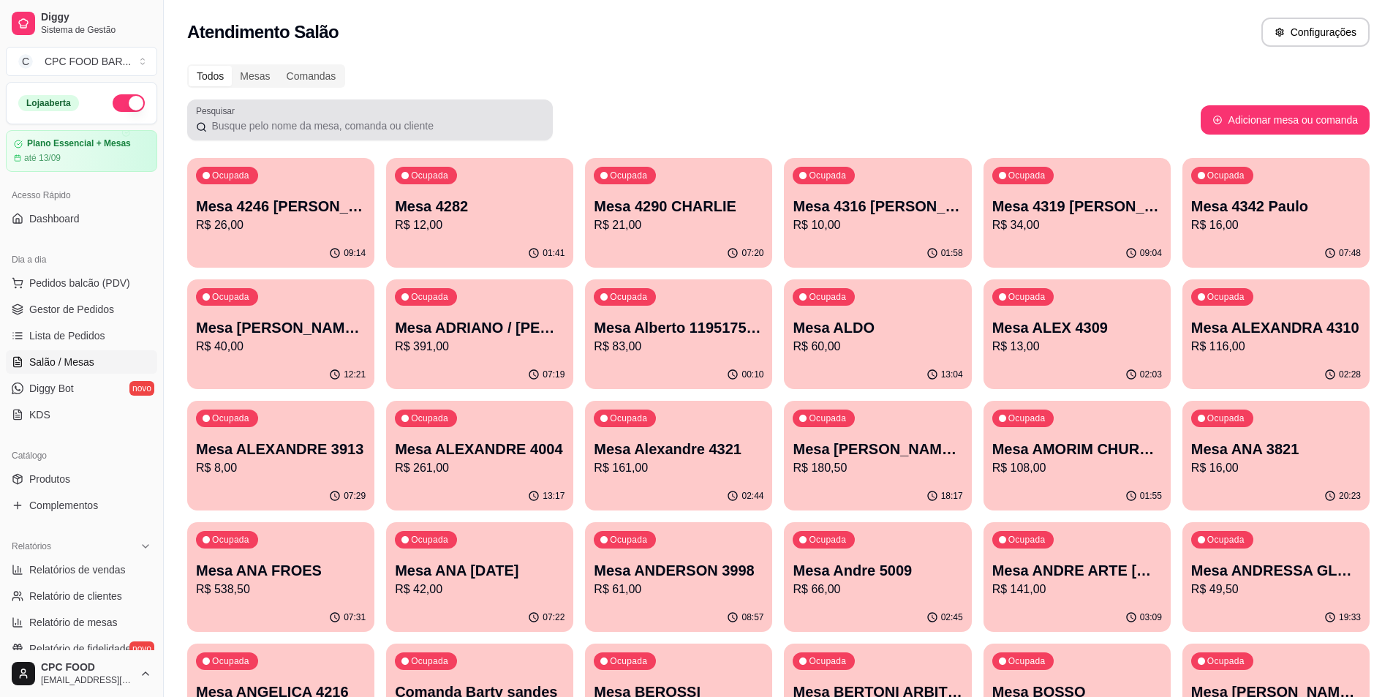
click at [480, 118] on div at bounding box center [370, 119] width 348 height 29
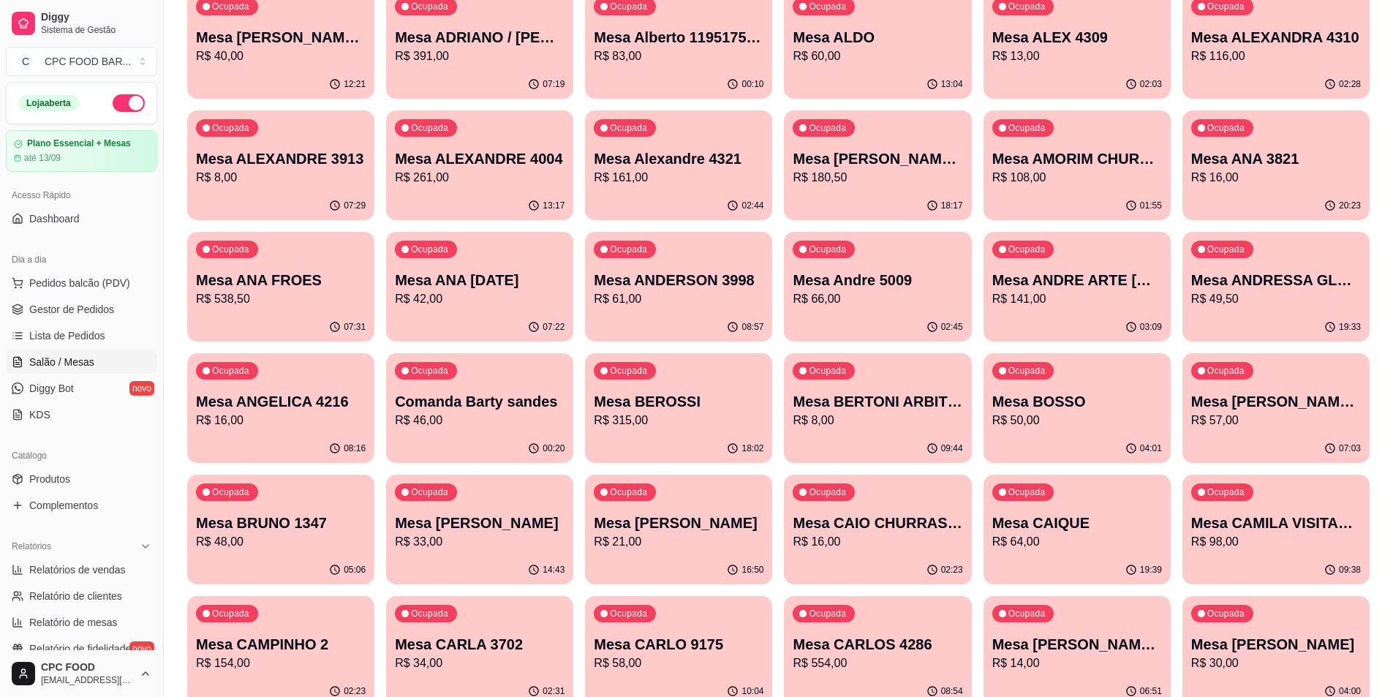
scroll to position [293, 0]
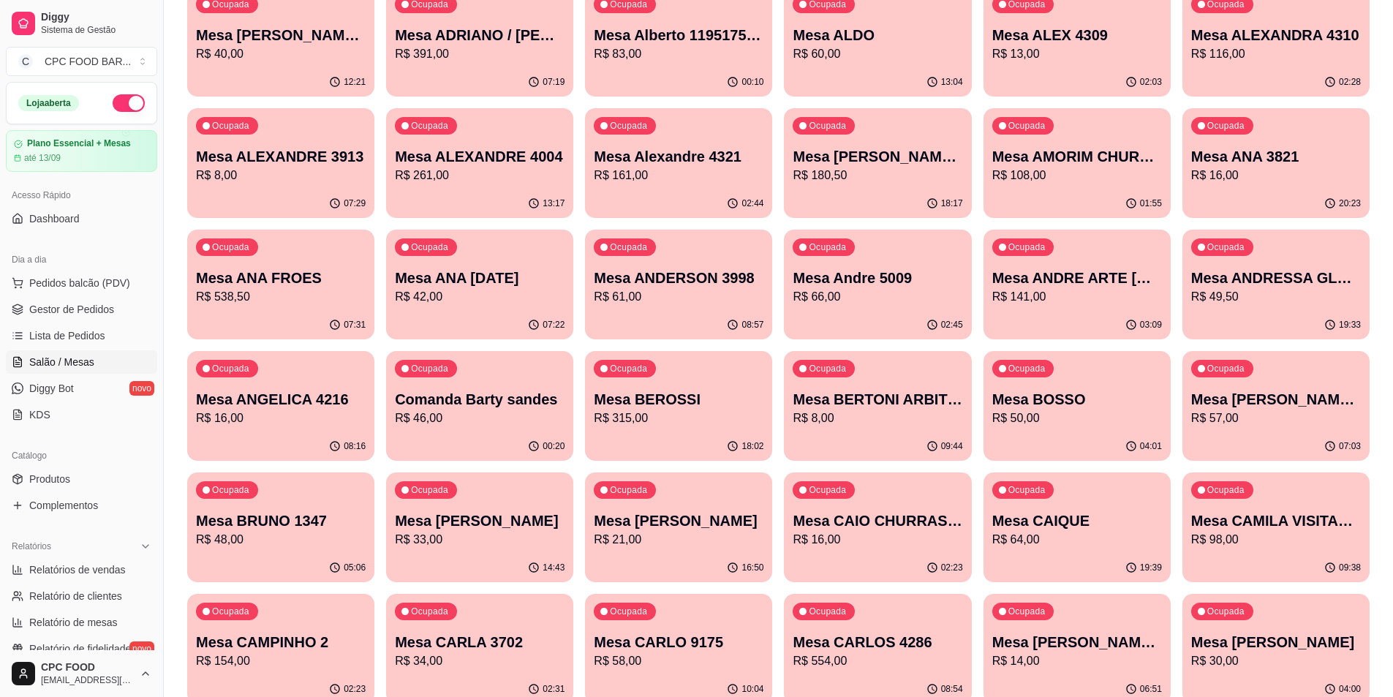
click at [262, 511] on p "Mesa BRUNO 1347" at bounding box center [281, 520] width 170 height 20
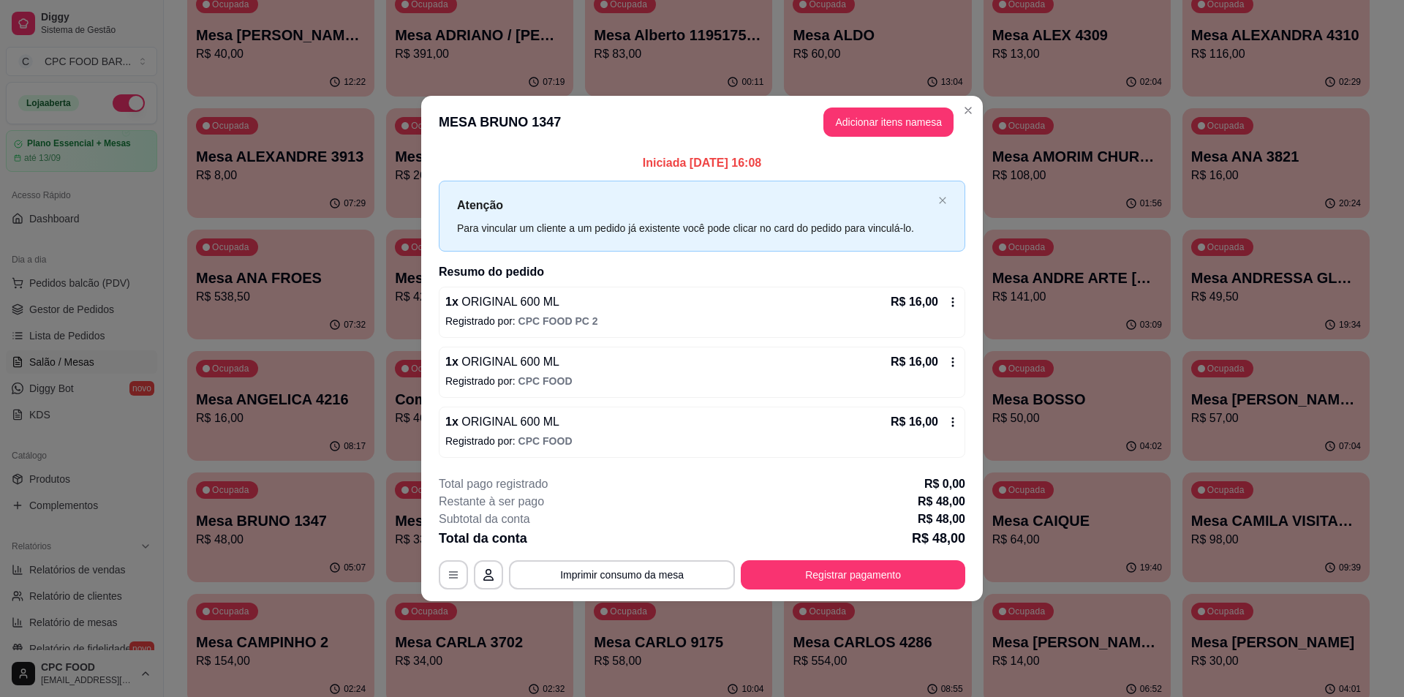
click at [1275, 417] on p "R$ 57,00" at bounding box center [1276, 419] width 170 height 18
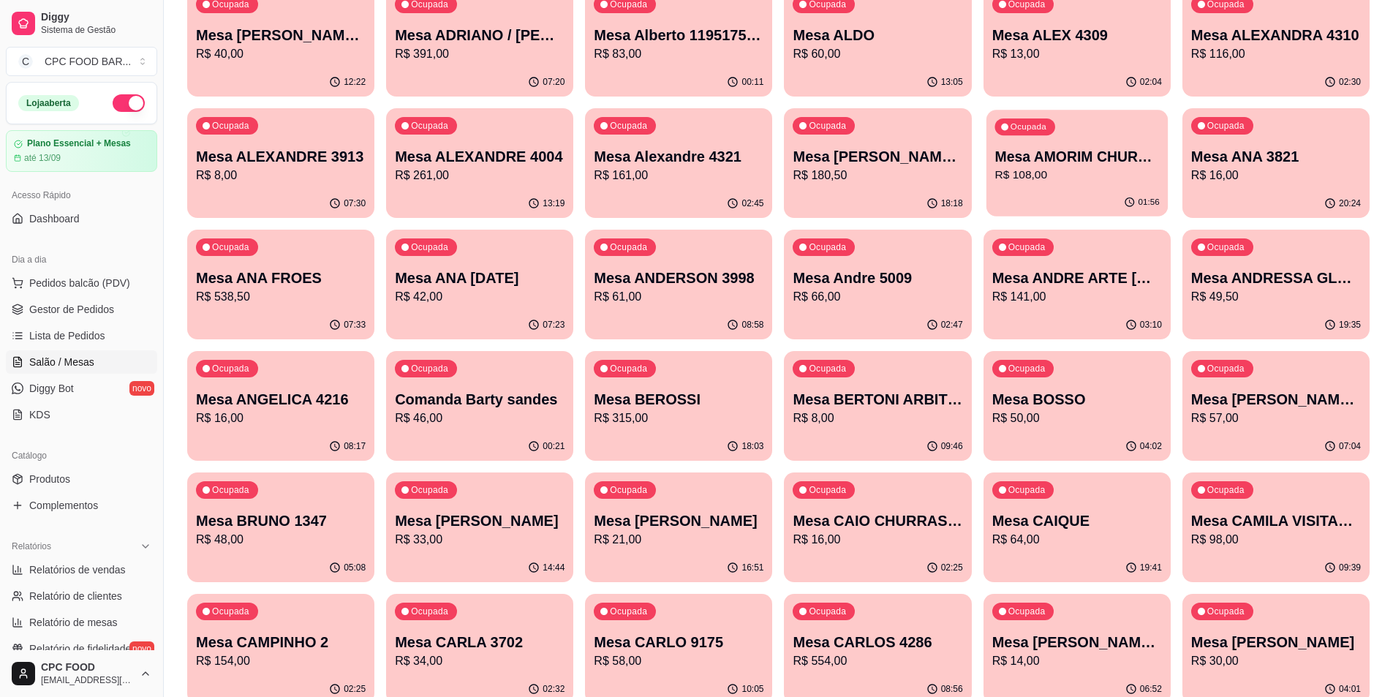
click at [1066, 125] on div "Ocupada Mesa AMORIM CHURRASCO R$ 108,00" at bounding box center [1076, 149] width 181 height 79
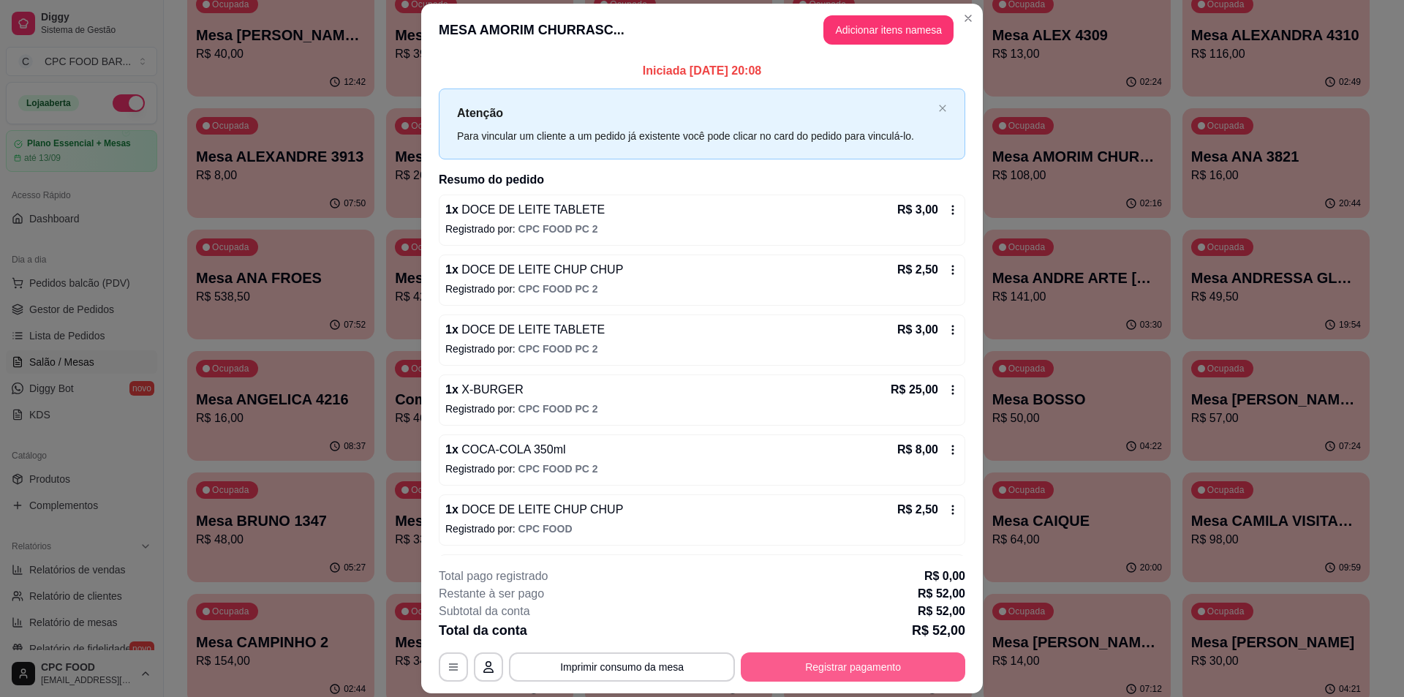
click at [818, 664] on button "Registrar pagamento" at bounding box center [853, 666] width 225 height 29
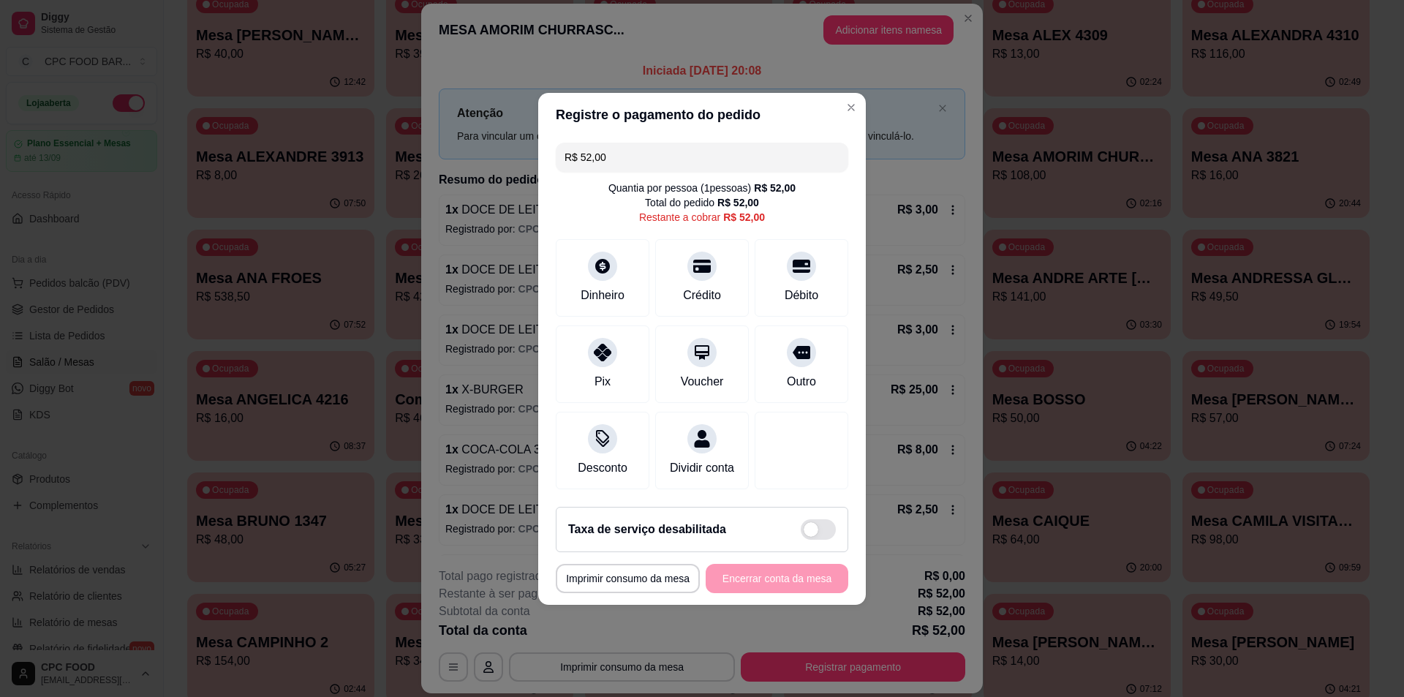
click at [649, 264] on div "Dinheiro Crédito Débito" at bounding box center [702, 278] width 293 height 78
click at [696, 265] on div at bounding box center [702, 262] width 32 height 32
type input "R$ 0,00"
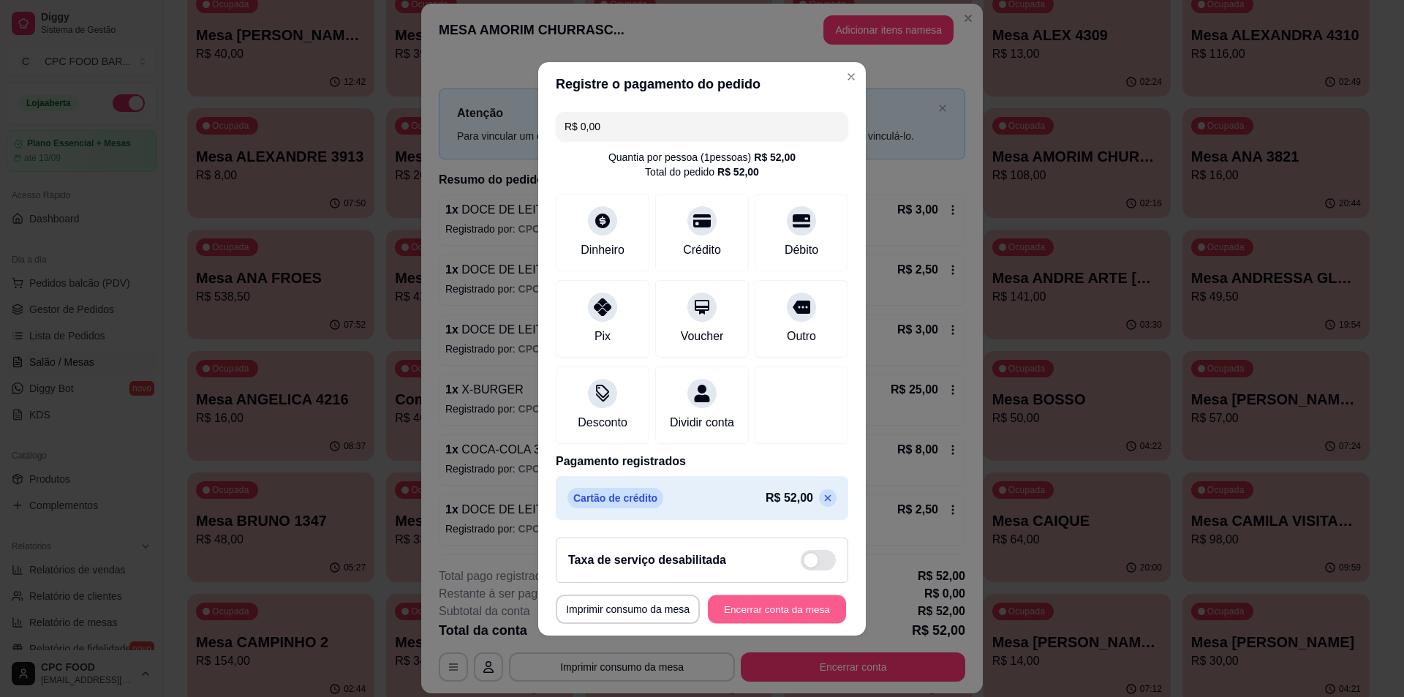
click at [774, 612] on button "Encerrar conta da mesa" at bounding box center [777, 609] width 138 height 29
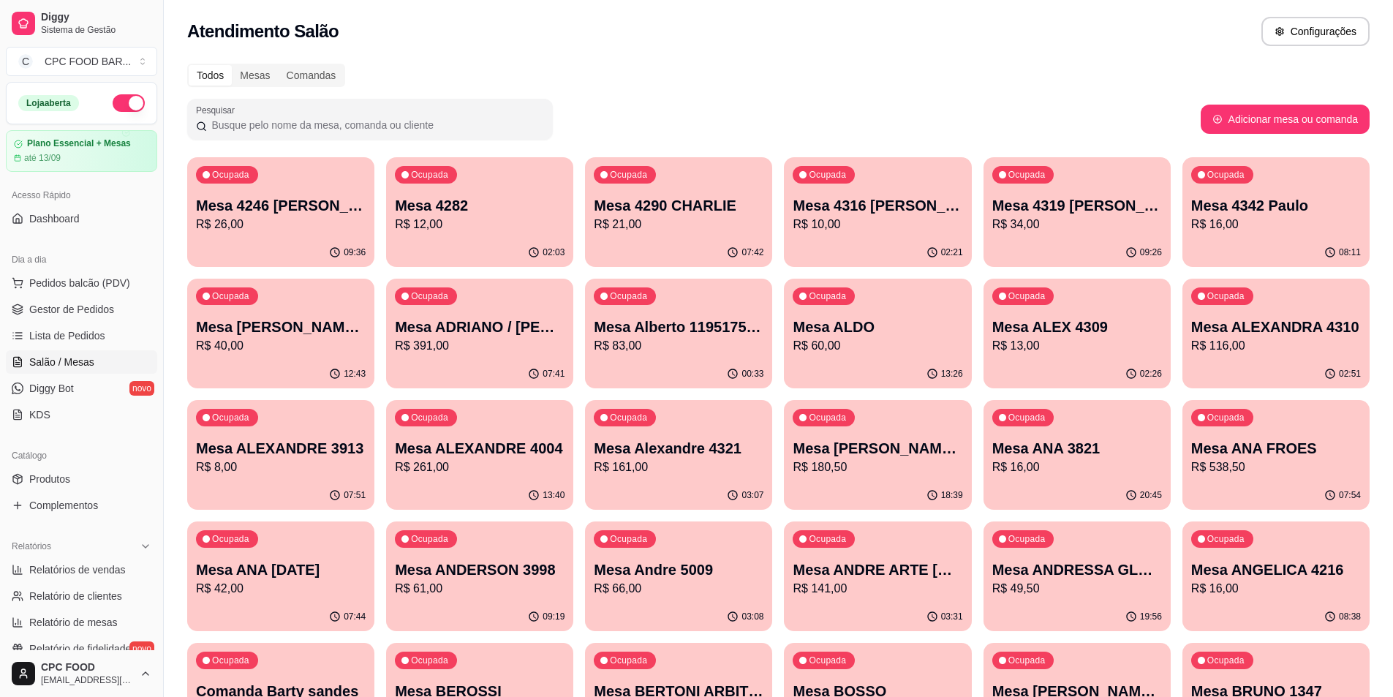
scroll to position [0, 0]
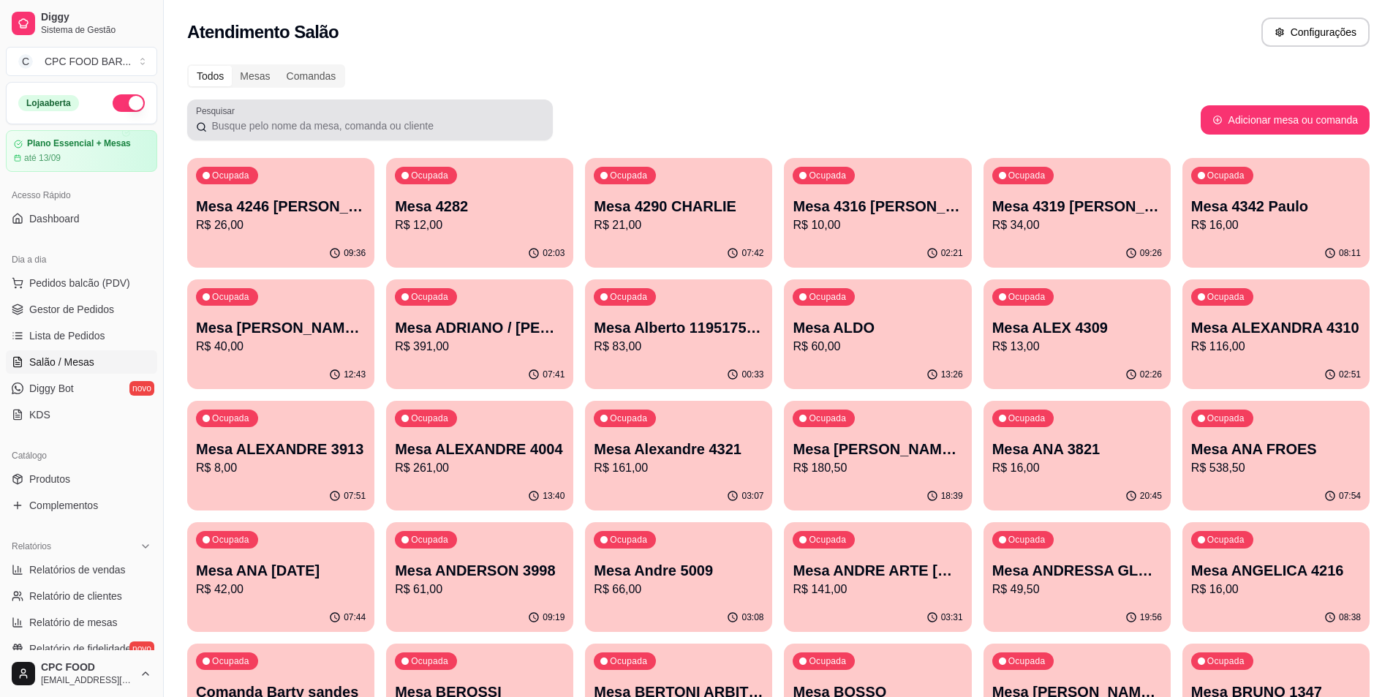
click at [246, 138] on div "Pesquisar" at bounding box center [370, 119] width 366 height 41
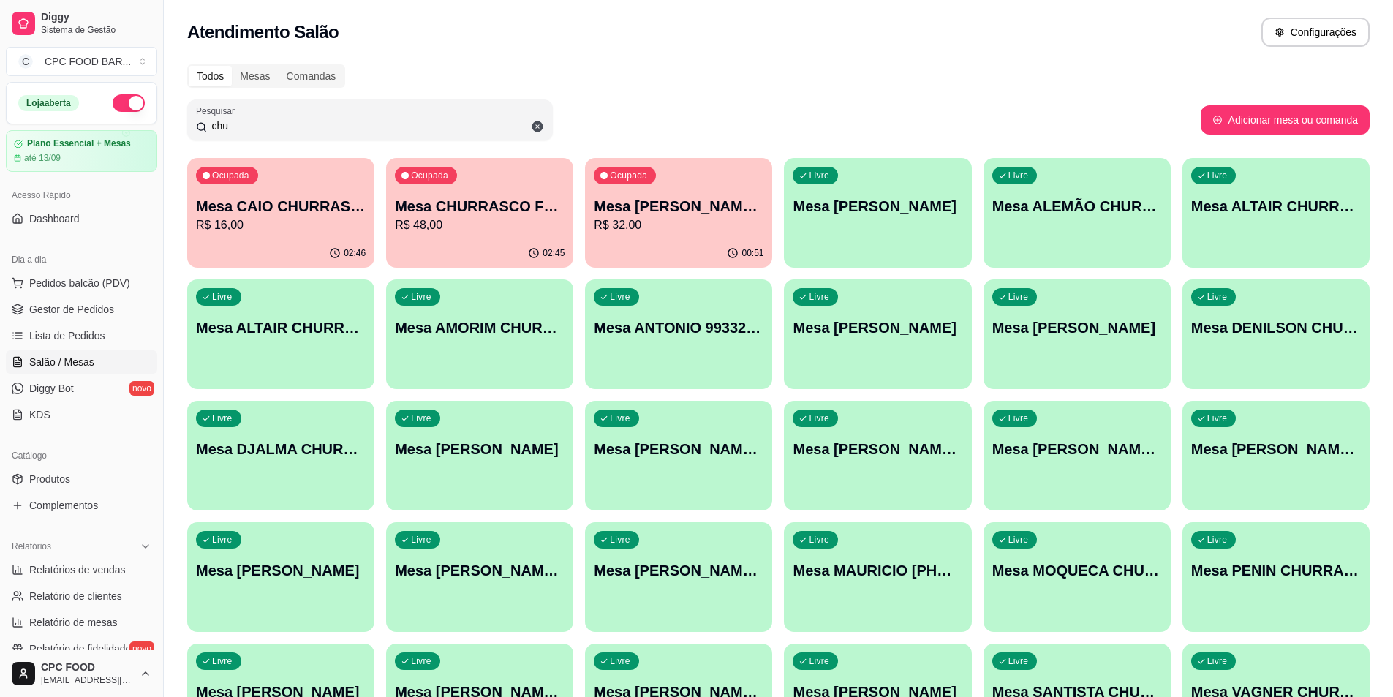
type input "chu"
click at [313, 212] on p "Mesa CAIO CHURRASCO" at bounding box center [280, 207] width 165 height 20
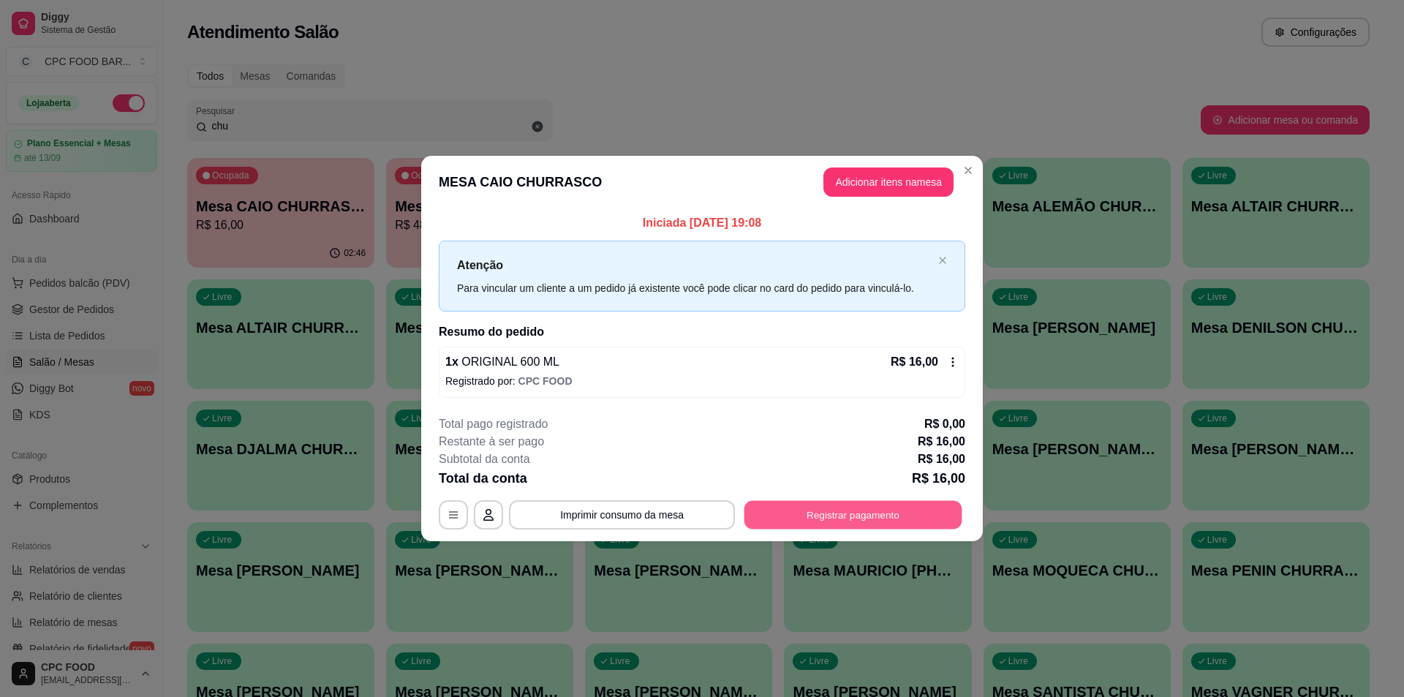
click at [860, 513] on button "Registrar pagamento" at bounding box center [853, 515] width 218 height 29
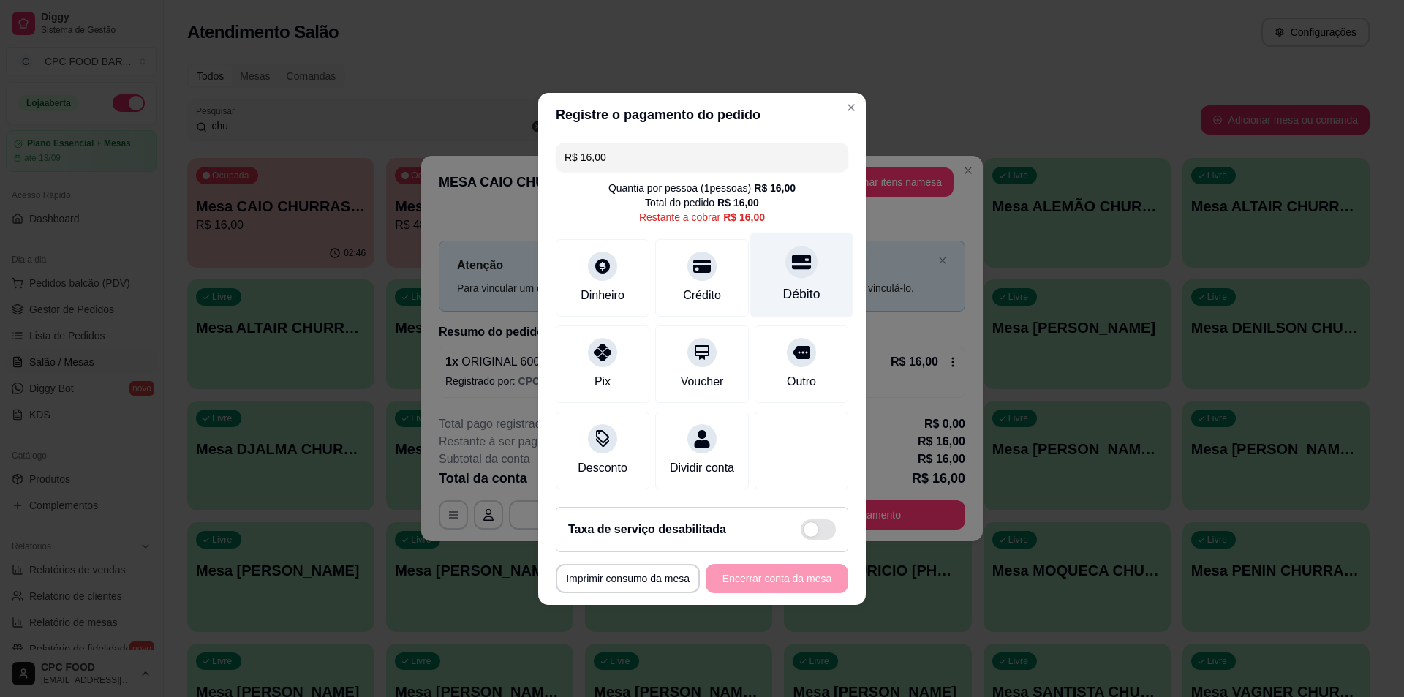
click at [801, 284] on div "Débito" at bounding box center [801, 293] width 37 height 19
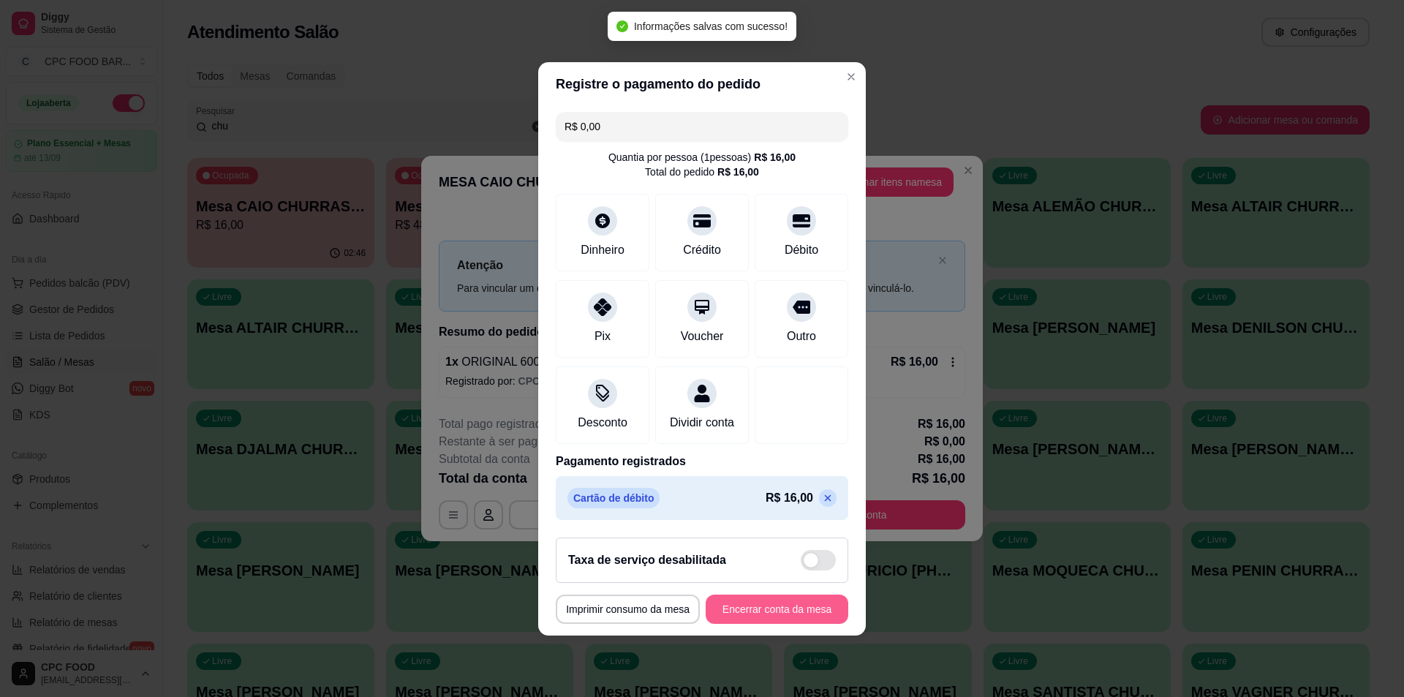
type input "R$ 0,00"
click at [748, 616] on button "Encerrar conta da mesa" at bounding box center [777, 609] width 138 height 29
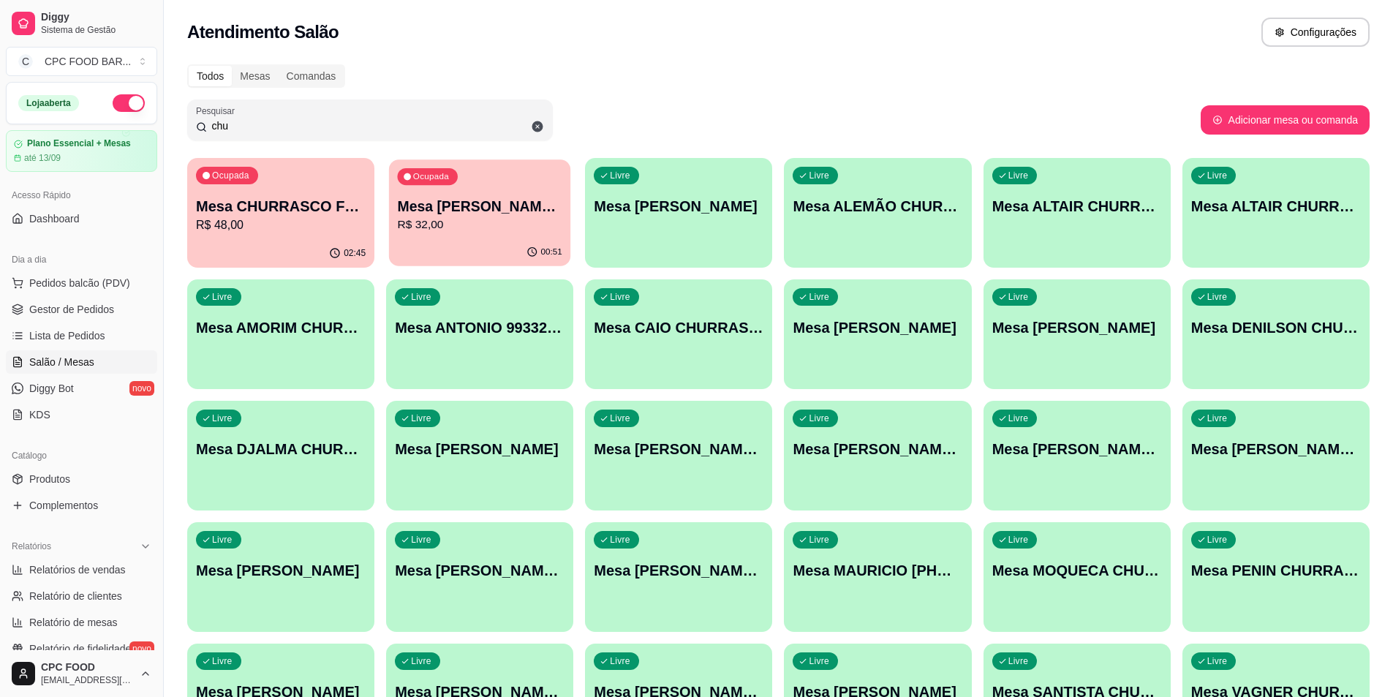
click at [458, 201] on p "Mesa [PERSON_NAME] CHURRASCO" at bounding box center [480, 207] width 165 height 20
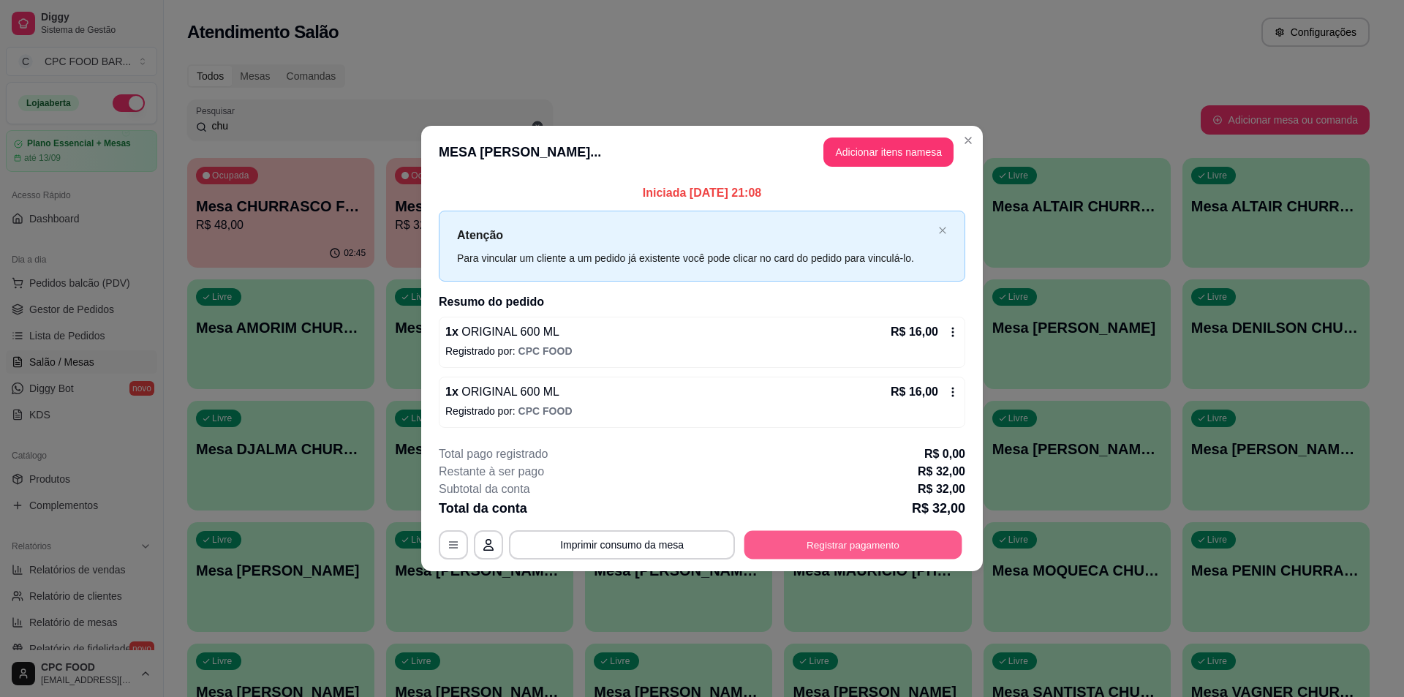
click at [903, 552] on button "Registrar pagamento" at bounding box center [853, 545] width 218 height 29
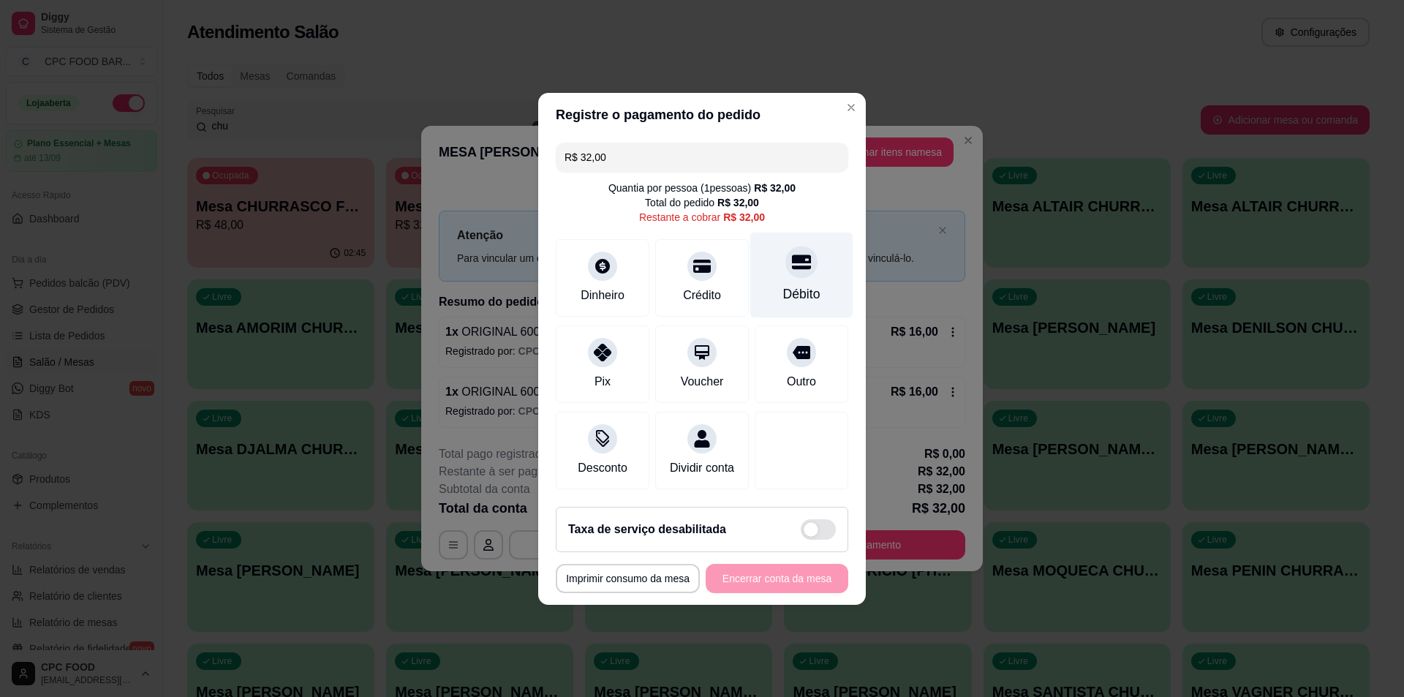
click at [801, 275] on div "Débito" at bounding box center [801, 275] width 103 height 86
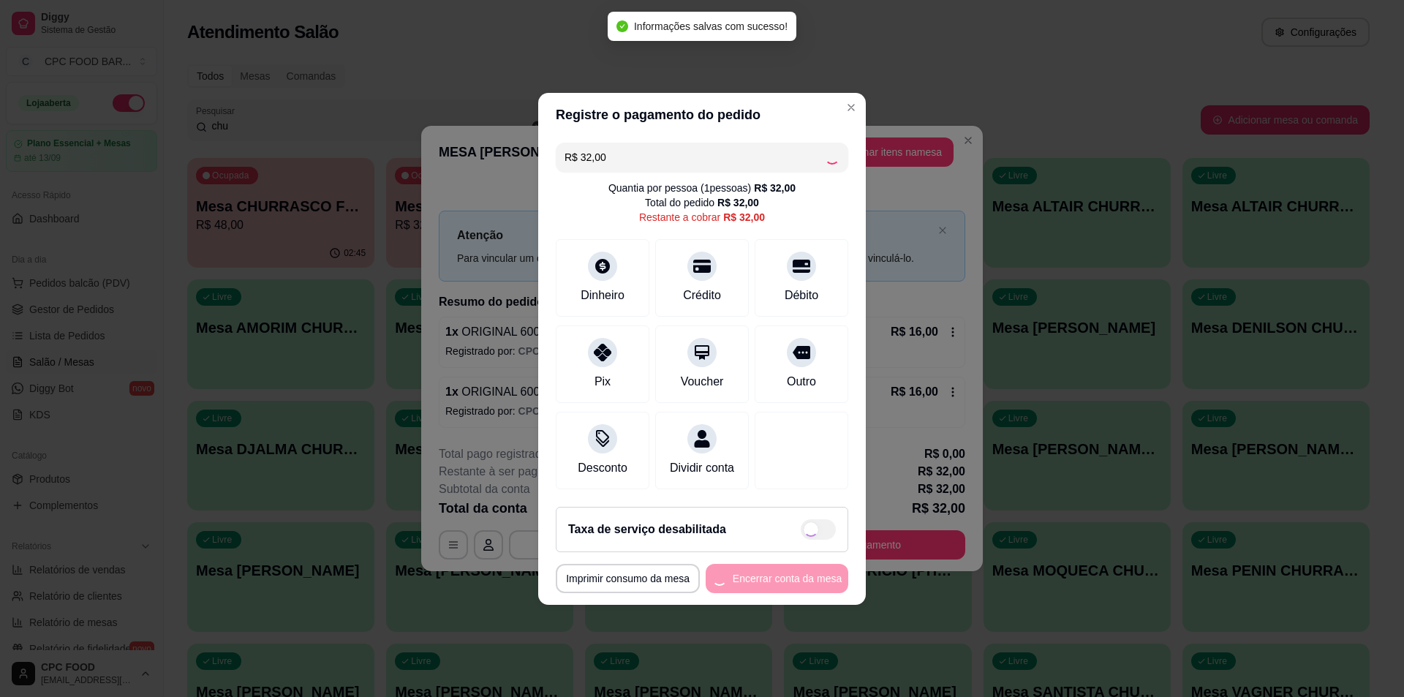
type input "R$ 0,00"
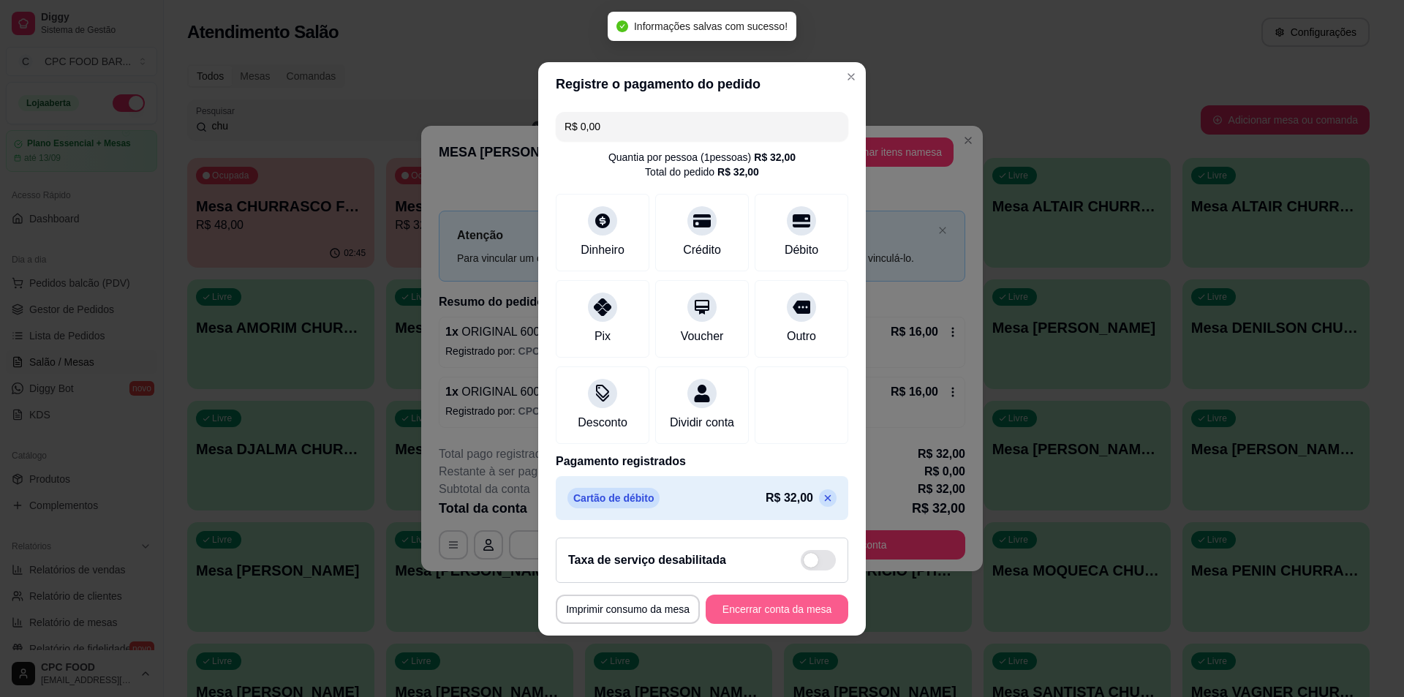
click at [744, 611] on button "Encerrar conta da mesa" at bounding box center [777, 609] width 143 height 29
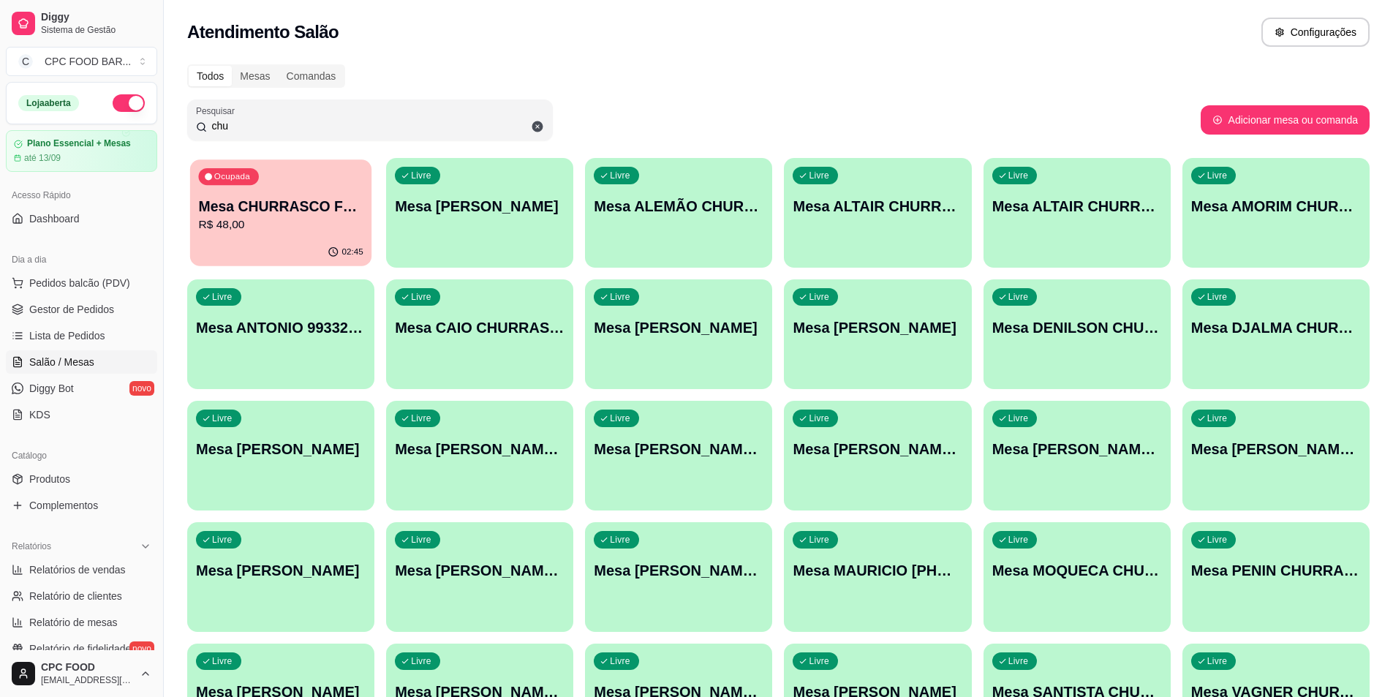
click at [301, 208] on p "Mesa CHURRASCO FUTEBOL" at bounding box center [280, 207] width 165 height 20
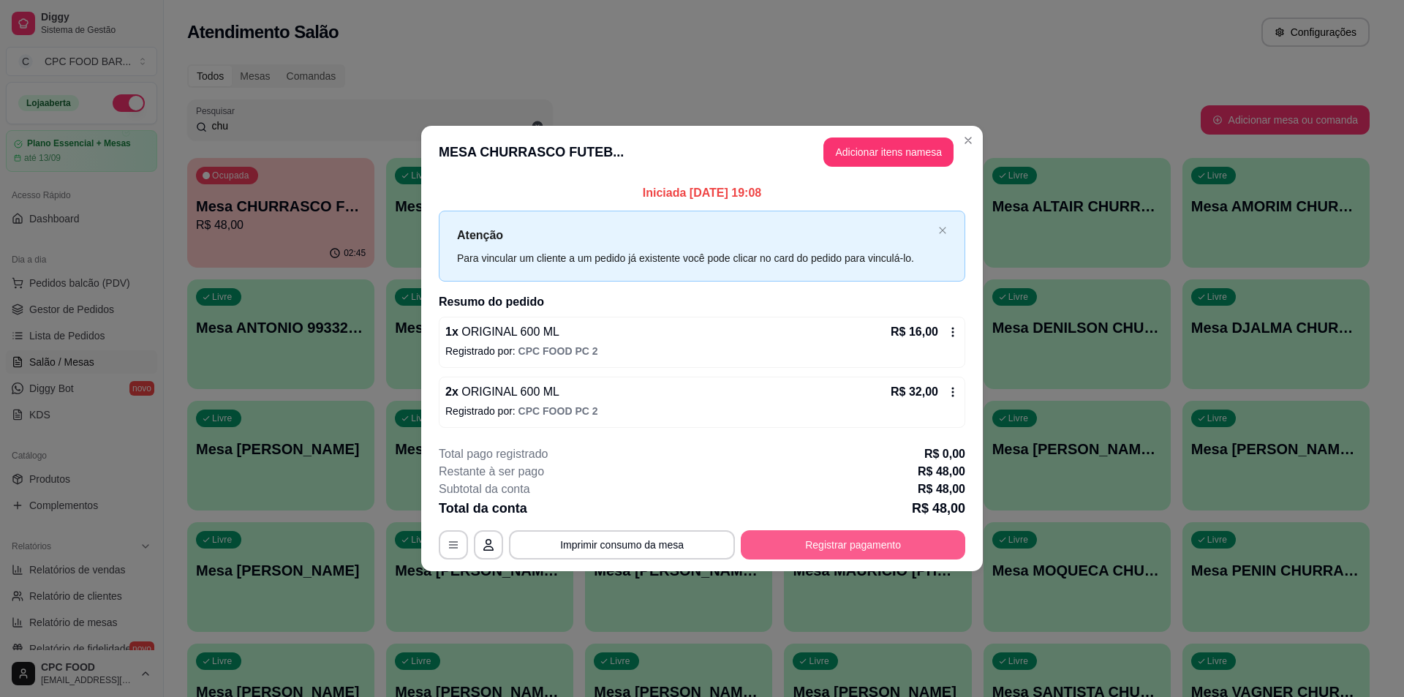
click at [810, 546] on button "Registrar pagamento" at bounding box center [853, 544] width 225 height 29
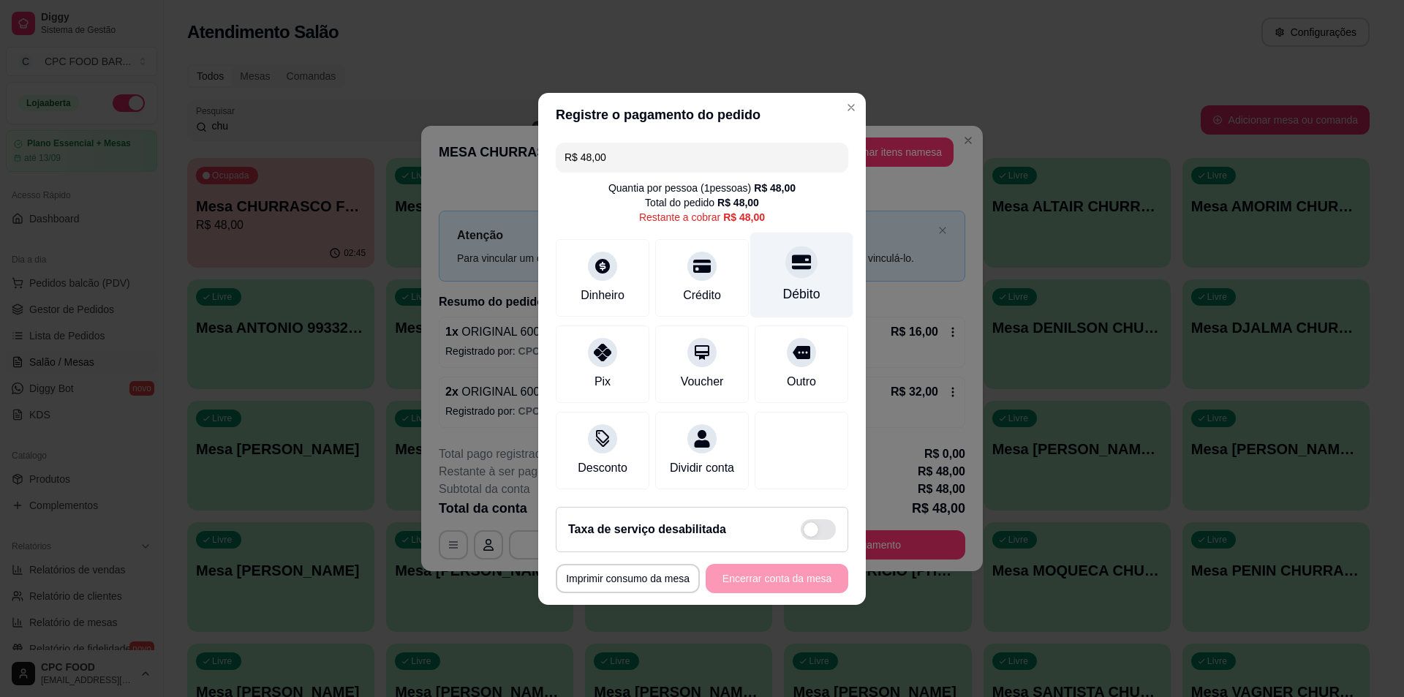
click at [792, 254] on icon at bounding box center [801, 261] width 19 height 15
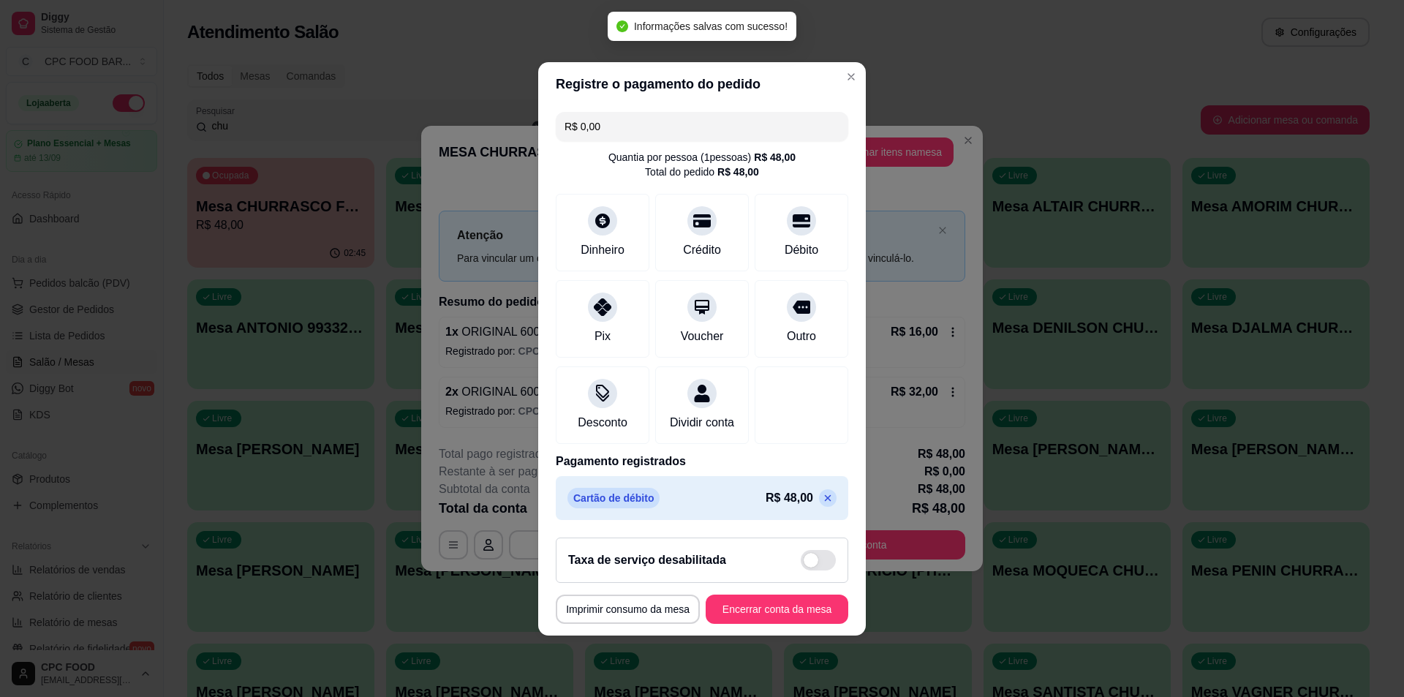
type input "R$ 0,00"
click at [751, 624] on button "Encerrar conta da mesa" at bounding box center [777, 609] width 143 height 29
